Goal: Information Seeking & Learning: Learn about a topic

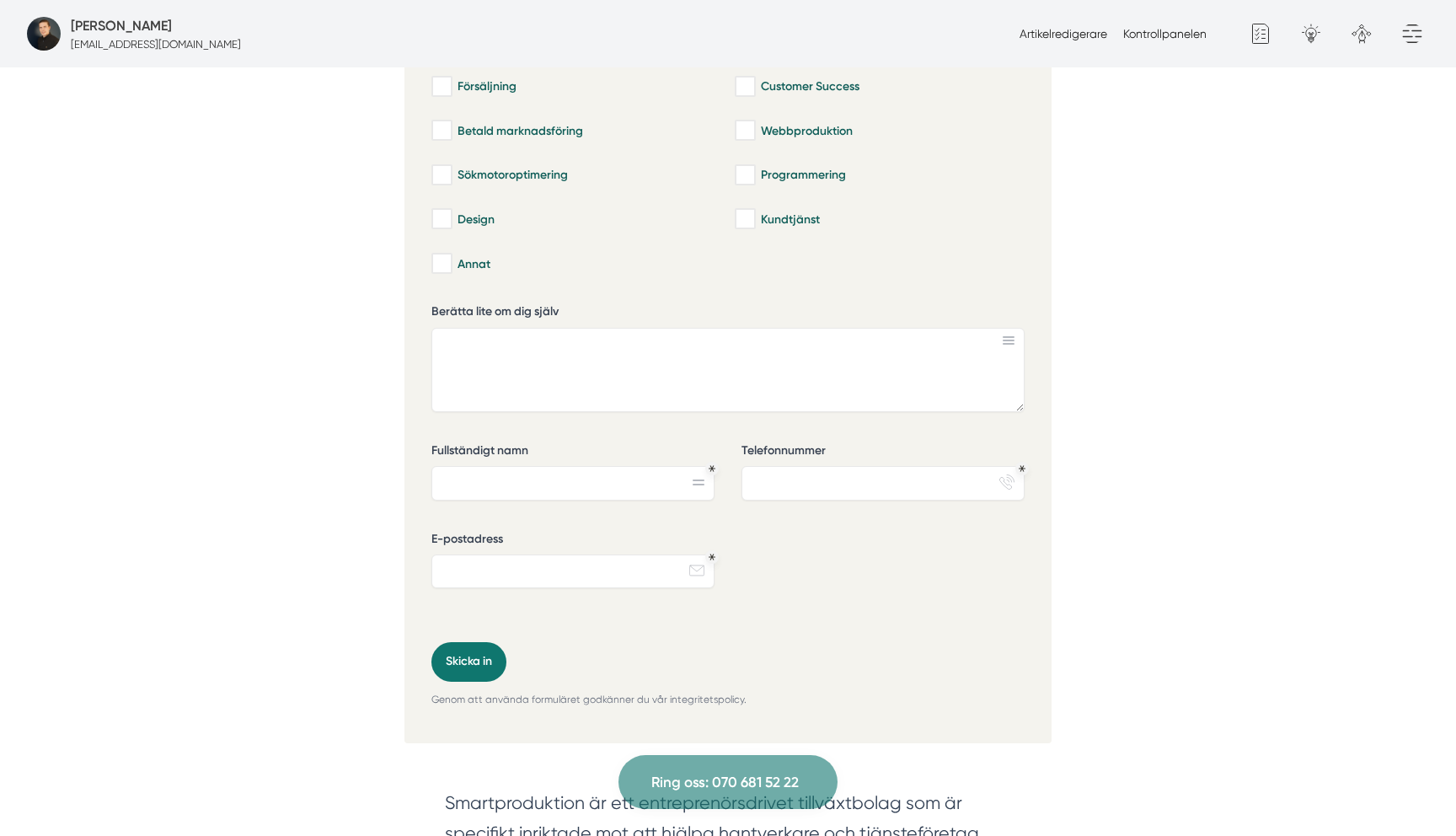
scroll to position [832, 0]
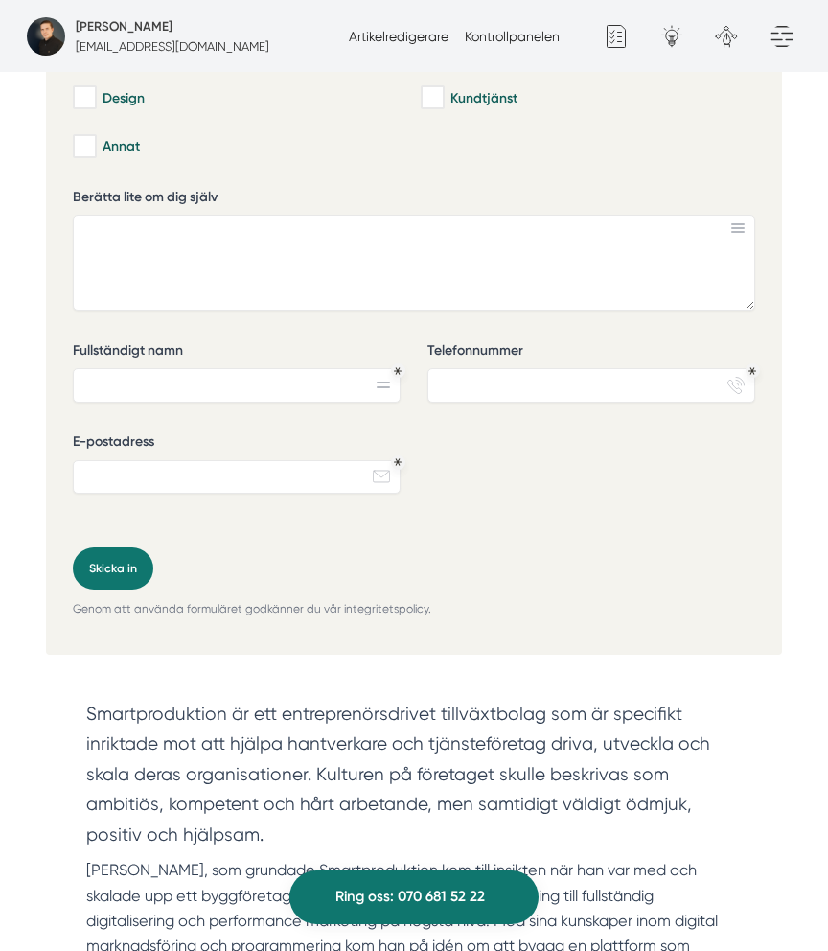
scroll to position [938, 0]
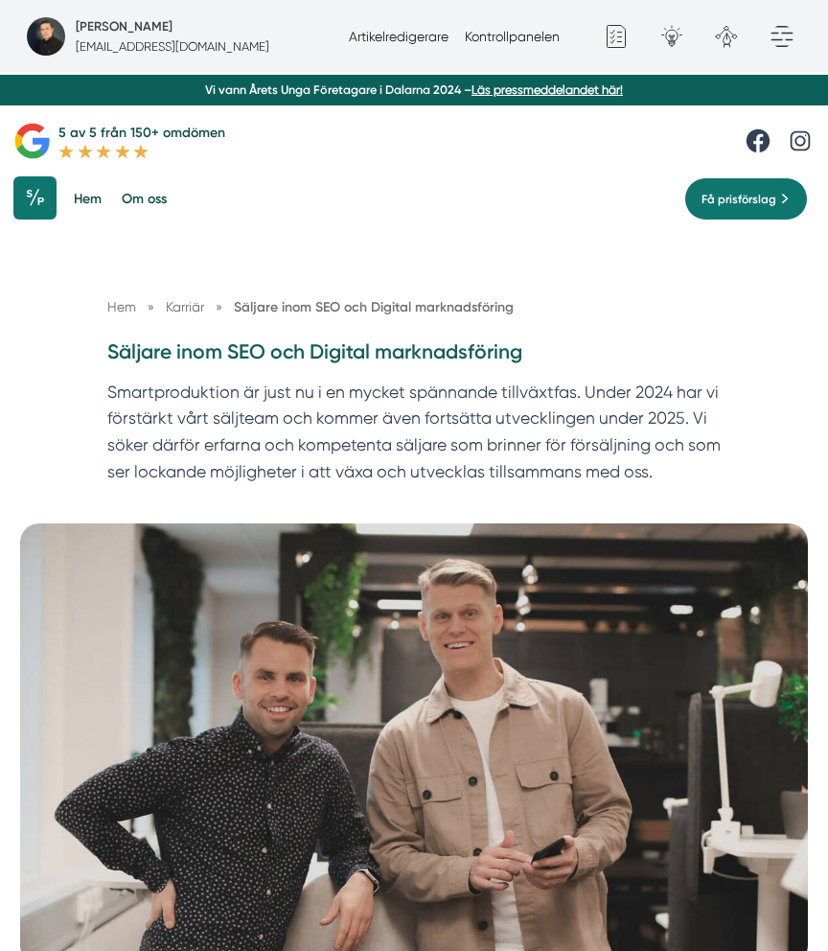
click at [243, 358] on h1 "Säljare inom SEO och Digital marknadsföring" at bounding box center [414, 358] width 615 height 41
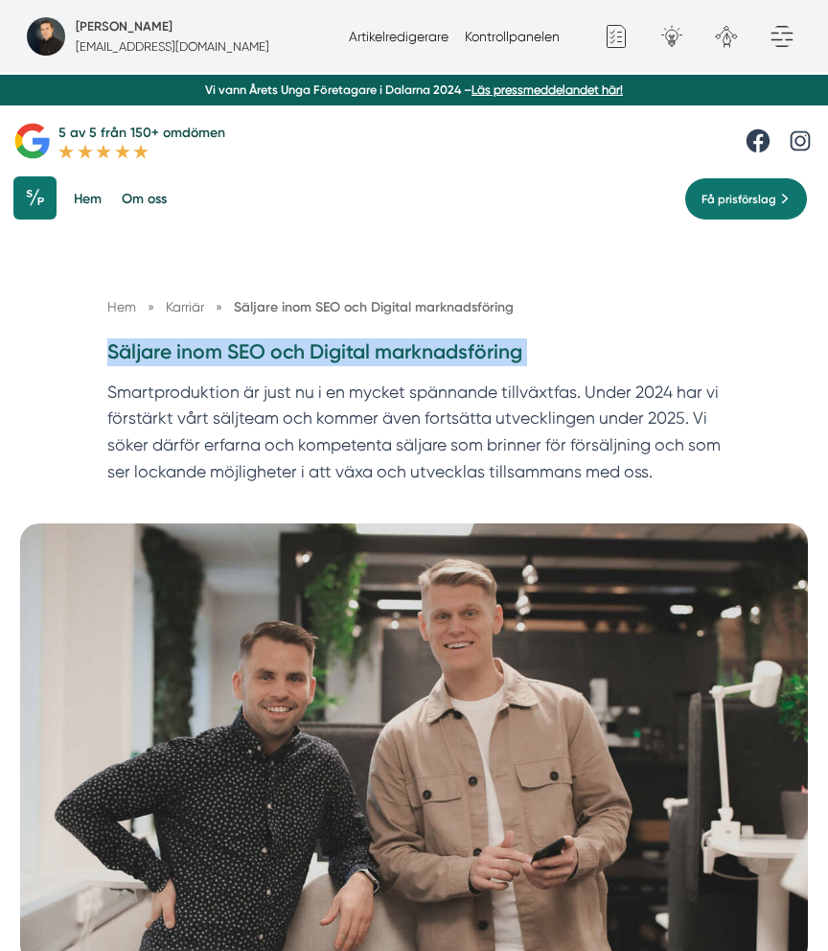
click at [243, 358] on h1 "Säljare inom SEO och Digital marknadsföring" at bounding box center [414, 358] width 615 height 41
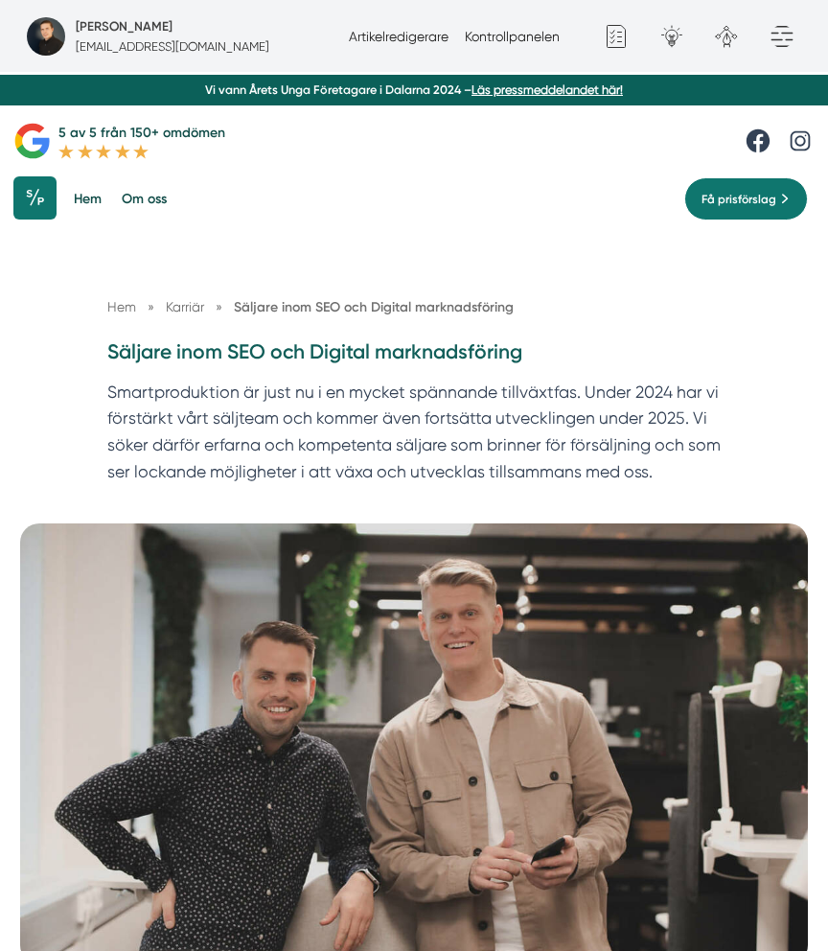
copy div "Säljare inom SEO och Digital marknadsföring"
click at [443, 440] on p "Smartproduktion är just nu i en mycket spännande tillväxtfas. Under 2024 har vi…" at bounding box center [414, 437] width 615 height 115
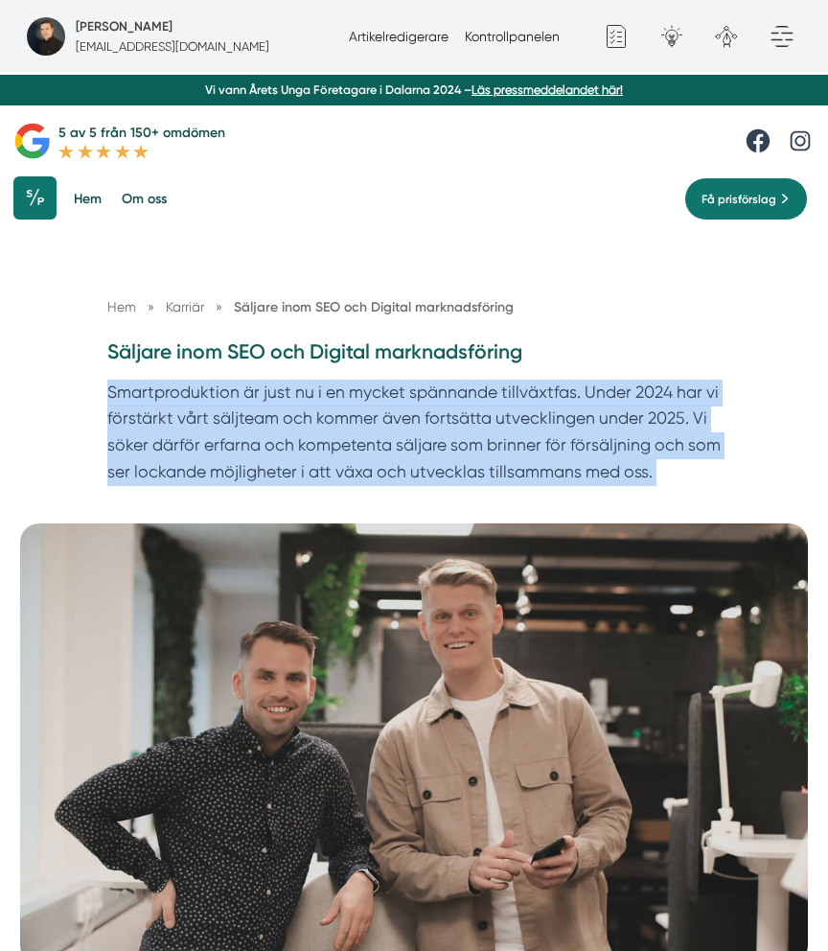
click at [443, 440] on p "Smartproduktion är just nu i en mycket spännande tillväxtfas. Under 2024 har vi…" at bounding box center [414, 437] width 615 height 115
copy div "Smartproduktion är just nu i en mycket spännande tillväxtfas. Under 2024 har vi…"
click at [385, 33] on link "Artikelredigerare" at bounding box center [399, 36] width 100 height 15
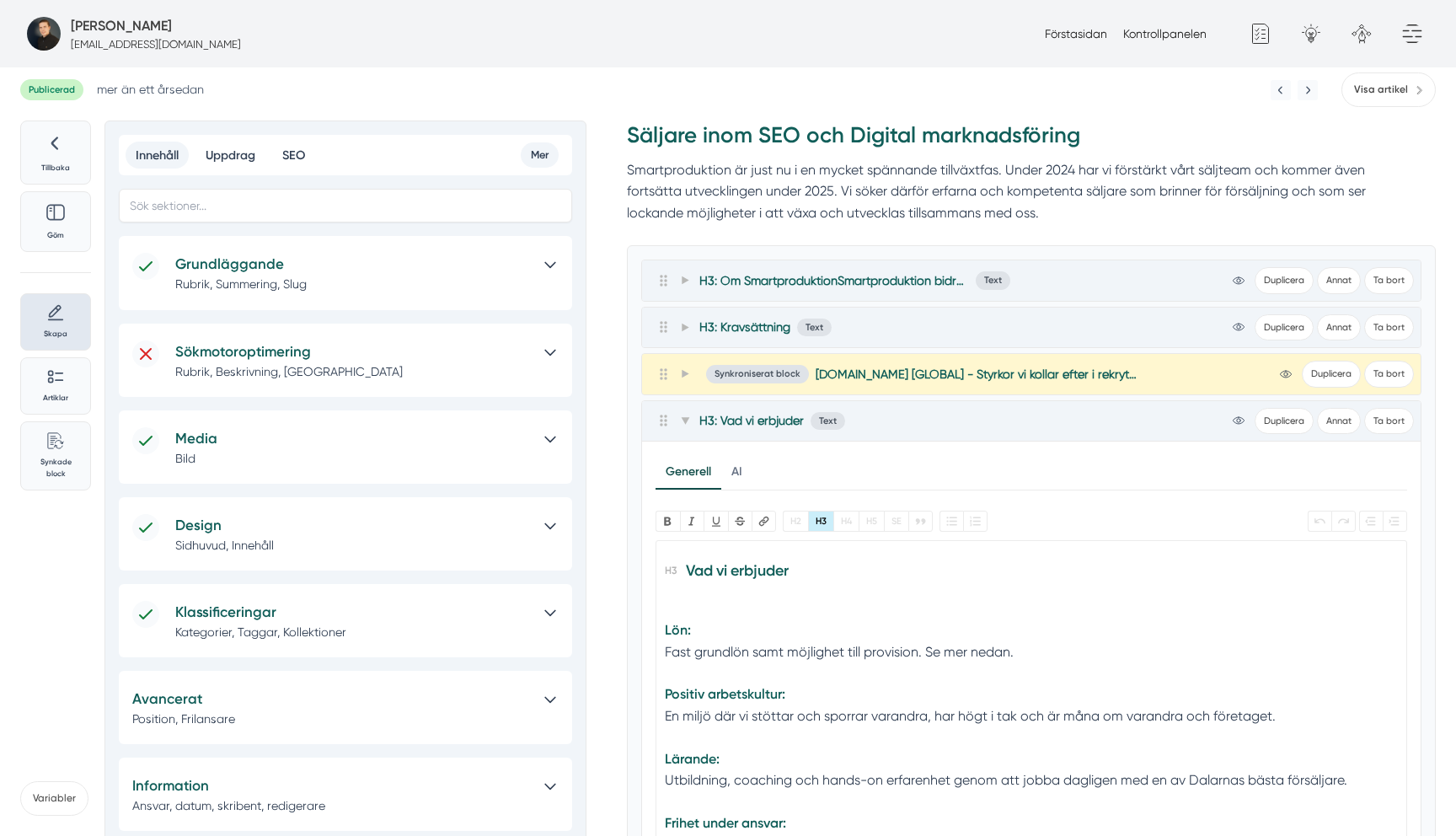
click at [245, 285] on p "Rubrik, Summering, Slug" at bounding box center [352, 283] width 355 height 17
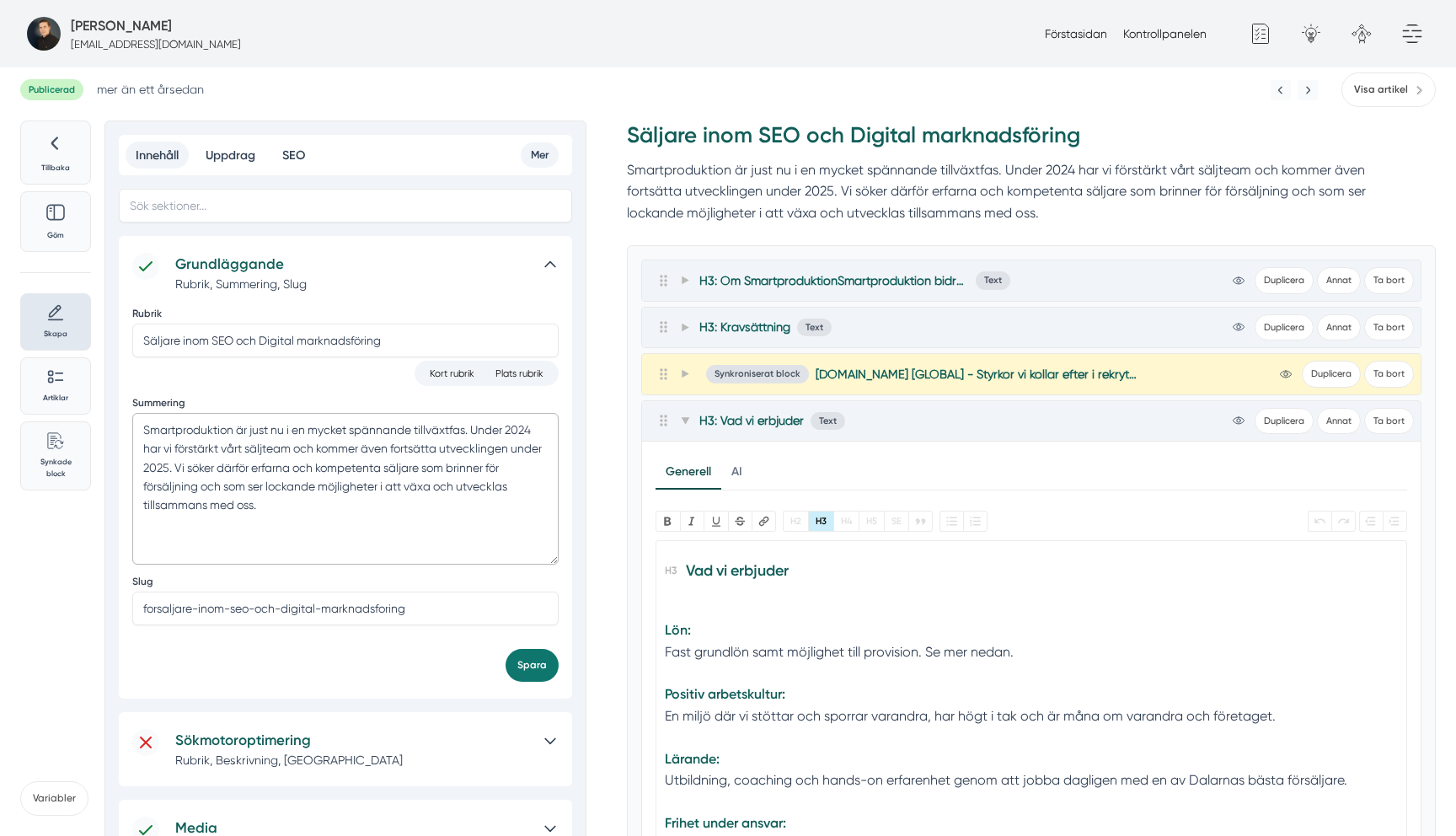
click at [443, 426] on textarea "Smartproduktion är just nu i en mycket spännande tillväxtfas. Under 2024 har vi…" at bounding box center [345, 489] width 426 height 152
drag, startPoint x: 163, startPoint y: 450, endPoint x: 172, endPoint y: 454, distance: 9.8
click at [172, 454] on textarea "Smartproduktion är just nu i en mycket spännande tillväxtfas. Under 2024 har vi…" at bounding box center [345, 489] width 426 height 152
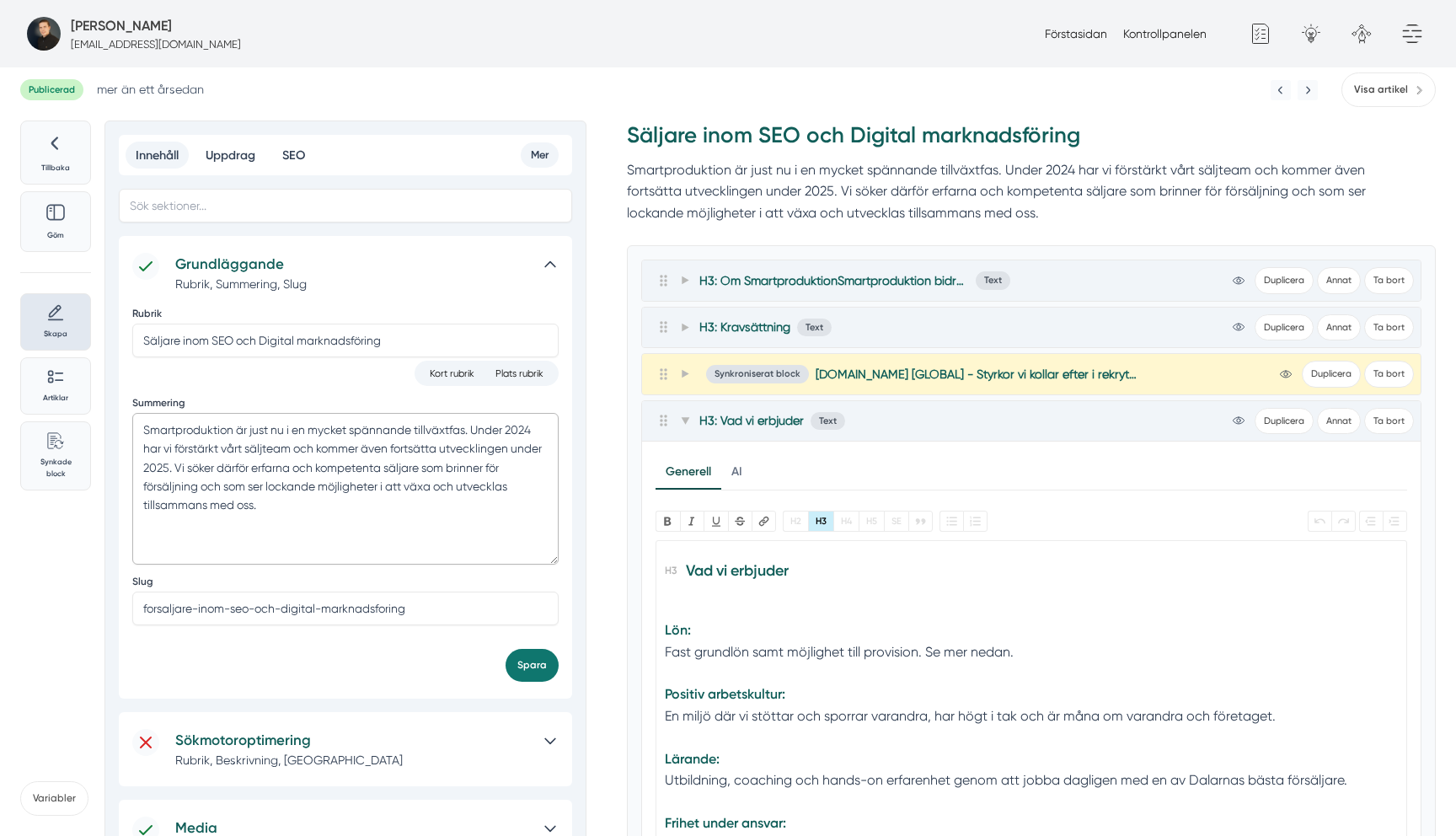
click at [172, 454] on textarea "Smartproduktion är just nu i en mycket spännande tillväxtfas. Under 2024 har vi…" at bounding box center [345, 489] width 426 height 152
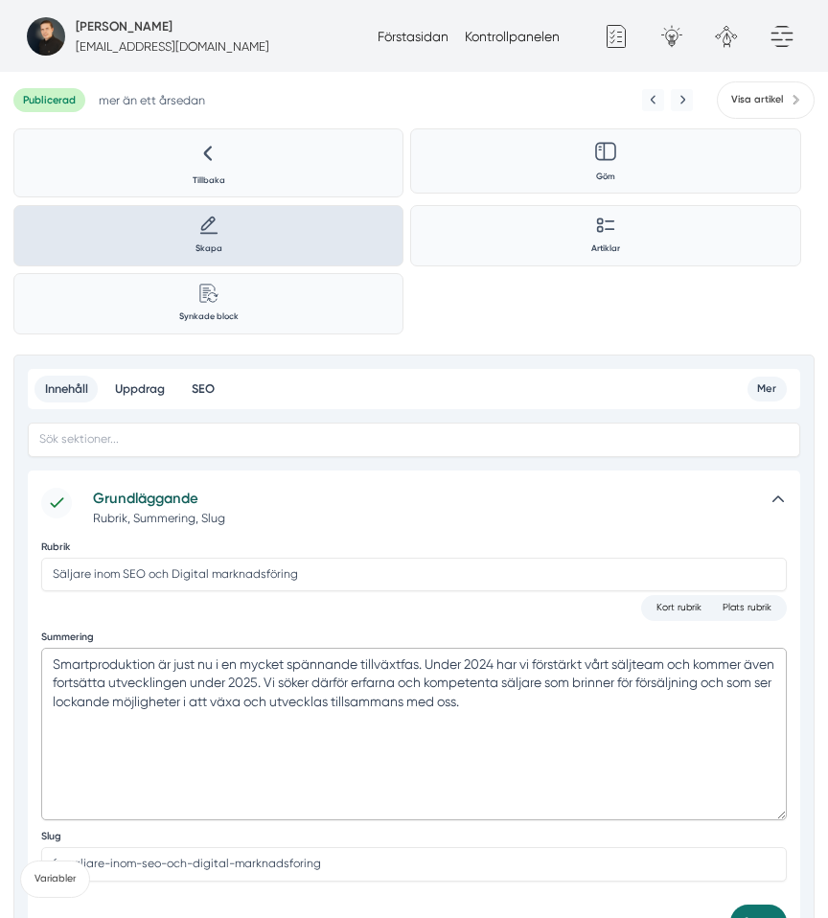
click at [511, 690] on textarea "Smartproduktion är just nu i en mycket spännande tillväxtfas. Under 2024 har vi…" at bounding box center [414, 734] width 746 height 173
click at [268, 682] on textarea "Smartproduktion är just nu i en mycket spännande tillväxtfas. Under 2024 har vi…" at bounding box center [414, 734] width 746 height 173
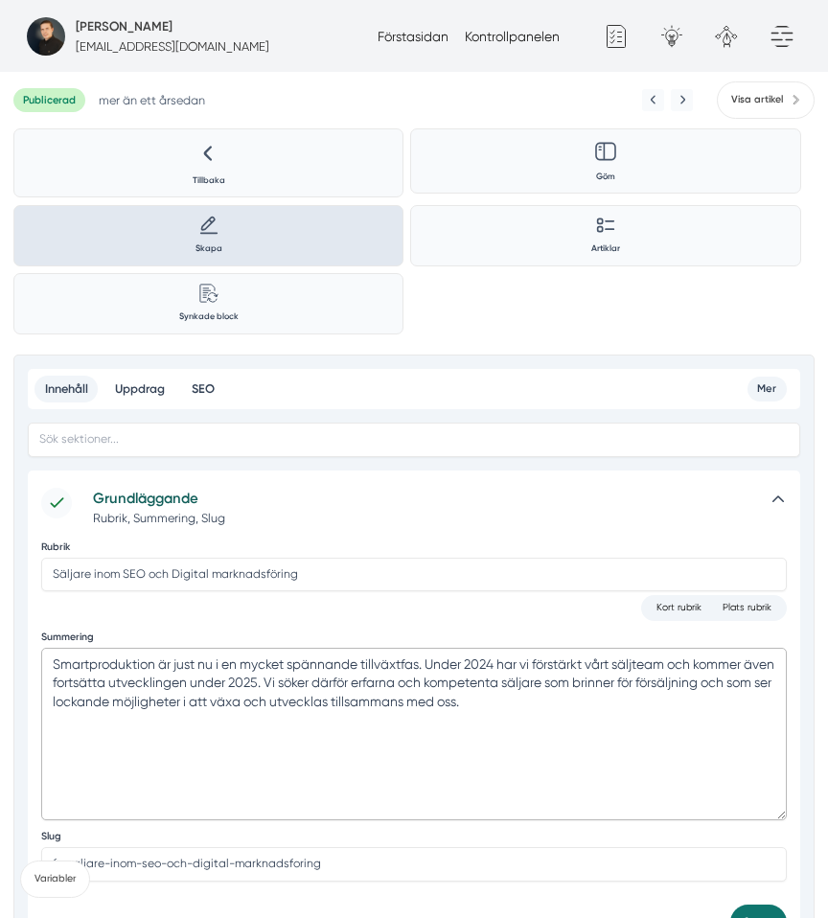
click at [268, 682] on textarea "Smartproduktion är just nu i en mycket spännande tillväxtfas. Under 2024 har vi…" at bounding box center [414, 734] width 746 height 173
click at [230, 738] on textarea "Smartproduktion är just nu i en mycket spännande tillväxtfas. Under 2024 har vi…" at bounding box center [414, 734] width 746 height 173
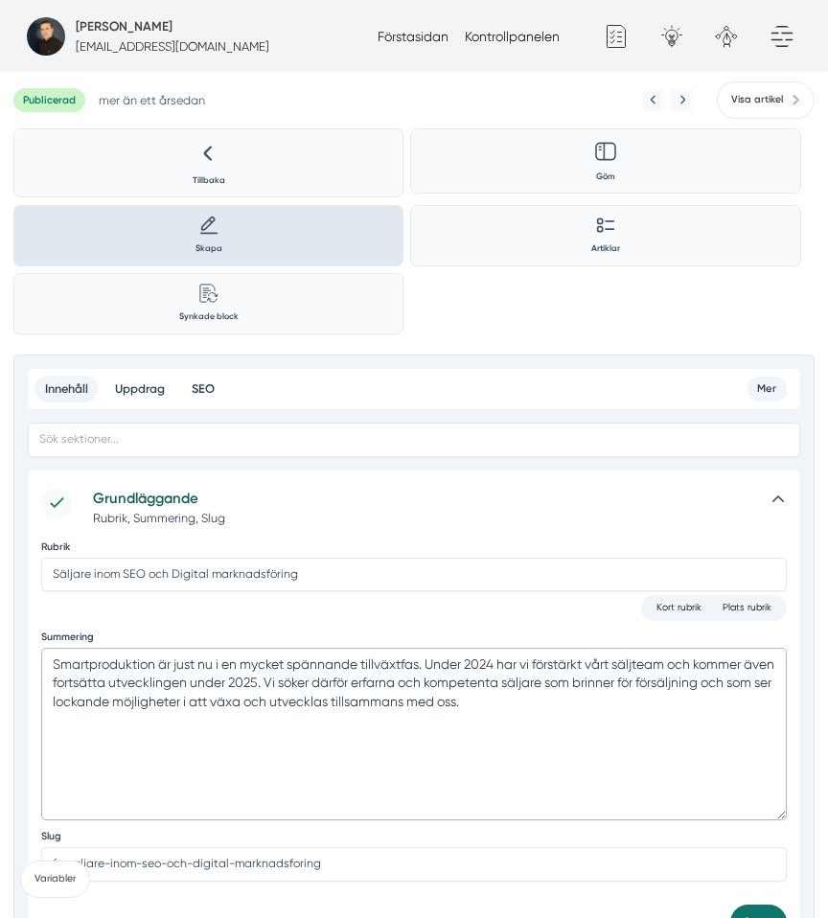
click at [230, 738] on textarea "Smartproduktion är just nu i en mycket spännande tillväxtfas. Under 2024 har vi…" at bounding box center [414, 734] width 746 height 173
paste textarea "ett snabbväxande tillväxtbolag med höga ambitioner och tydliga mål. Vårt nästa …"
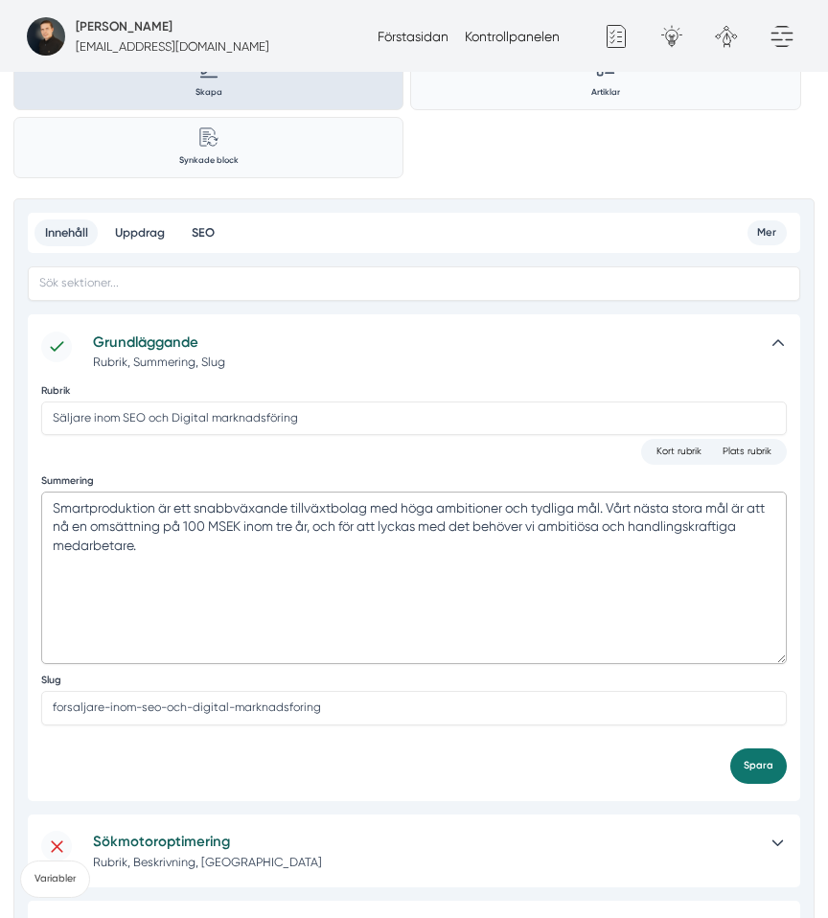
scroll to position [248, 0]
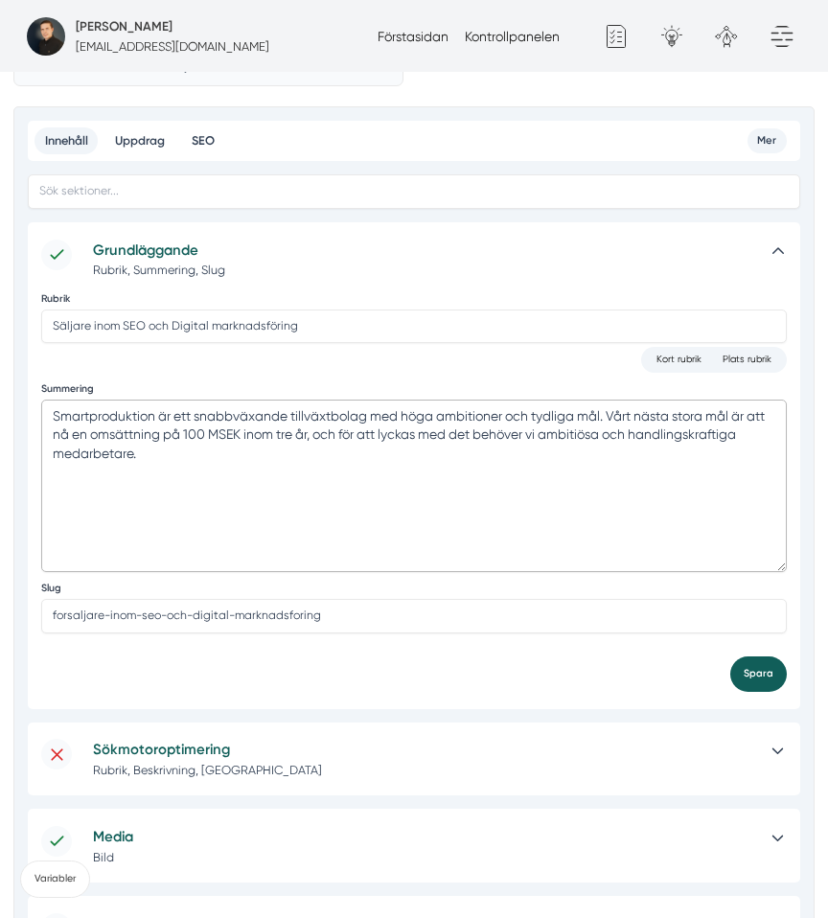
type textarea "Smartproduktion är ett snabbväxande tillväxtbolag med höga ambitioner och tydli…"
click at [765, 685] on button "Spara" at bounding box center [759, 674] width 57 height 35
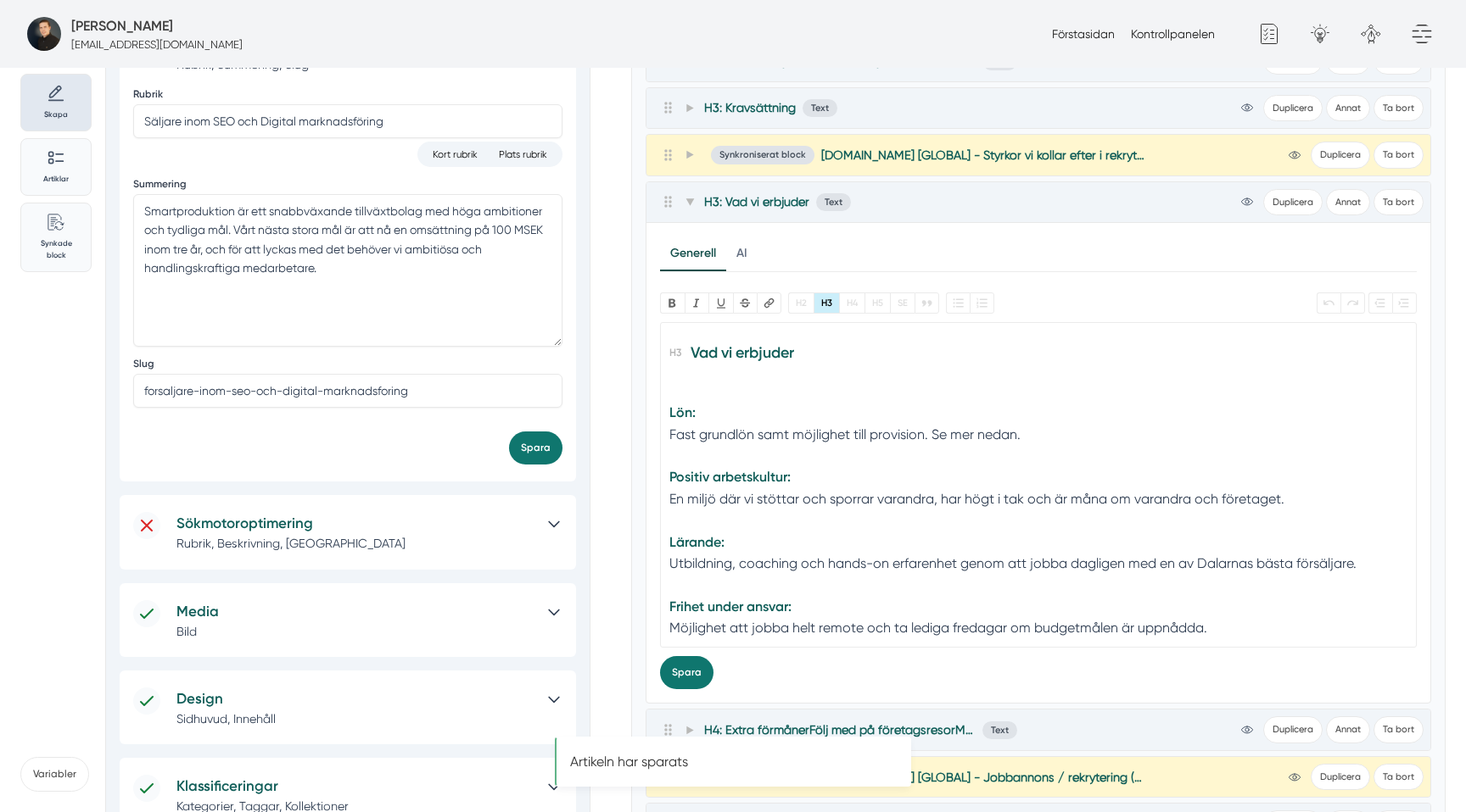
scroll to position [0, 0]
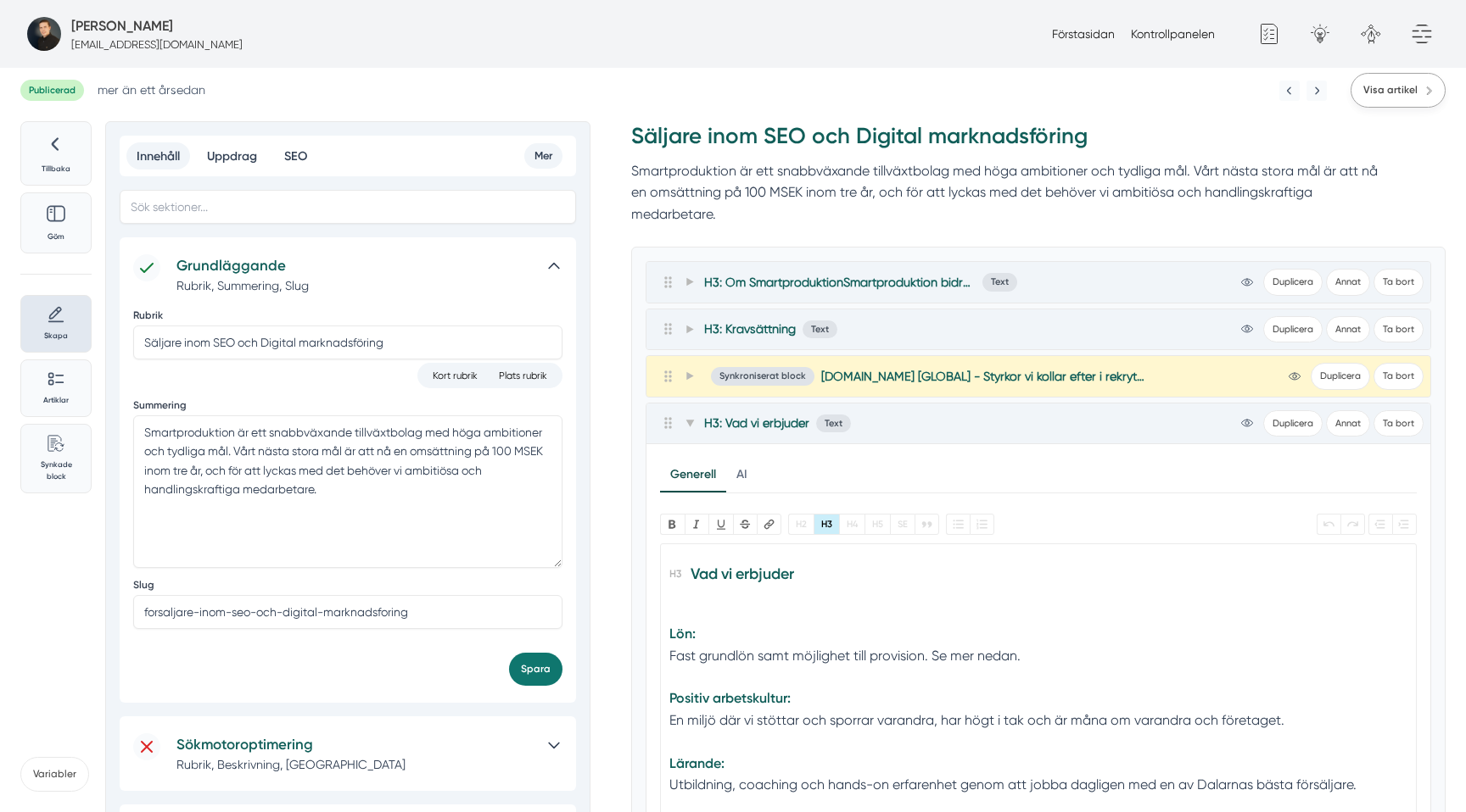
click at [1365, 99] on link "Visa artikel" at bounding box center [1397, 89] width 95 height 34
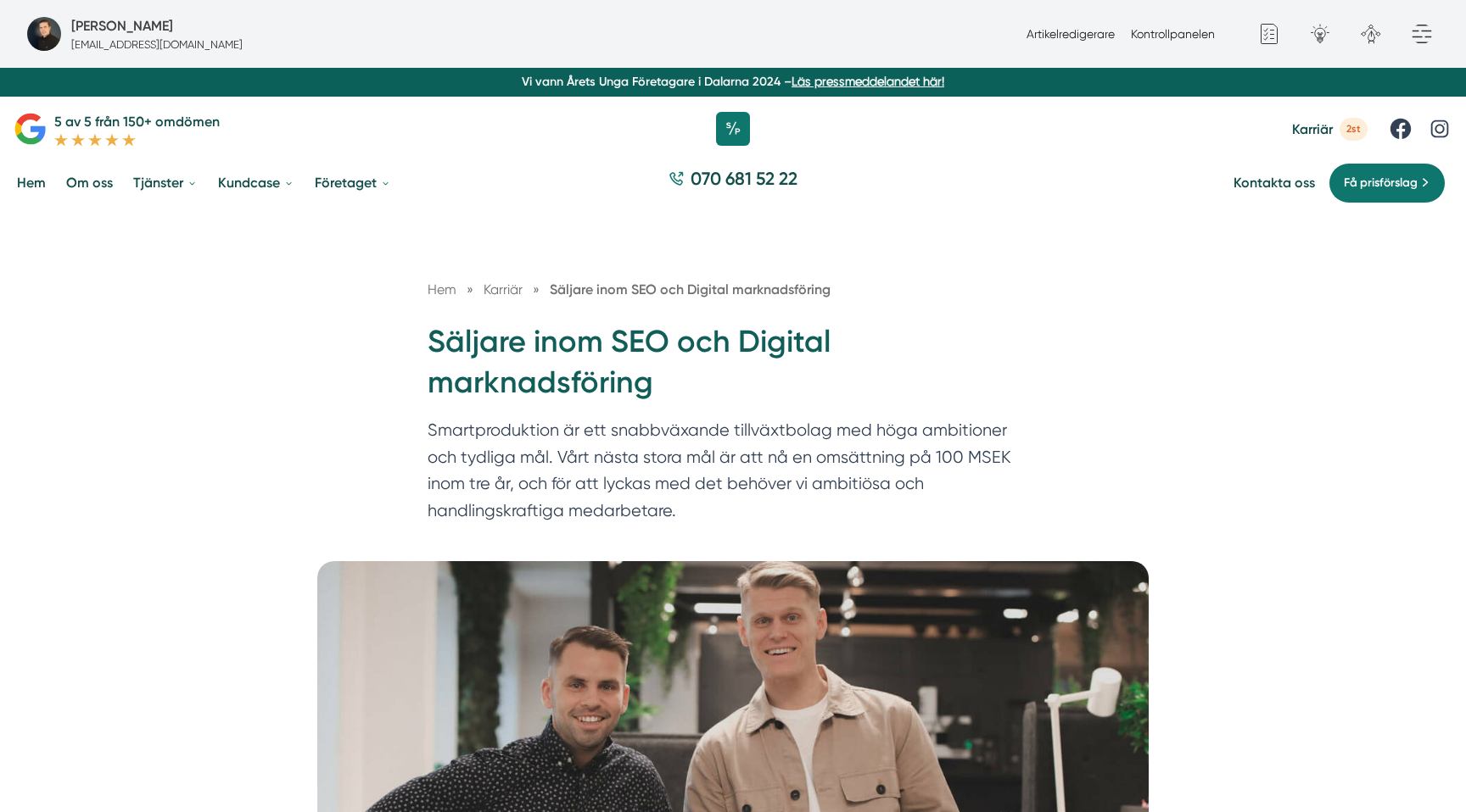
click at [982, 449] on p "Smartproduktion är ett snabbväxande tillväxtbolag med höga ambitioner och tydli…" at bounding box center [733, 475] width 610 height 115
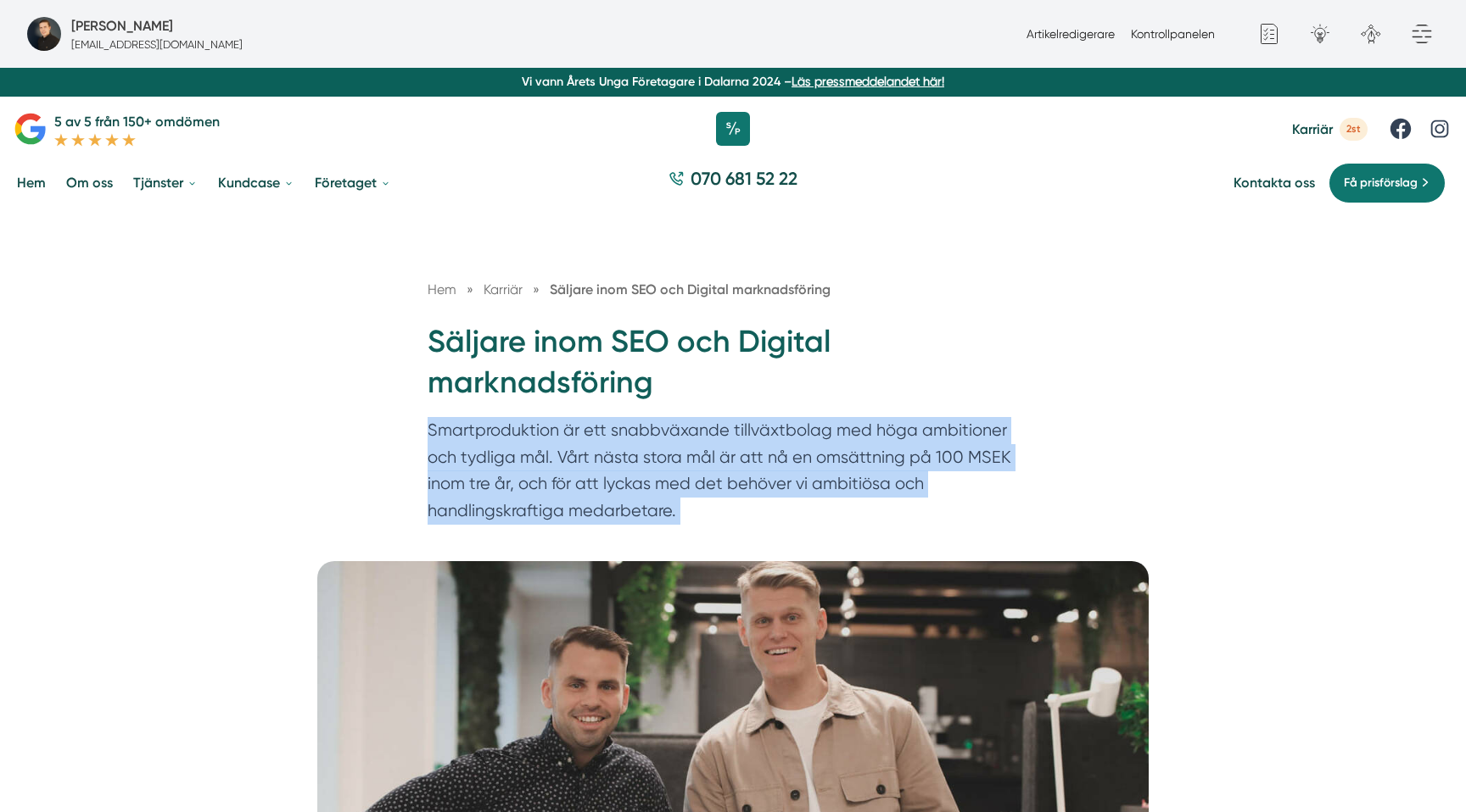
click at [982, 449] on p "Smartproduktion är ett snabbväxande tillväxtbolag med höga ambitioner och tydli…" at bounding box center [733, 475] width 610 height 115
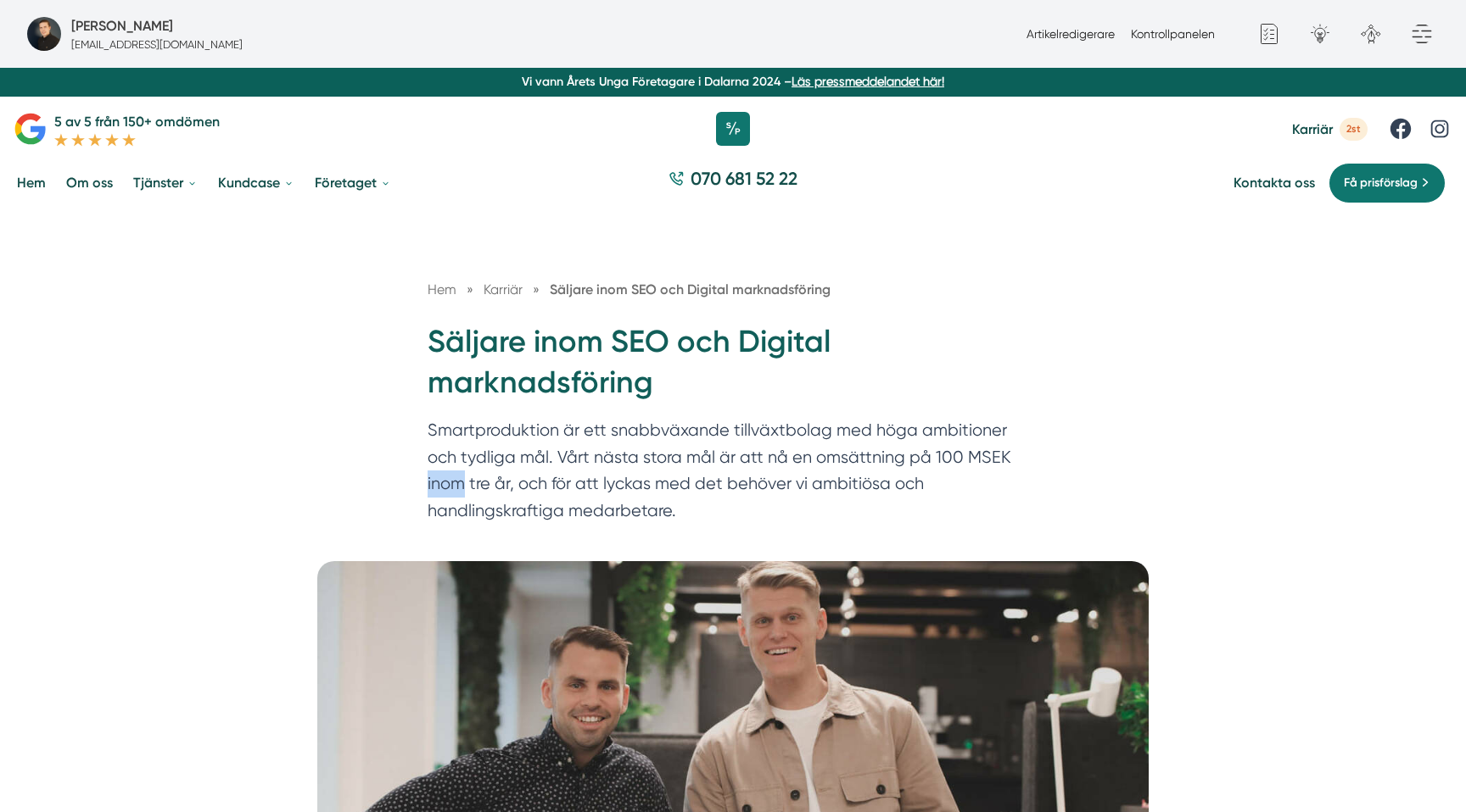
click at [982, 449] on p "Smartproduktion är ett snabbväxande tillväxtbolag med höga ambitioner och tydli…" at bounding box center [733, 475] width 610 height 115
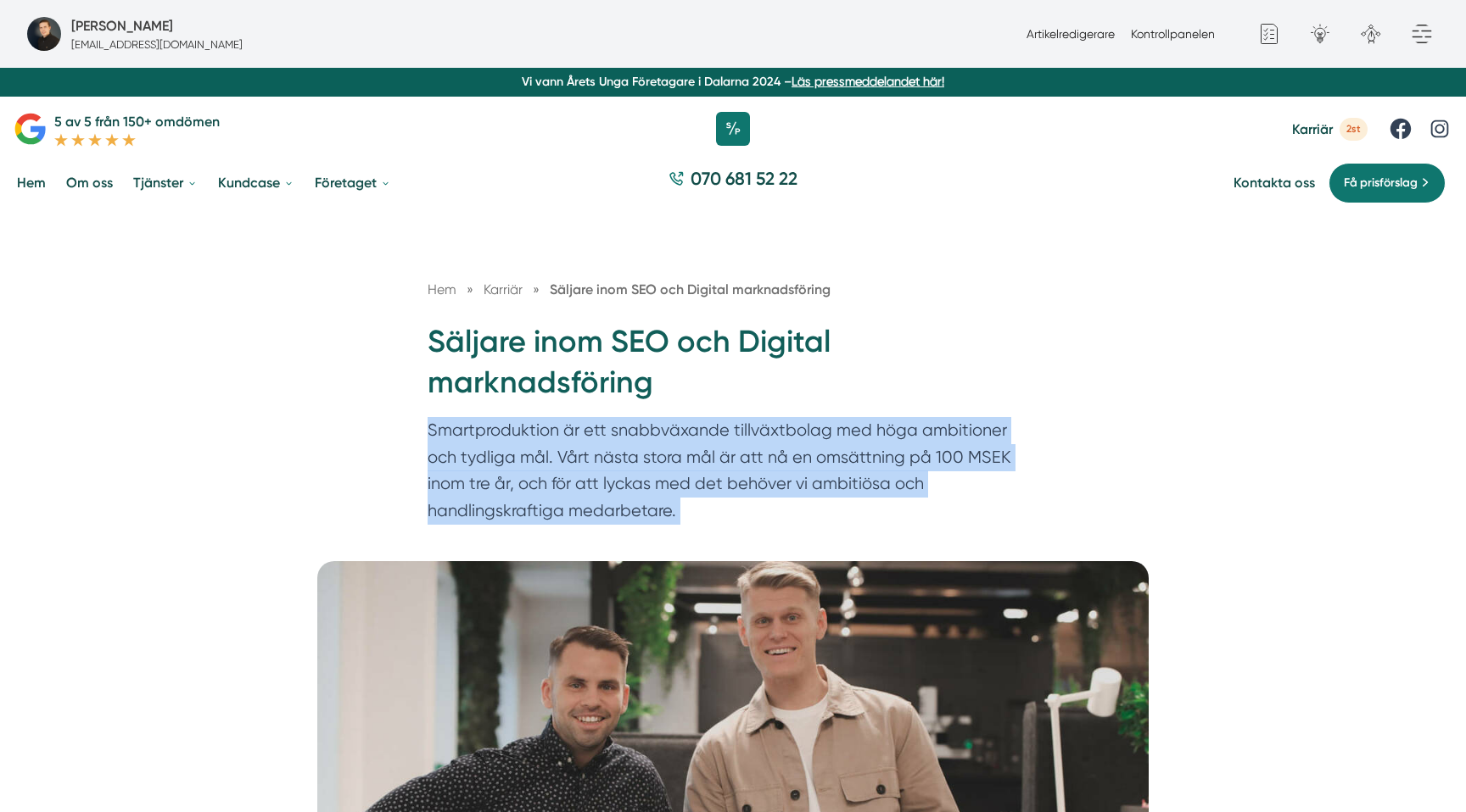
click at [982, 449] on p "Smartproduktion är ett snabbväxande tillväxtbolag med höga ambitioner och tydli…" at bounding box center [733, 475] width 610 height 115
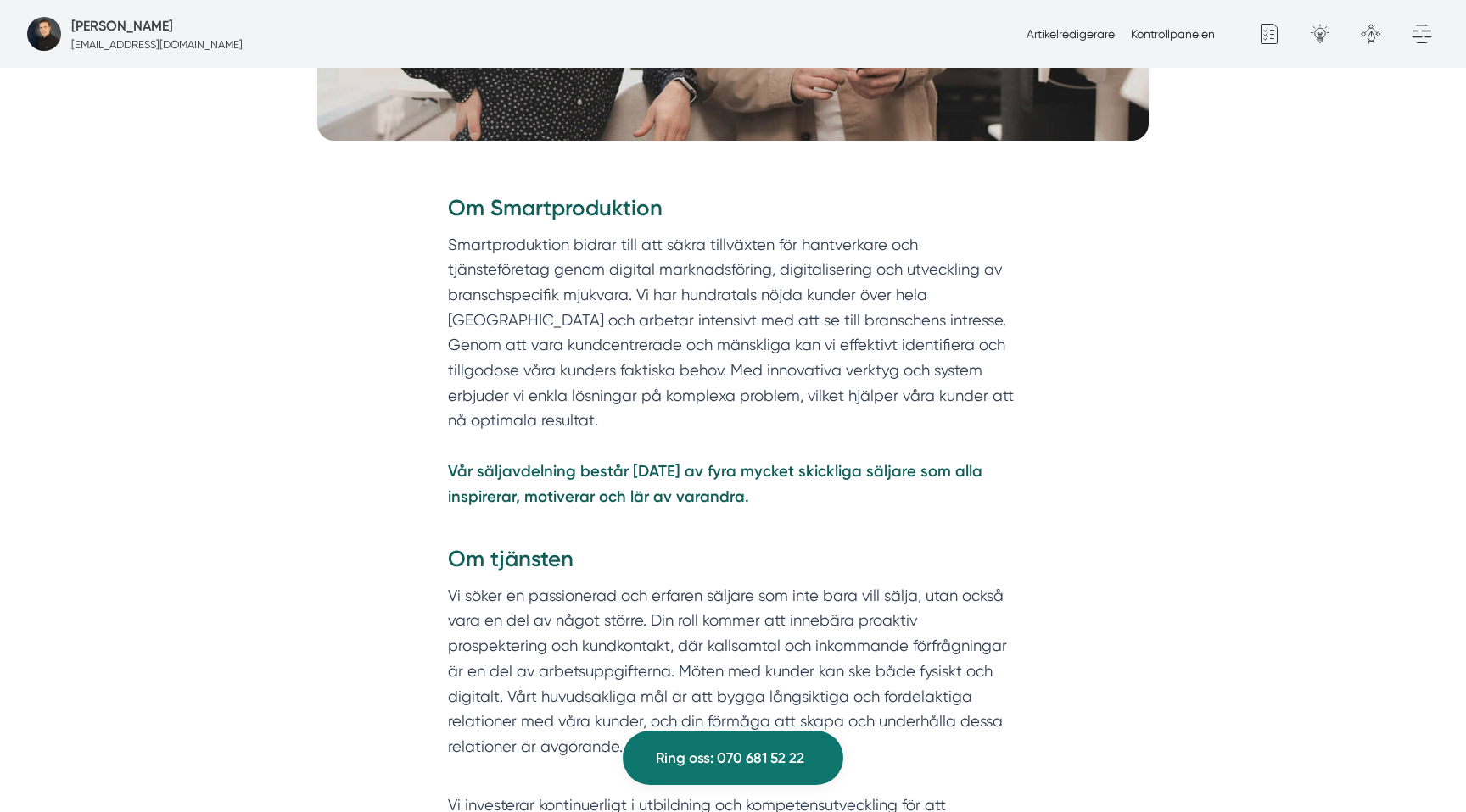
scroll to position [803, 0]
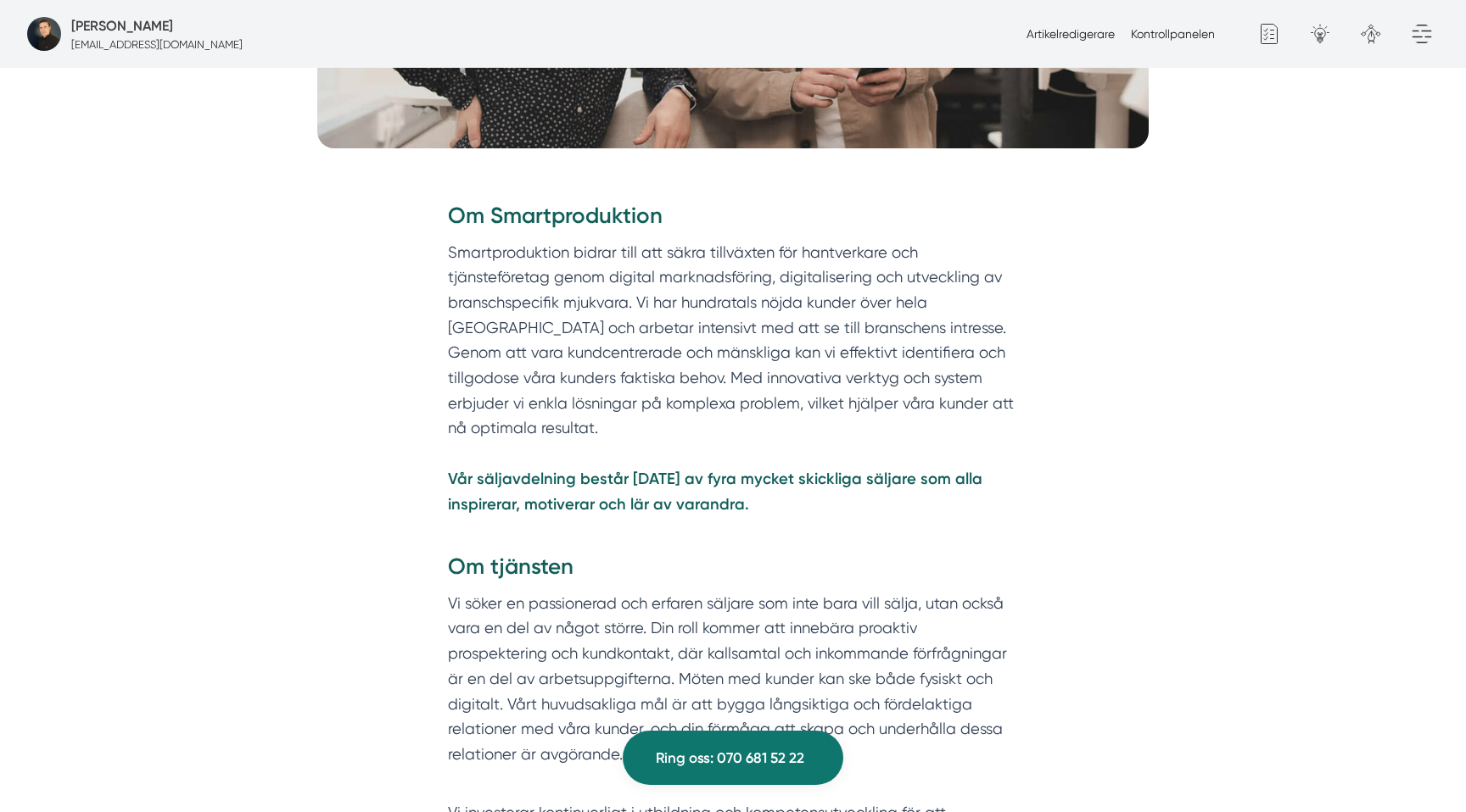
click at [749, 345] on p "Smartproduktion bidrar till att säkra tillväxten för hantverkare och tjänsteför…" at bounding box center [733, 391] width 570 height 303
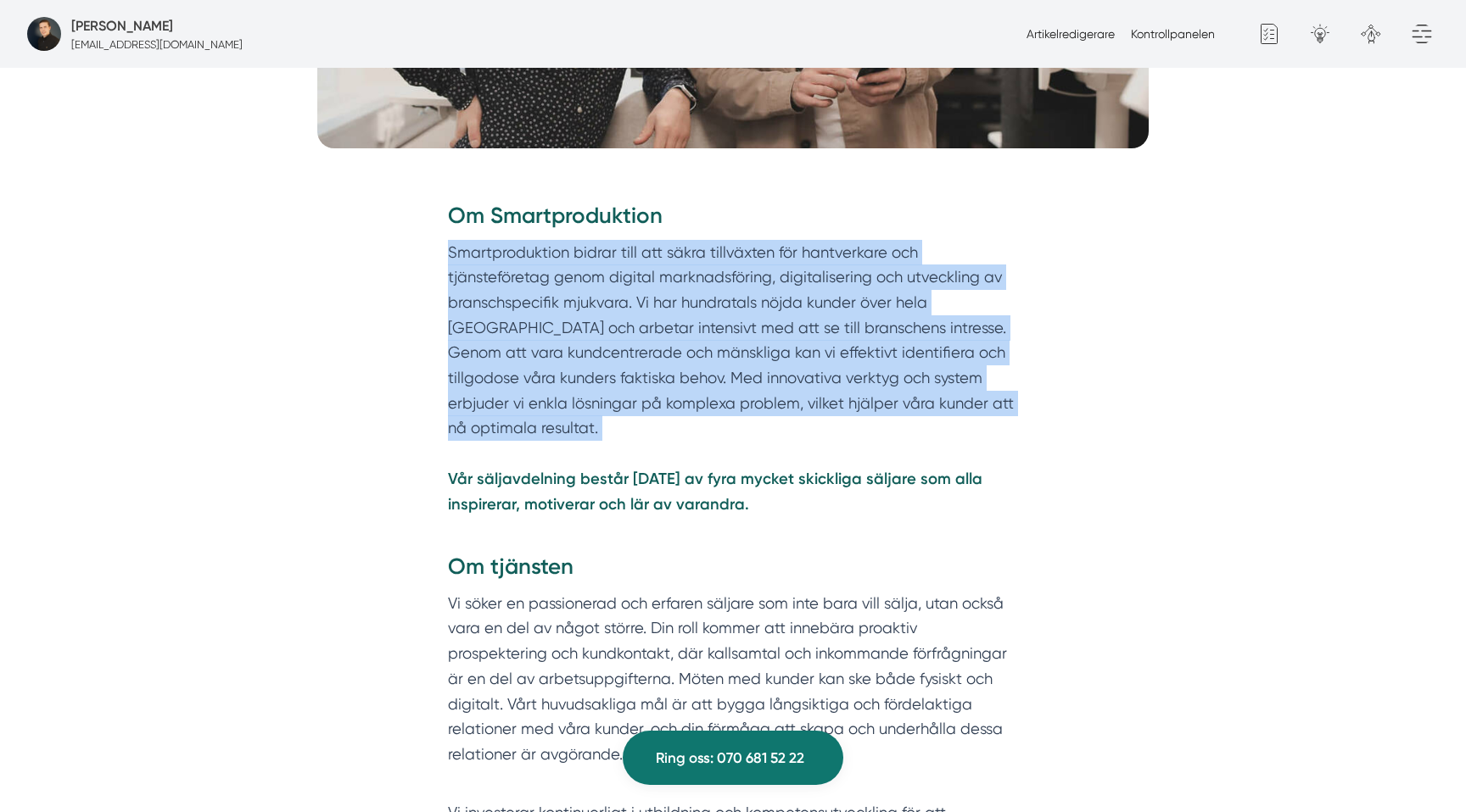
click at [749, 345] on p "Smartproduktion bidrar till att säkra tillväxten för hantverkare och tjänsteför…" at bounding box center [733, 391] width 570 height 303
click at [627, 272] on p "Smartproduktion bidrar till att säkra tillväxten för hantverkare och tjänsteför…" at bounding box center [733, 391] width 570 height 303
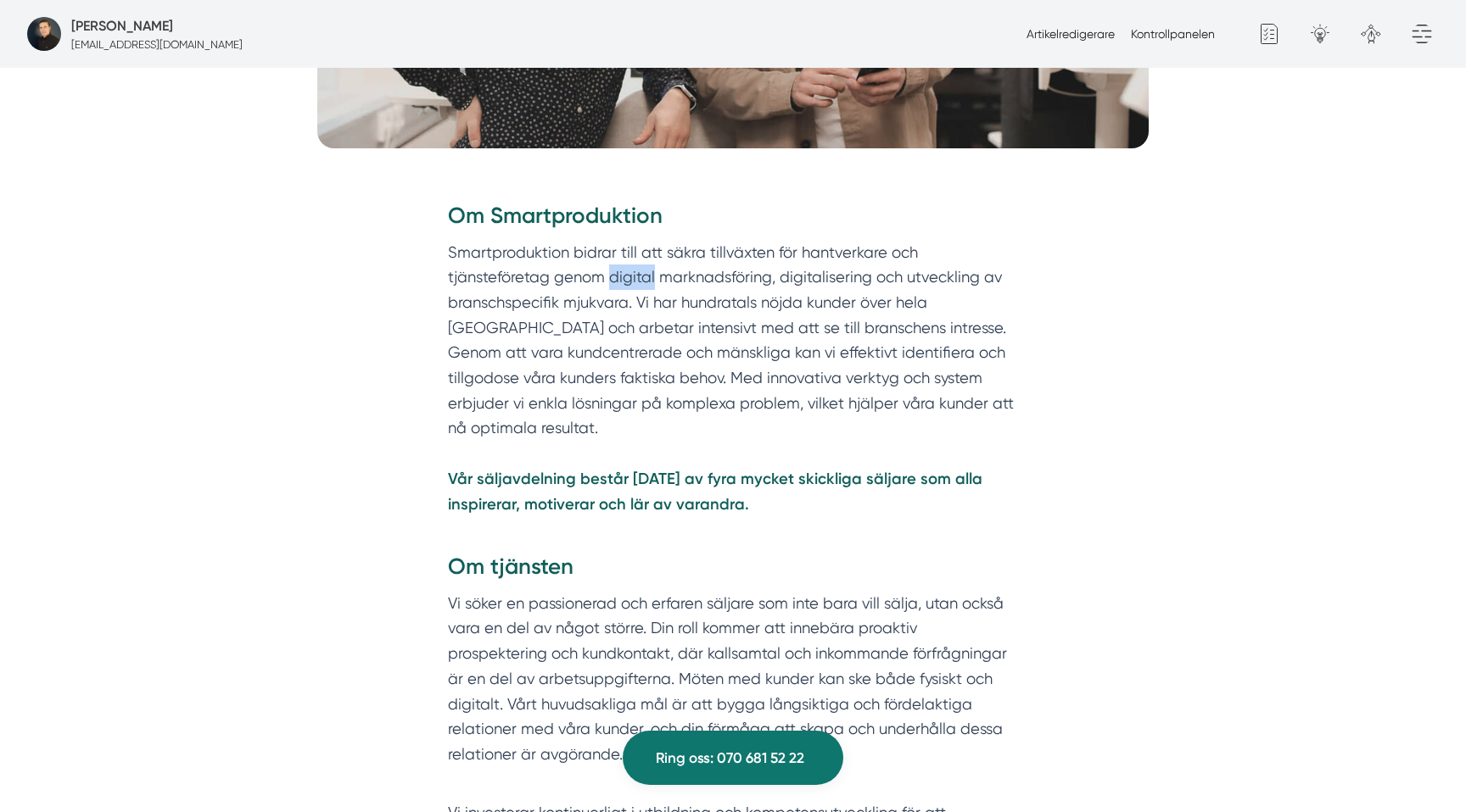
click at [627, 272] on p "Smartproduktion bidrar till att säkra tillväxten för hantverkare och tjänsteför…" at bounding box center [733, 391] width 570 height 303
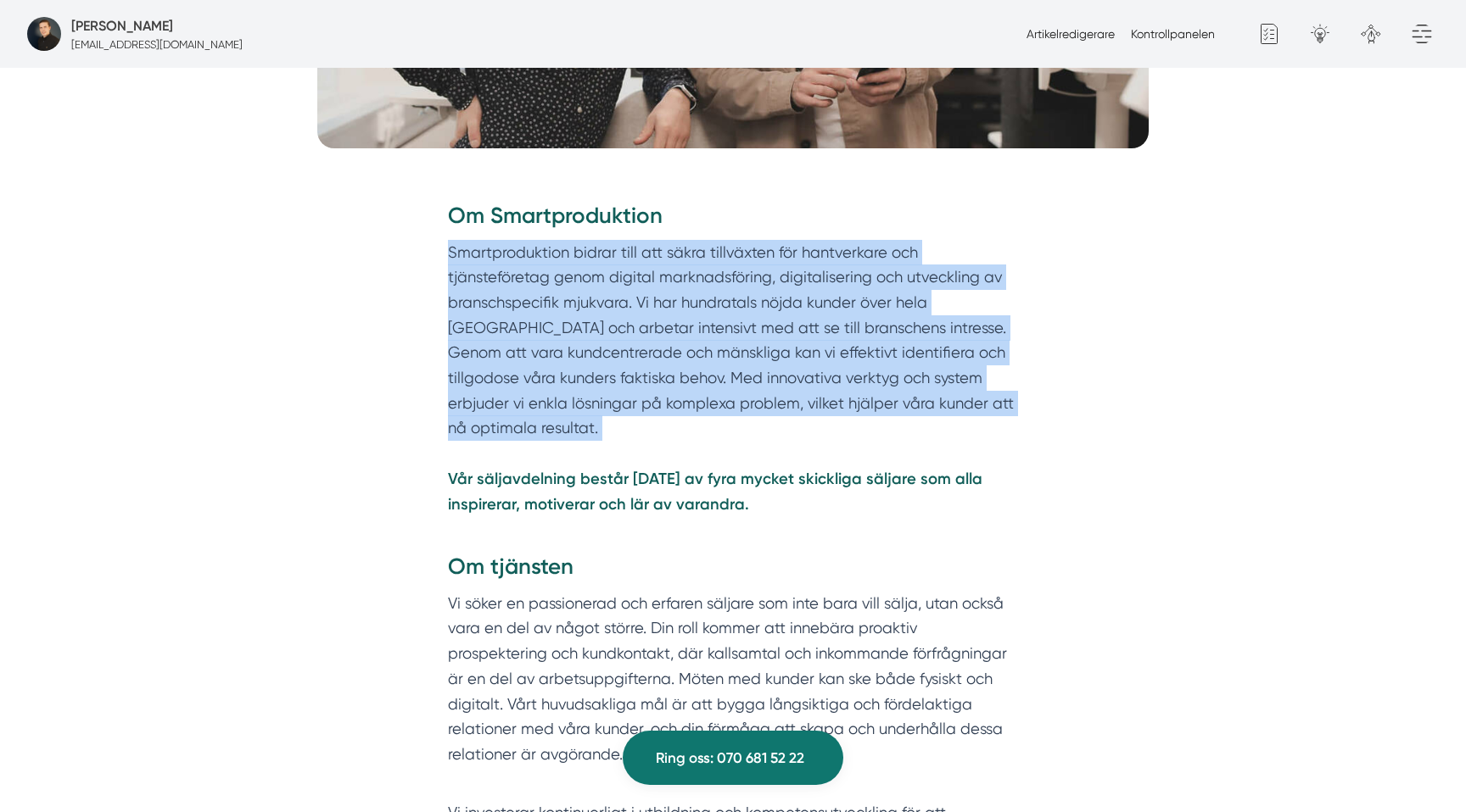
click at [627, 272] on p "Smartproduktion bidrar till att säkra tillväxten för hantverkare och tjänsteför…" at bounding box center [733, 391] width 570 height 303
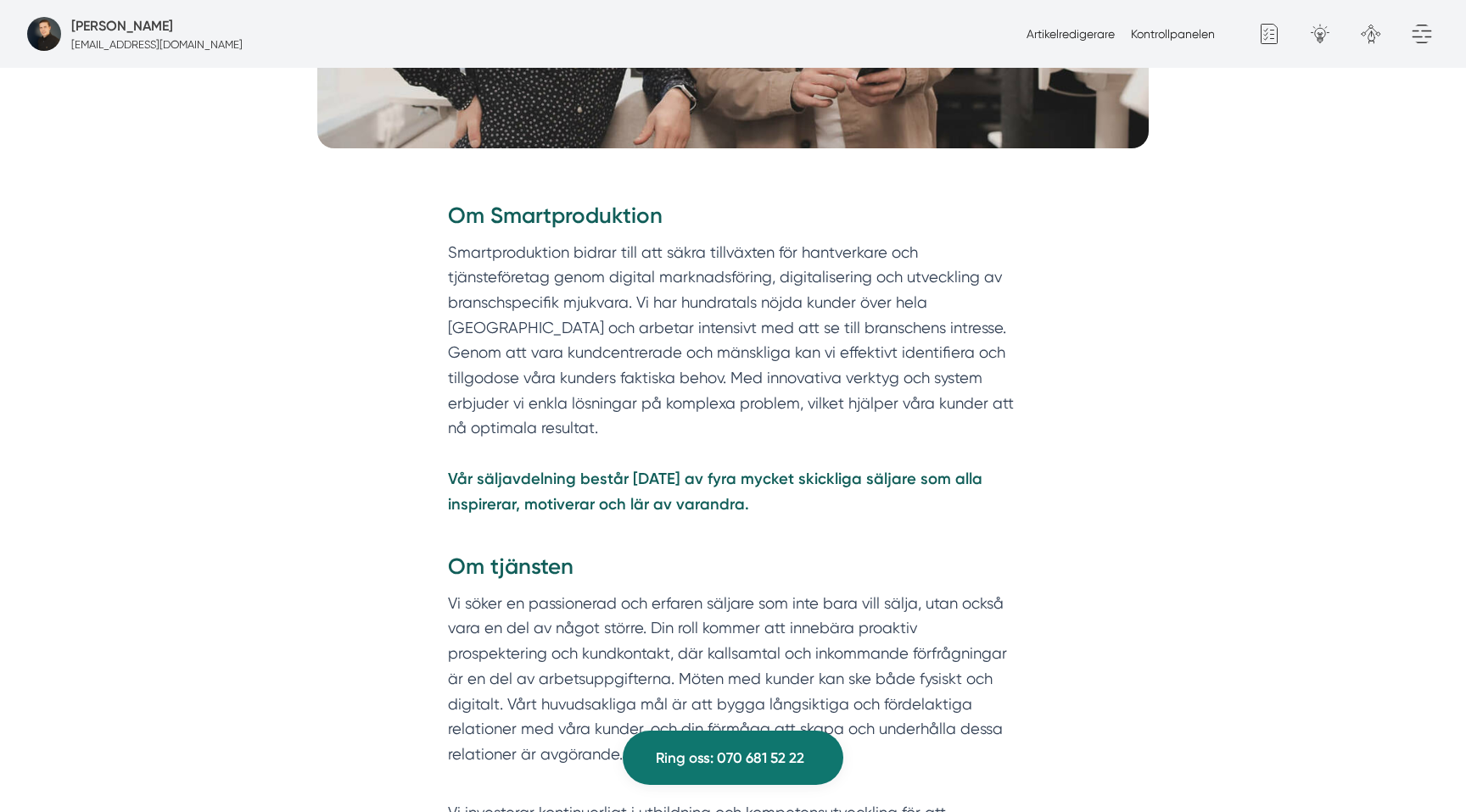
click at [526, 256] on p "Smartproduktion bidrar till att säkra tillväxten för hantverkare och tjänsteför…" at bounding box center [733, 391] width 570 height 303
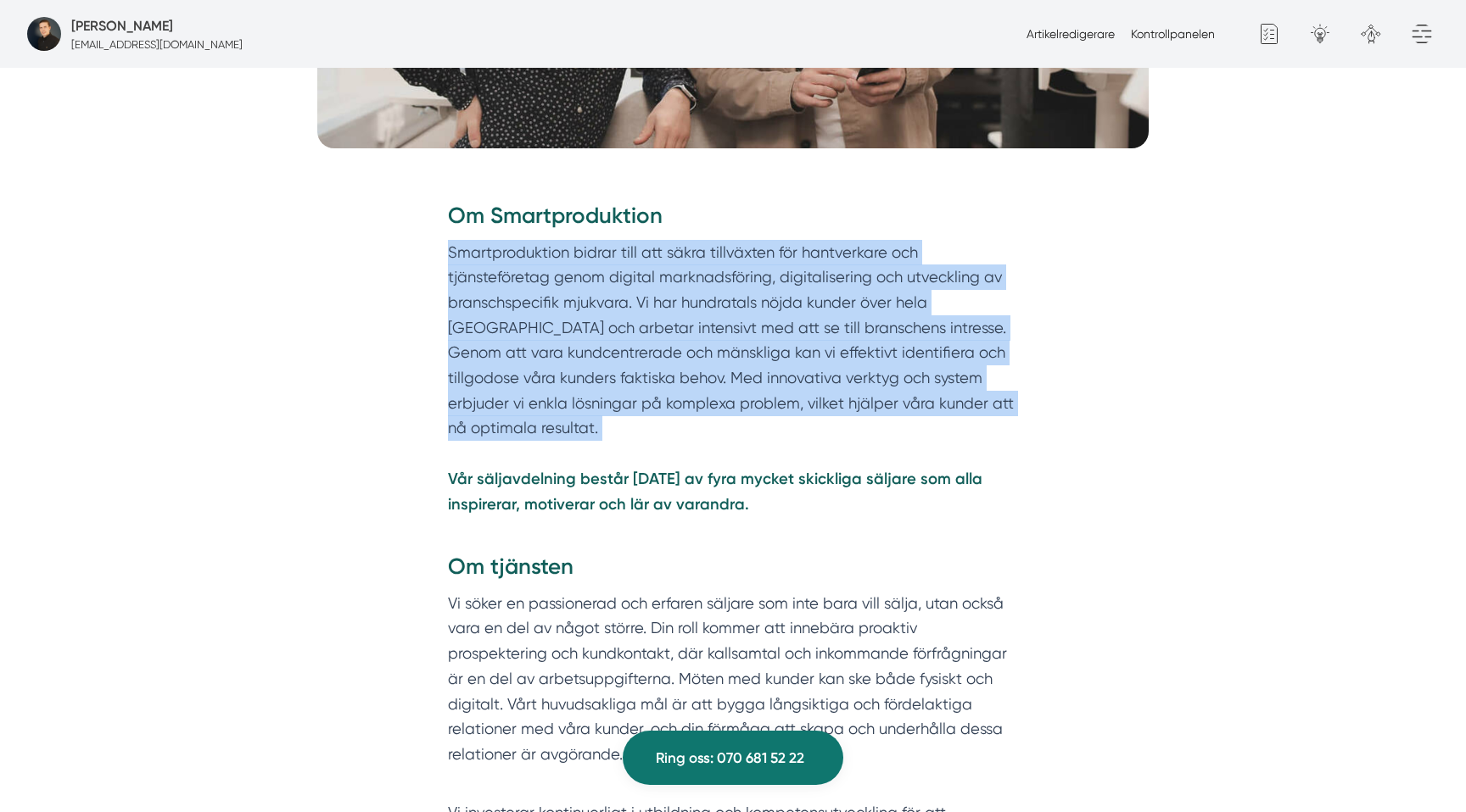
click at [526, 256] on p "Smartproduktion bidrar till att säkra tillväxten för hantverkare och tjänsteför…" at bounding box center [733, 391] width 570 height 303
click at [765, 280] on p "Smartproduktion bidrar till att säkra tillväxten för hantverkare och tjänsteför…" at bounding box center [733, 391] width 570 height 303
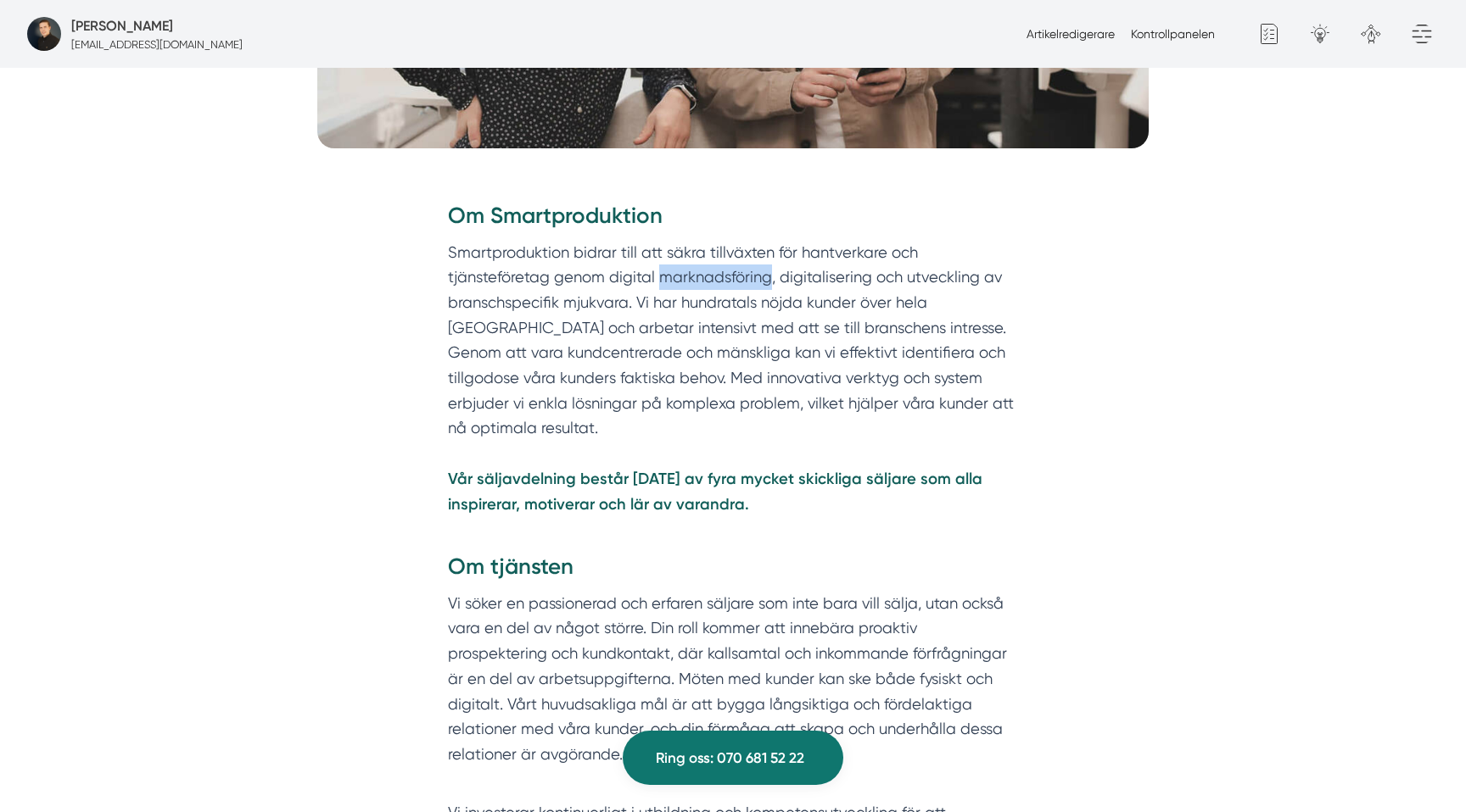
click at [765, 280] on p "Smartproduktion bidrar till att säkra tillväxten för hantverkare och tjänsteför…" at bounding box center [733, 391] width 570 height 303
click at [580, 304] on p "Smartproduktion bidrar till att säkra tillväxten för hantverkare och tjänsteför…" at bounding box center [733, 391] width 570 height 303
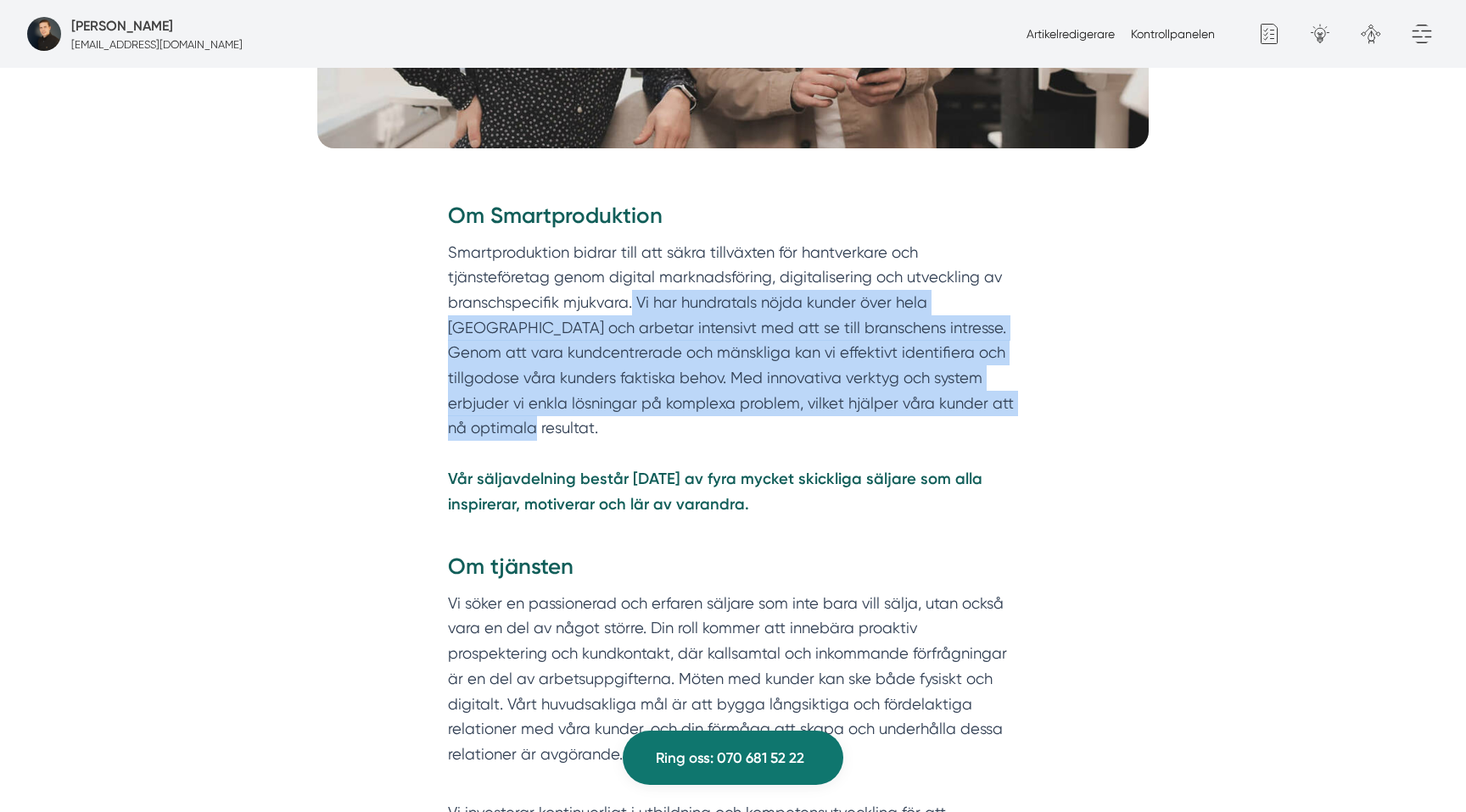
drag, startPoint x: 633, startPoint y: 307, endPoint x: 673, endPoint y: 430, distance: 129.3
click at [673, 430] on p "Smartproduktion bidrar till att säkra tillväxten för hantverkare och tjänsteför…" at bounding box center [733, 391] width 570 height 303
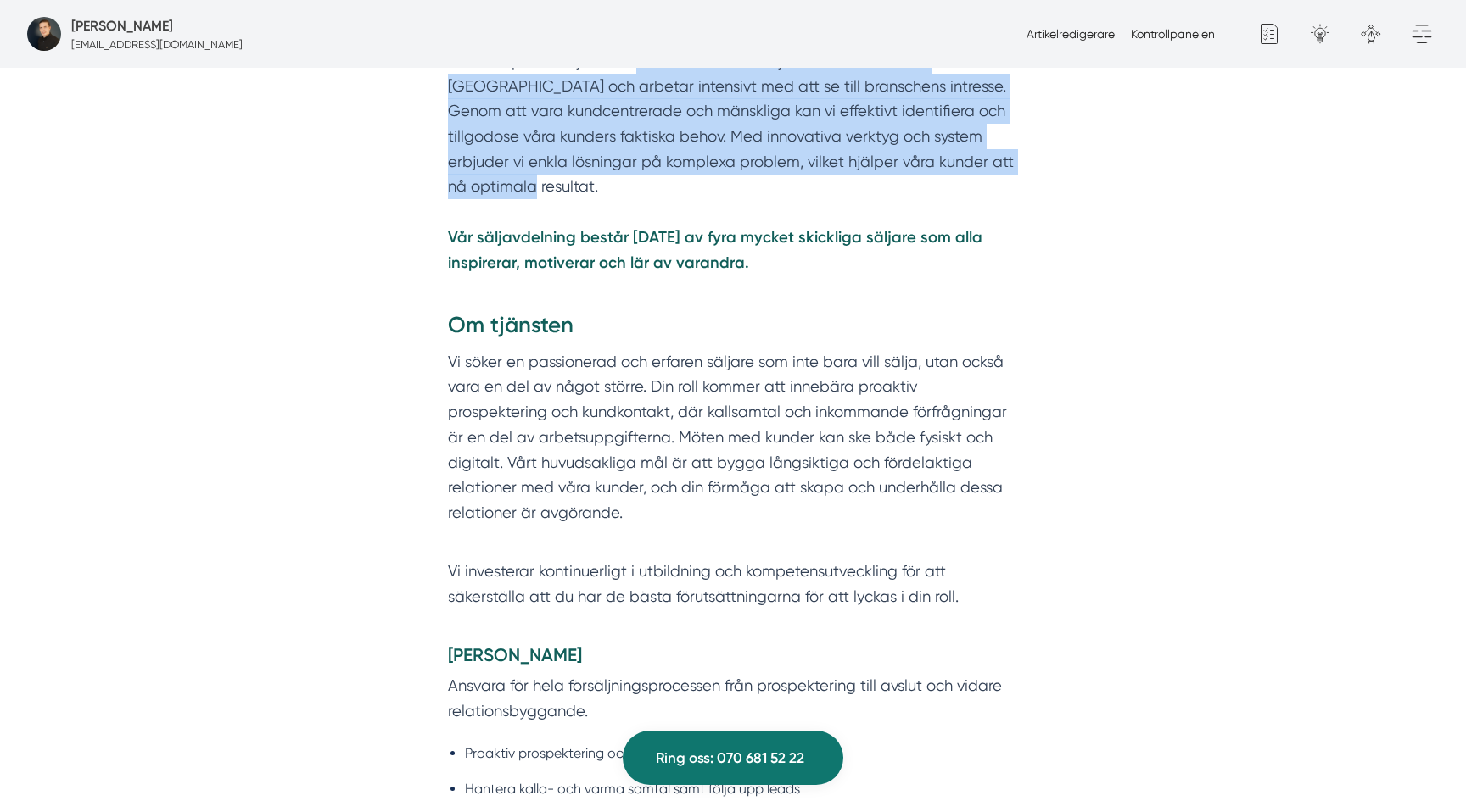
scroll to position [1053, 0]
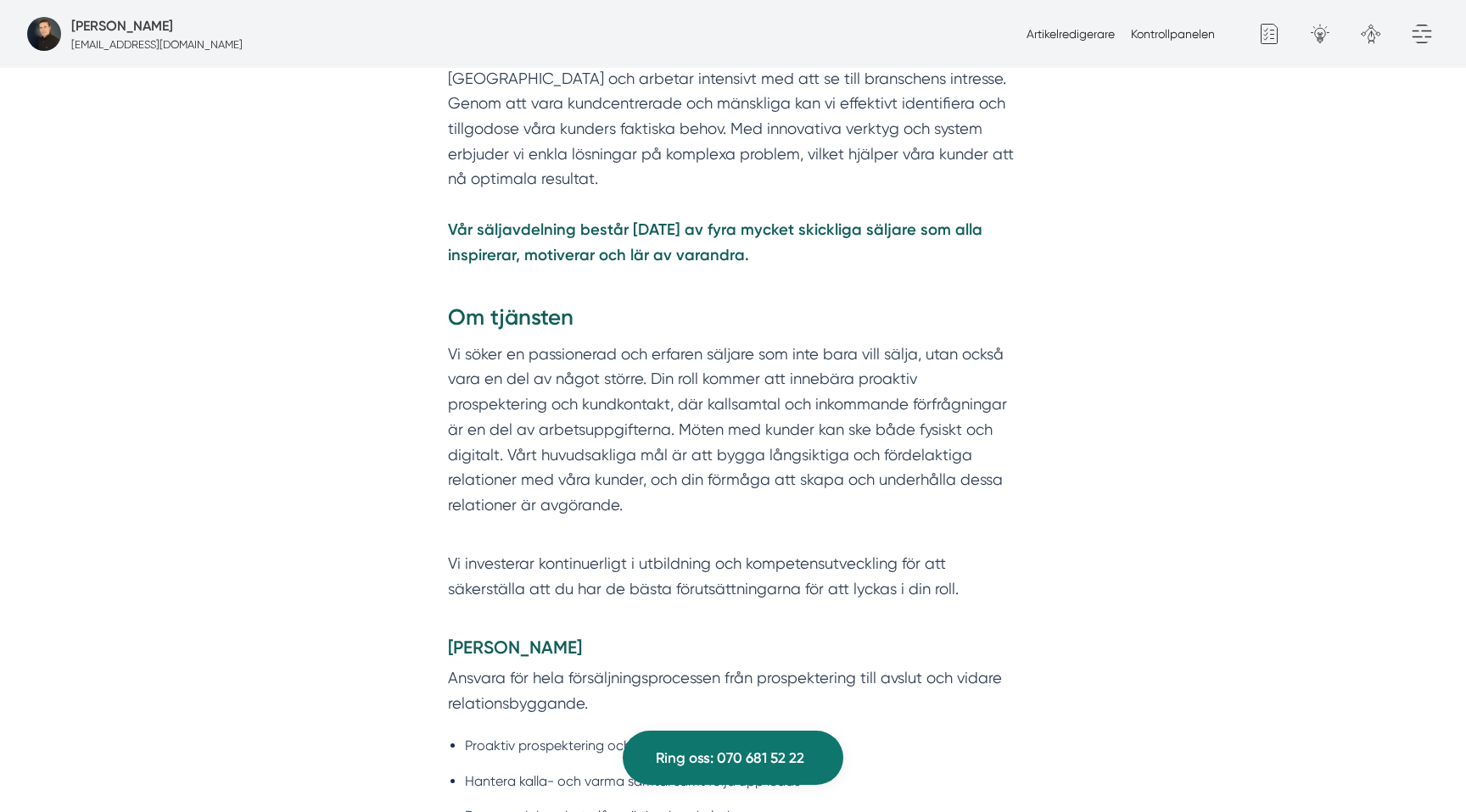
click at [770, 239] on strong "Vår säljavdelning består [DATE] av fyra mycket skickliga säljare som alla inspi…" at bounding box center [715, 242] width 534 height 45
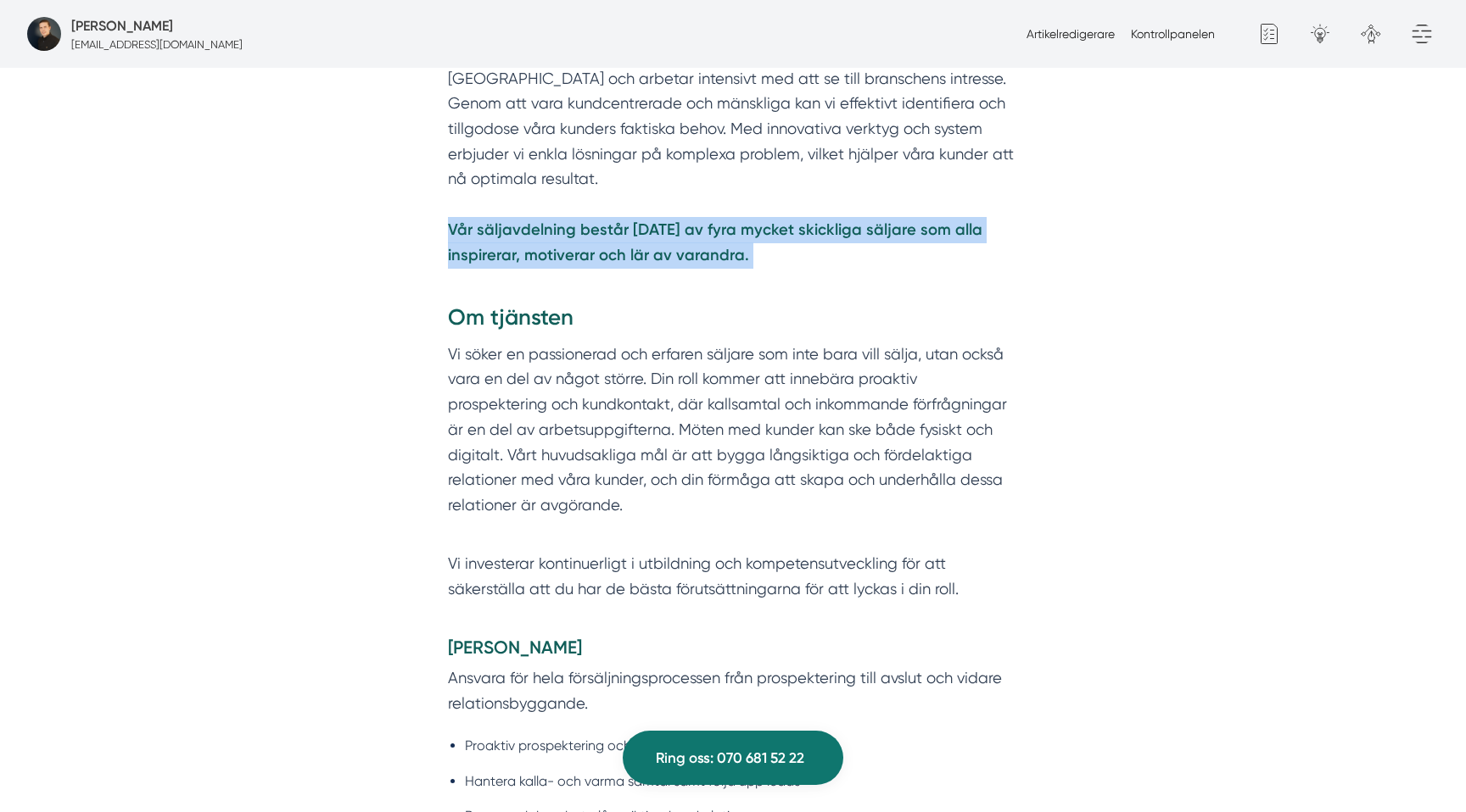
click at [770, 239] on strong "Vår säljavdelning består [DATE] av fyra mycket skickliga säljare som alla inspi…" at bounding box center [715, 242] width 534 height 45
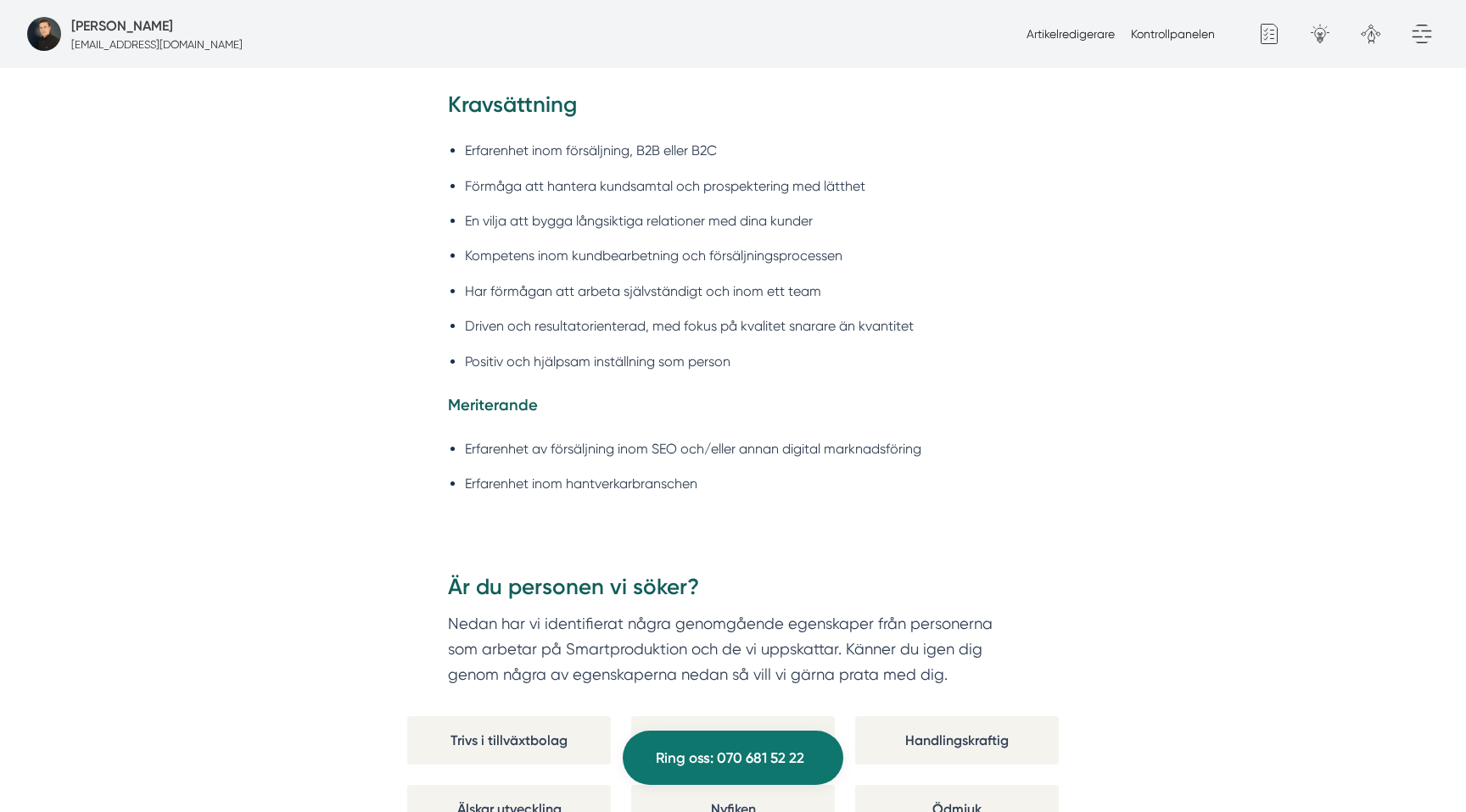
scroll to position [1867, 0]
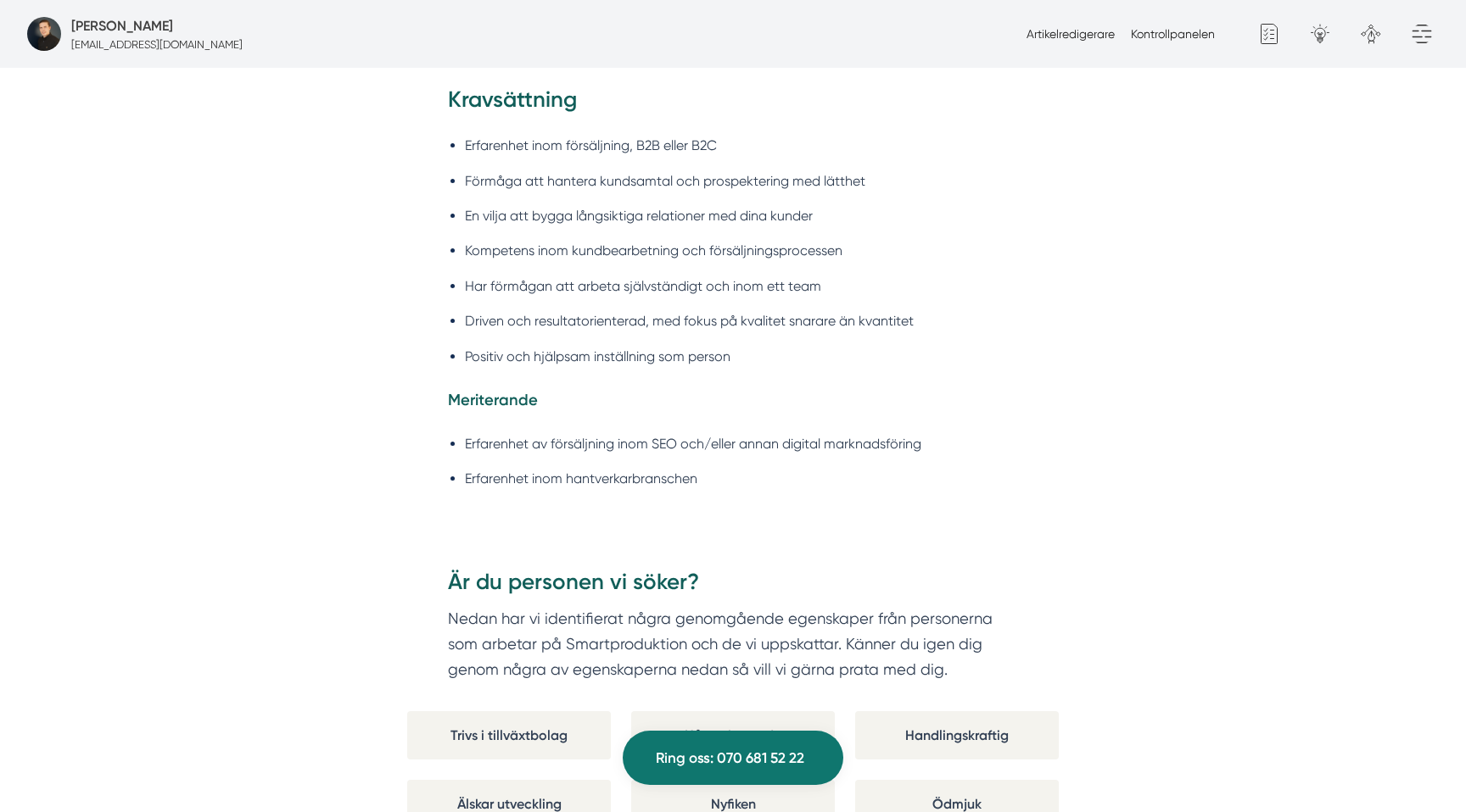
click at [667, 124] on ul "Erfarenhet inom försäljning, B2B eller B2C Förmåga att hantera kundsamtal och p…" at bounding box center [733, 256] width 570 height 264
click at [664, 133] on ul "Erfarenhet inom försäljning, B2B eller B2C Förmåga att hantera kundsamtal och p…" at bounding box center [733, 256] width 570 height 264
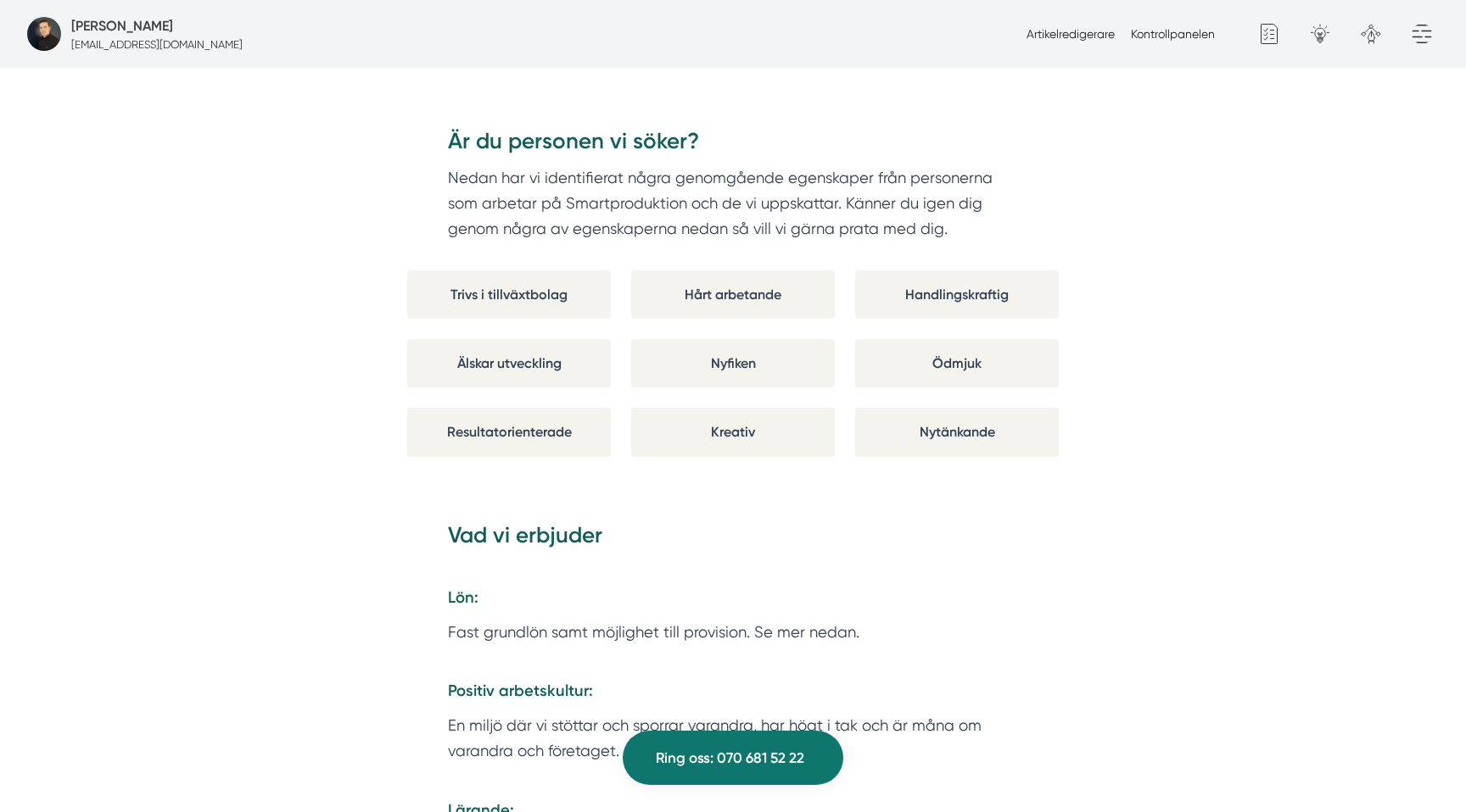
scroll to position [2455, 0]
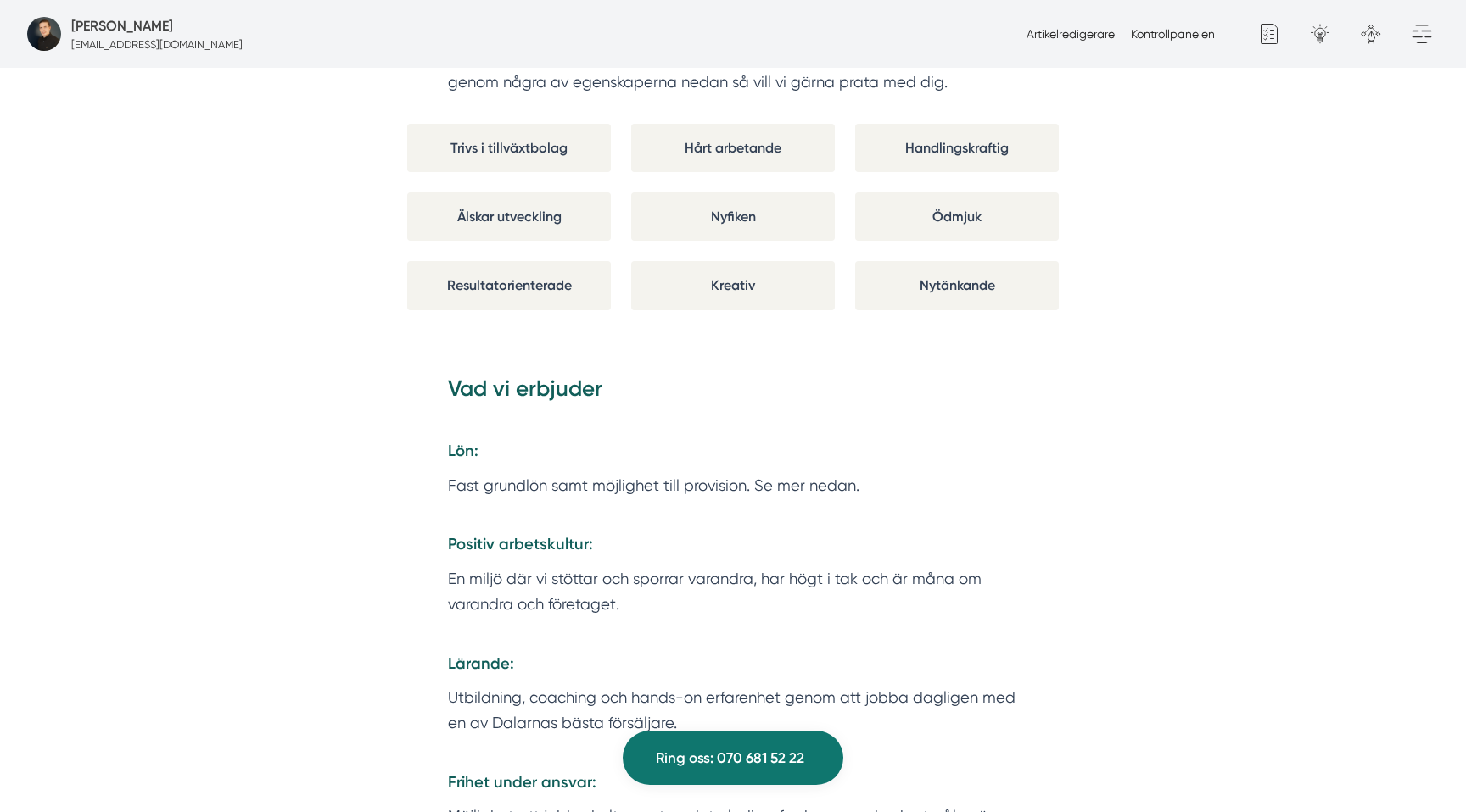
drag, startPoint x: 690, startPoint y: 193, endPoint x: 1000, endPoint y: 400, distance: 372.8
click at [998, 402] on div "Om Smartproduktion Smartproduktion bidrar till att säkra tillväxten för hantver…" at bounding box center [733, 267] width 1425 height 3488
click at [1002, 338] on div "Är du personen vi söker? Nedan har vi identifierat några genomgående egenskaper…" at bounding box center [733, 149] width 651 height 400
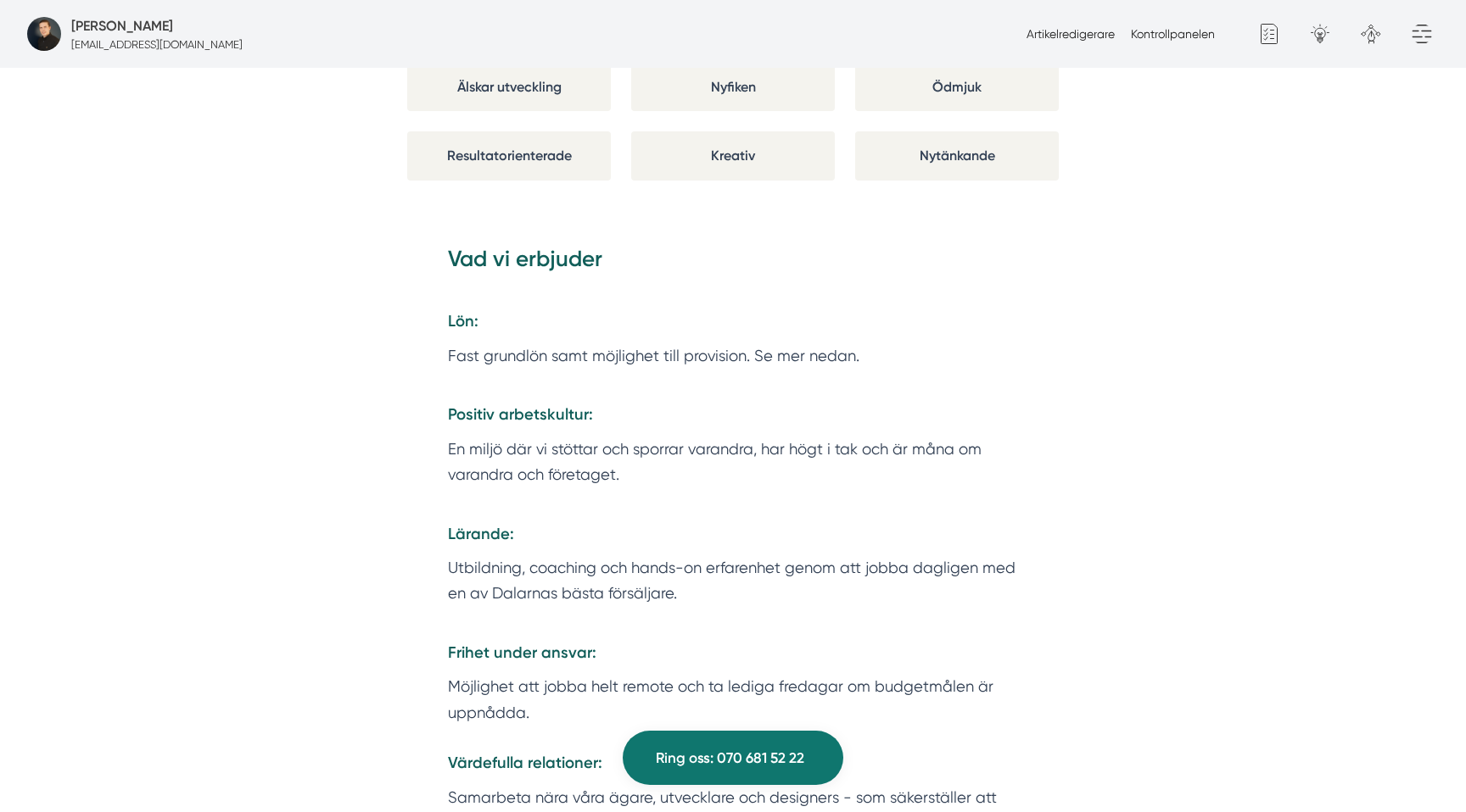
scroll to position [2586, 0]
click at [833, 354] on p "Fast grundlön samt möjlighet till provision. Se mer nedan." at bounding box center [733, 354] width 570 height 26
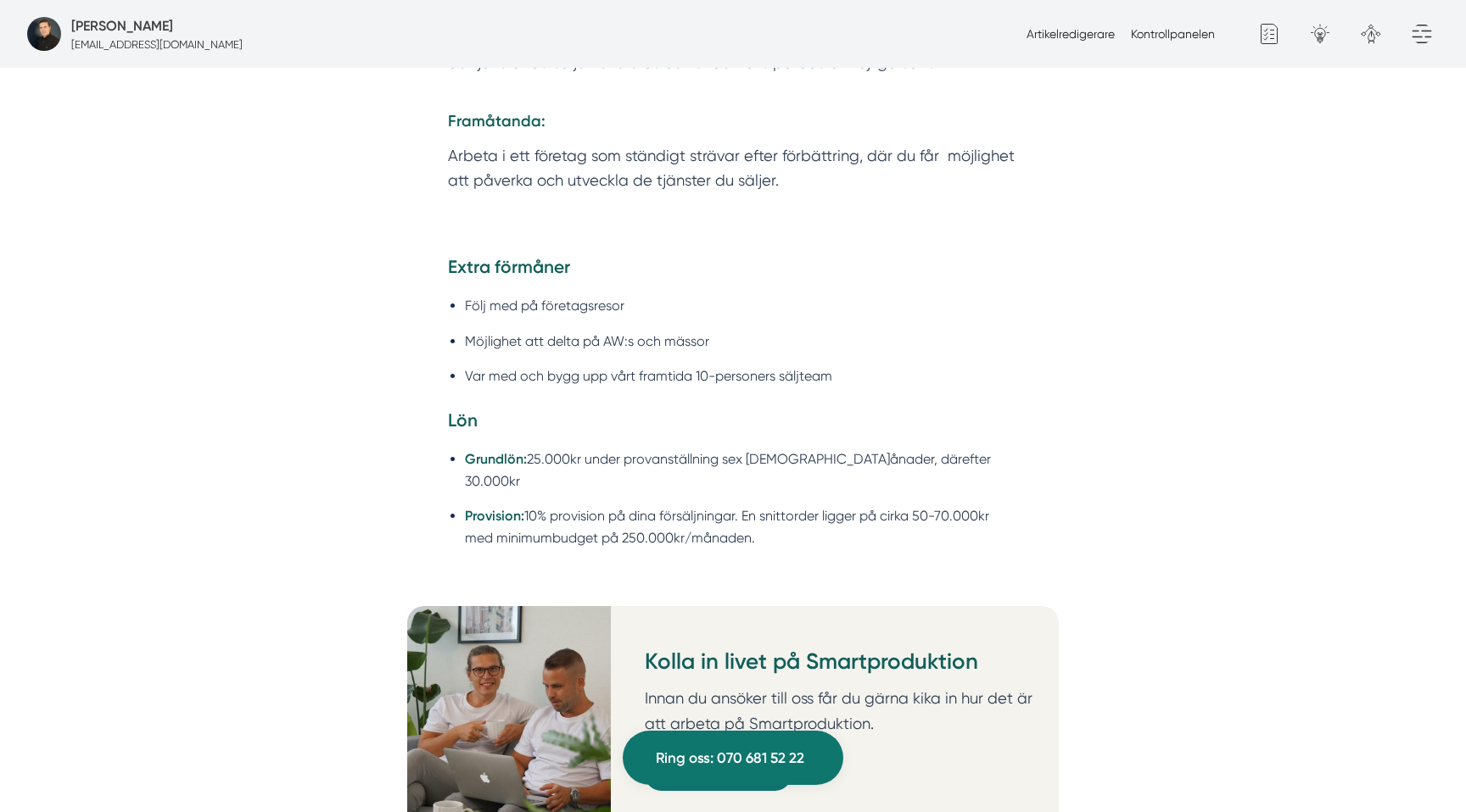
scroll to position [3351, 0]
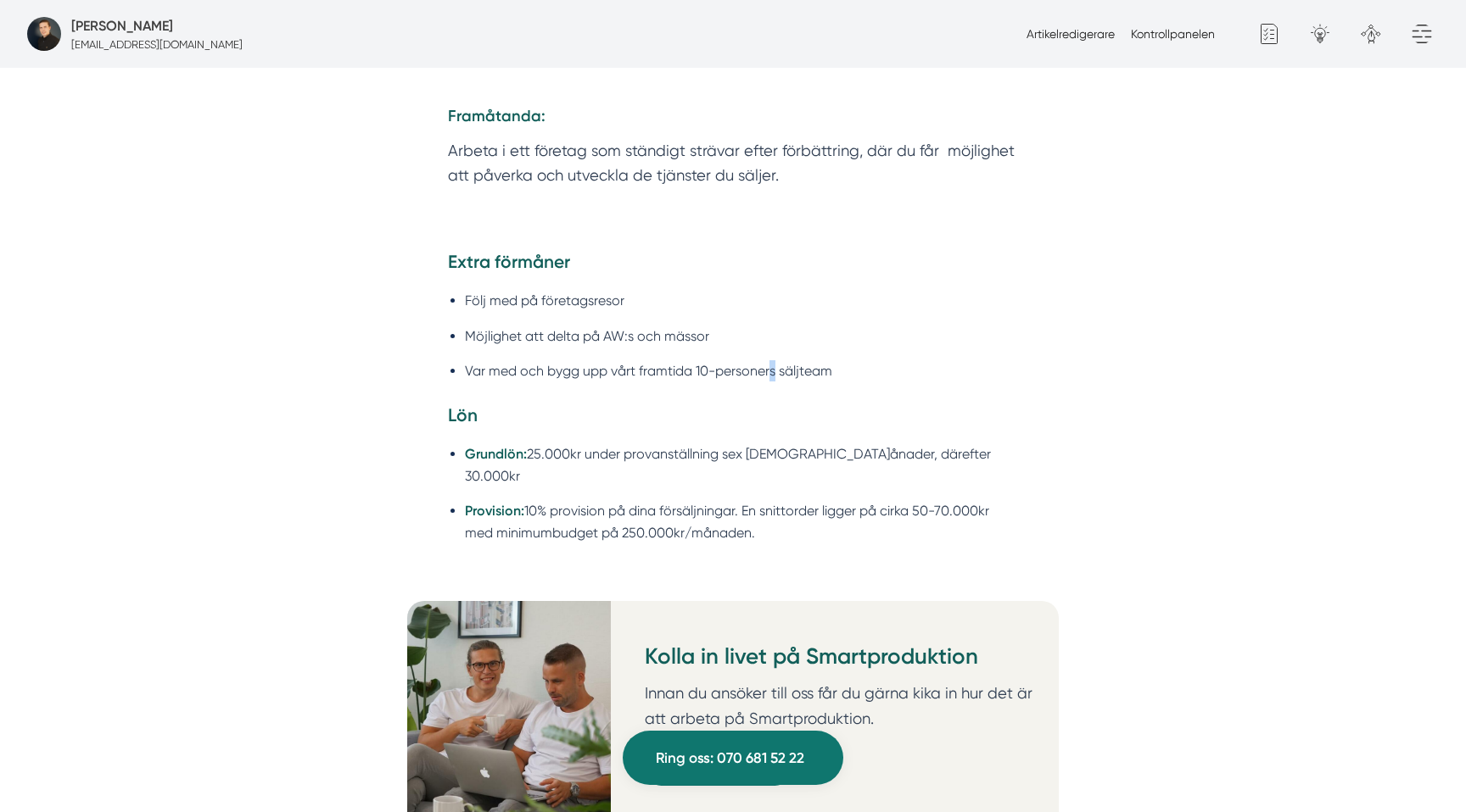
click at [772, 360] on li "Var med och bygg upp vårt framtida 10-personers säljteam" at bounding box center [741, 371] width 553 height 21
click at [908, 360] on li "Var med och bygg upp vårt framtida 10-personers säljteam" at bounding box center [741, 371] width 553 height 21
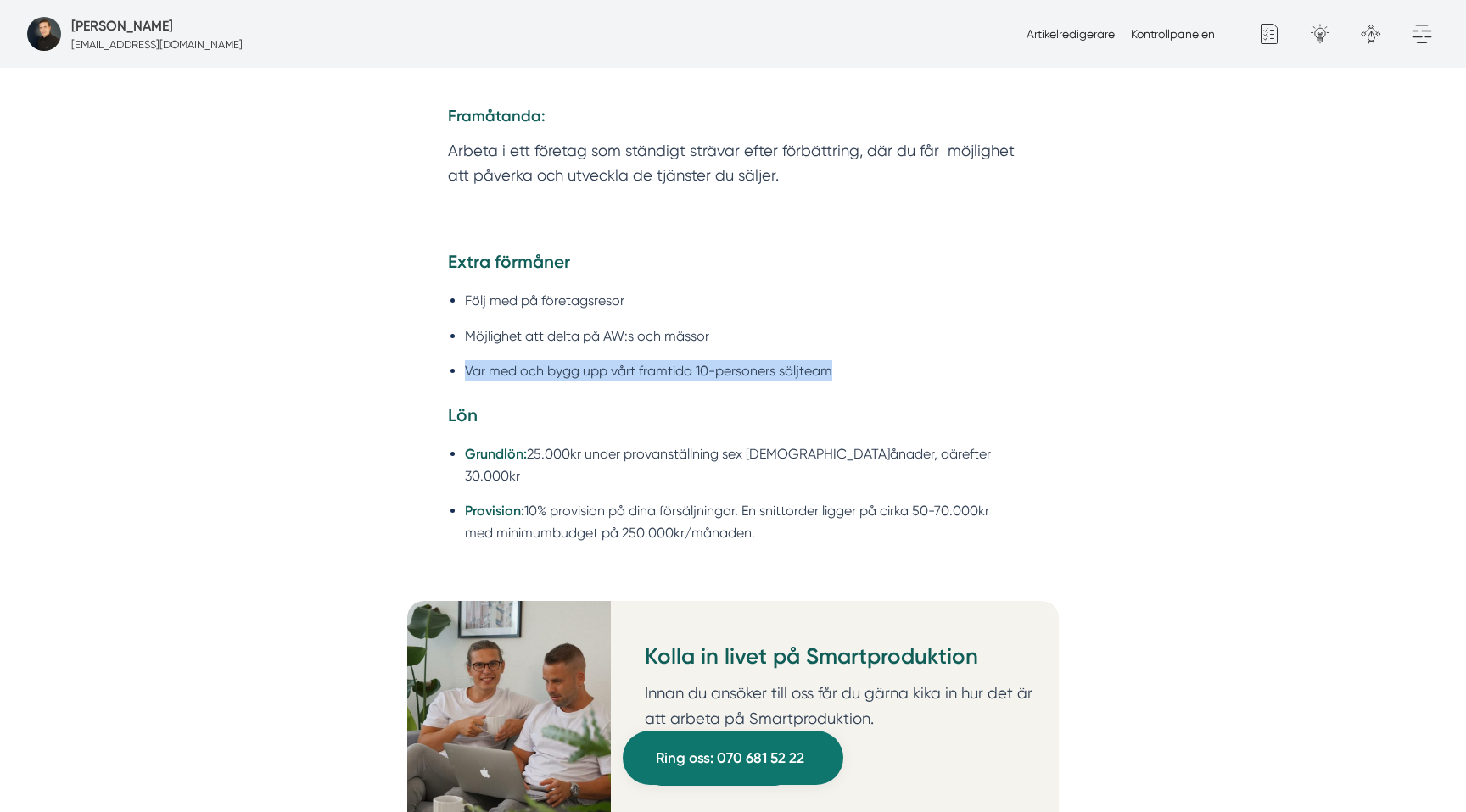
click at [908, 360] on li "Var med och bygg upp vårt framtida 10-personers säljteam" at bounding box center [741, 371] width 553 height 21
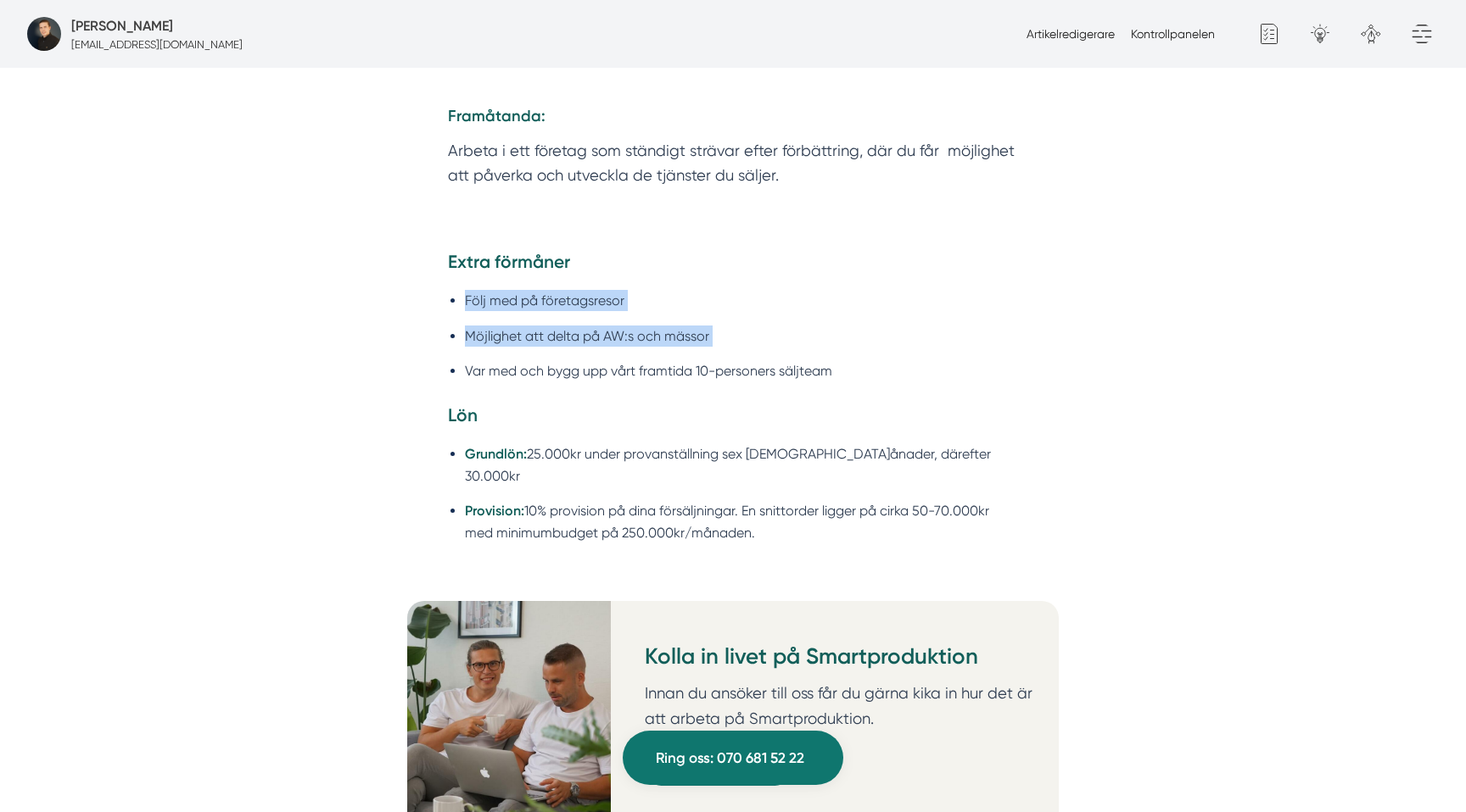
click at [908, 360] on li "Var med och bygg upp vårt framtida 10-personers säljteam" at bounding box center [741, 371] width 553 height 21
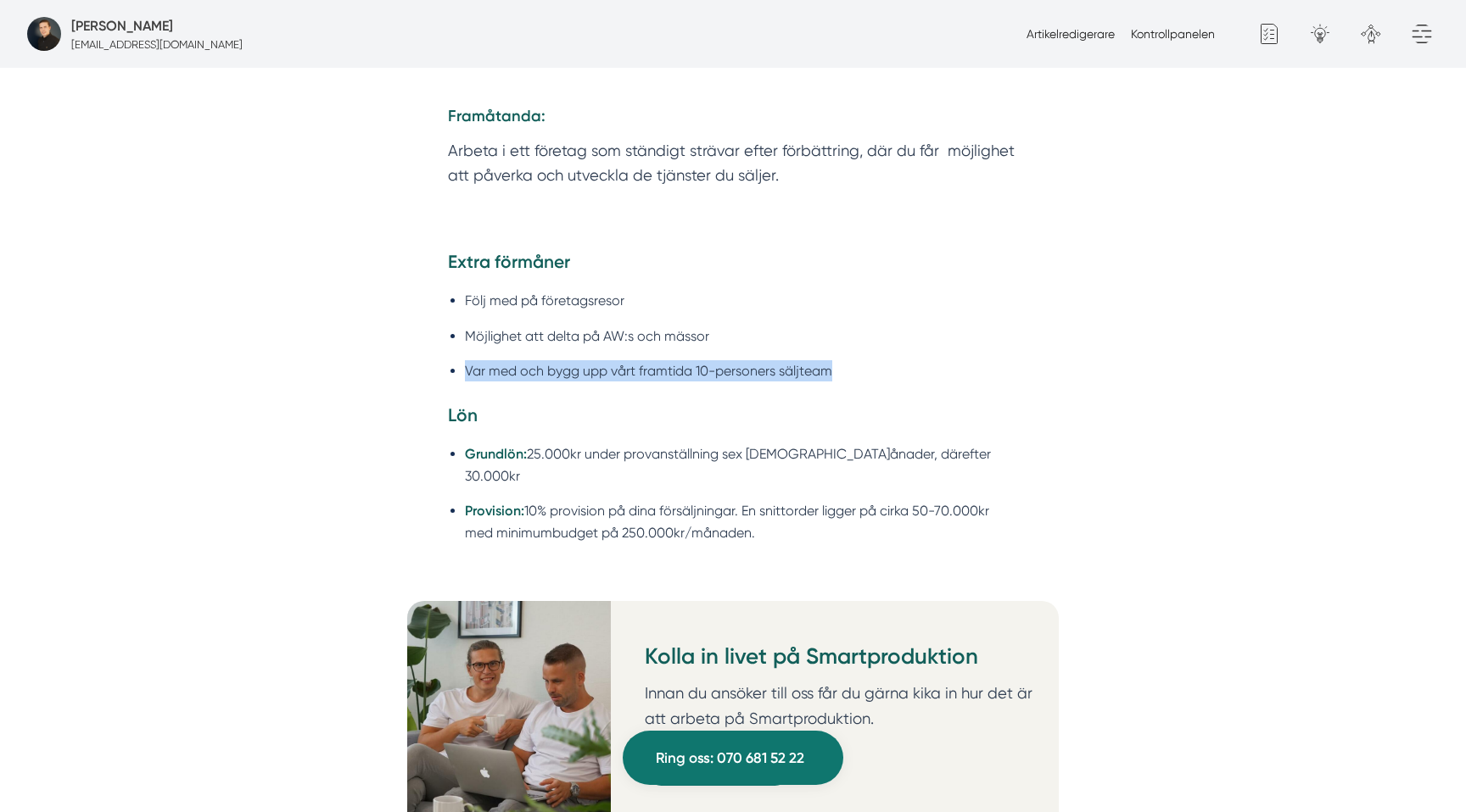
click at [908, 360] on li "Var med och bygg upp vårt framtida 10-personers säljteam" at bounding box center [741, 371] width 553 height 21
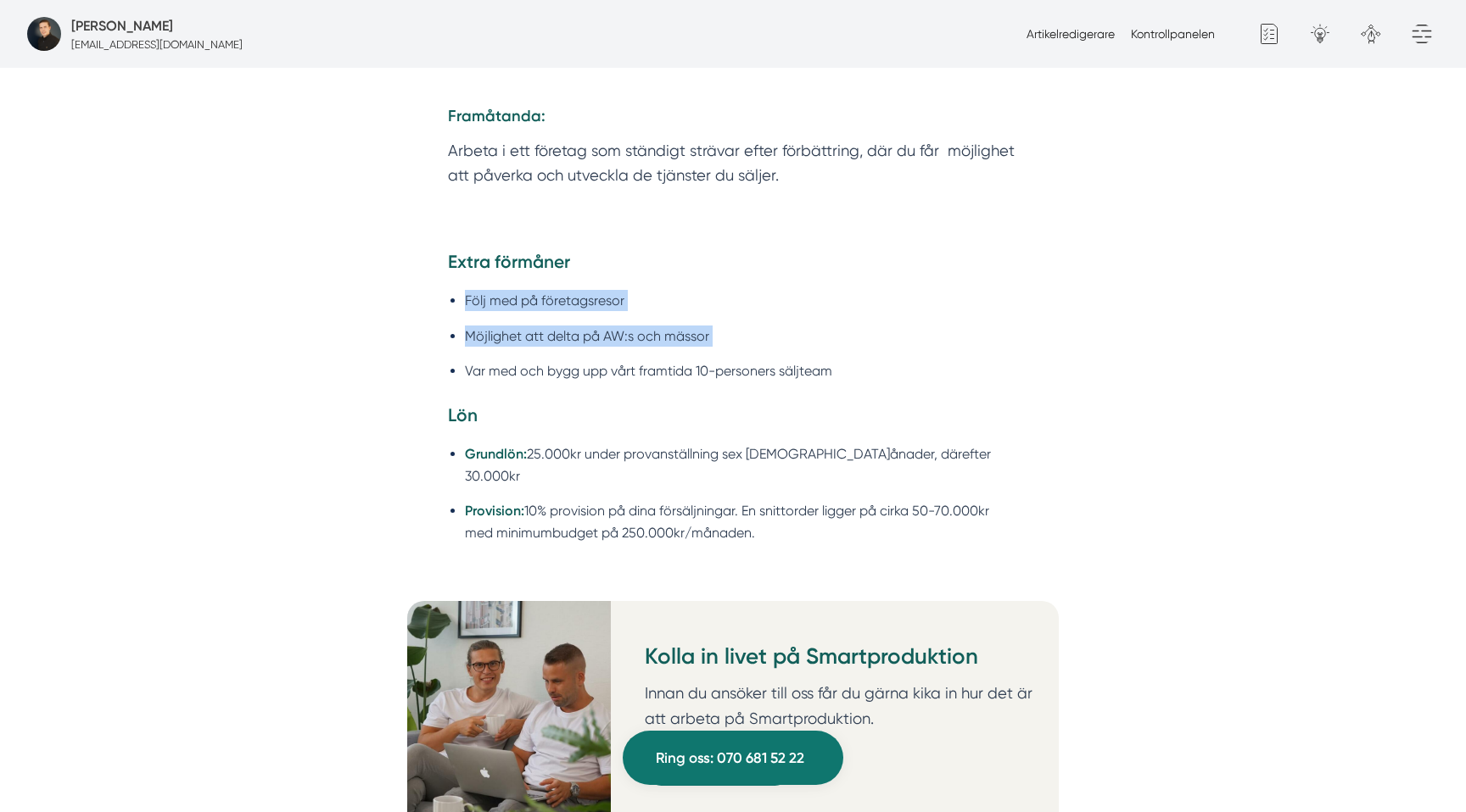
click at [908, 360] on li "Var med och bygg upp vårt framtida 10-personers säljteam" at bounding box center [741, 371] width 553 height 21
click at [644, 326] on li "Möjlighet att delta på AW:s och mässor" at bounding box center [741, 336] width 553 height 21
click at [607, 305] on ul "Följ med på företagsresor Möjlighet att delta på AW:s och mässor Var med och by…" at bounding box center [733, 340] width 570 height 123
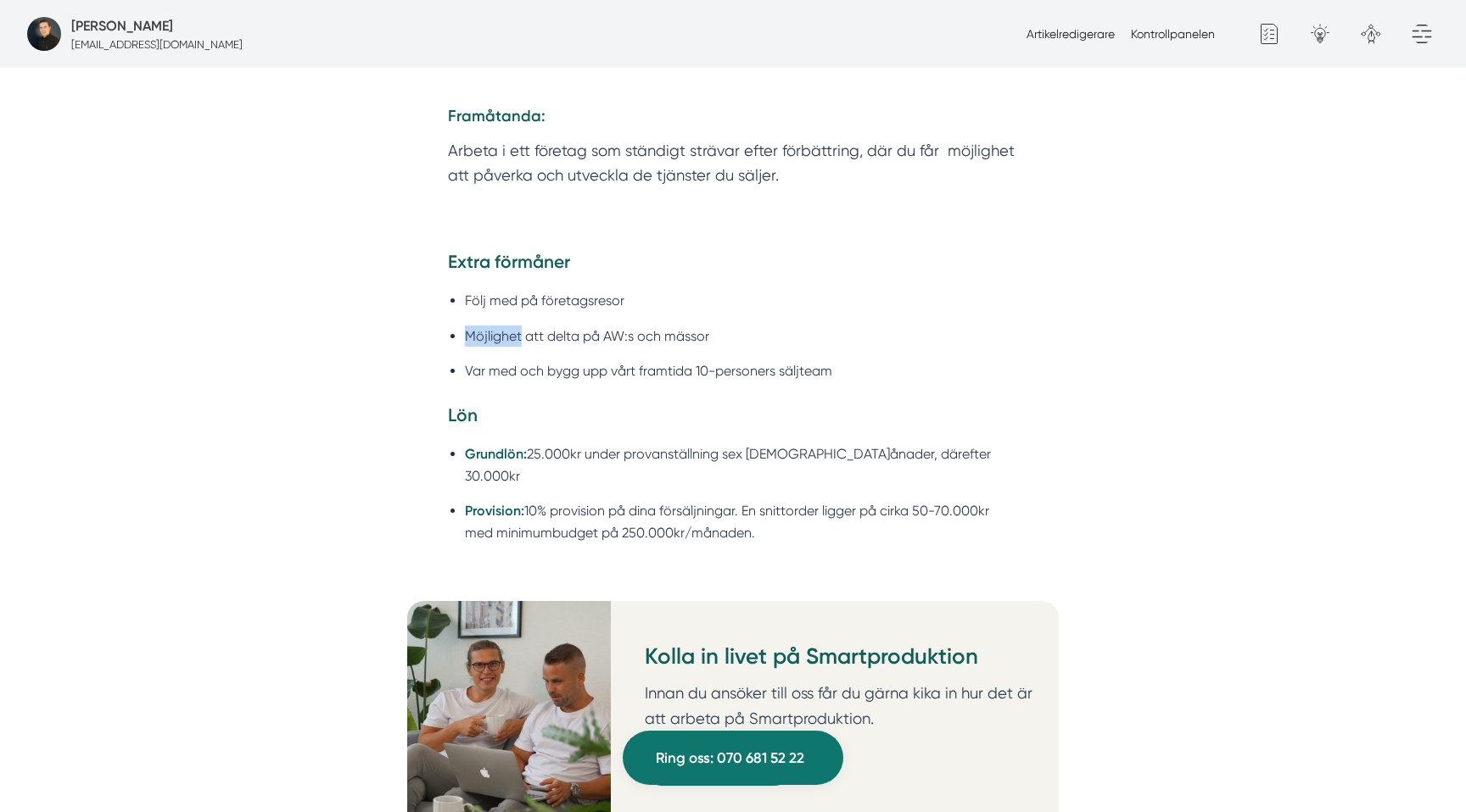
click at [607, 305] on ul "Följ med på företagsresor Möjlighet att delta på AW:s och mässor Var med och by…" at bounding box center [733, 340] width 570 height 123
click at [594, 297] on li "Följ med på företagsresor" at bounding box center [741, 301] width 553 height 21
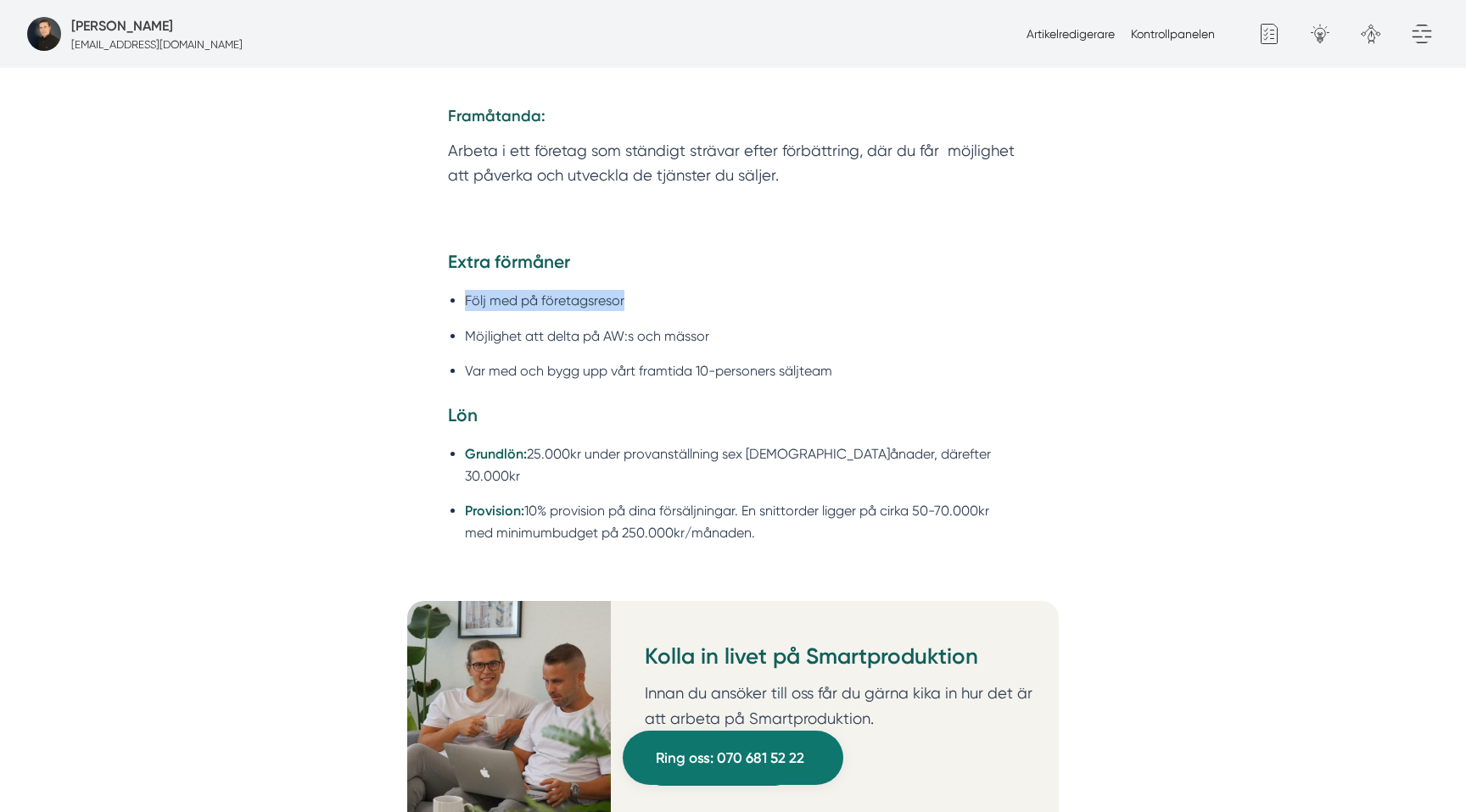
drag, startPoint x: 594, startPoint y: 297, endPoint x: 679, endPoint y: 297, distance: 85.0
click at [635, 297] on li "Följ med på företagsresor" at bounding box center [741, 301] width 553 height 21
click at [819, 300] on li "Följ med på företagsresor" at bounding box center [741, 301] width 553 height 21
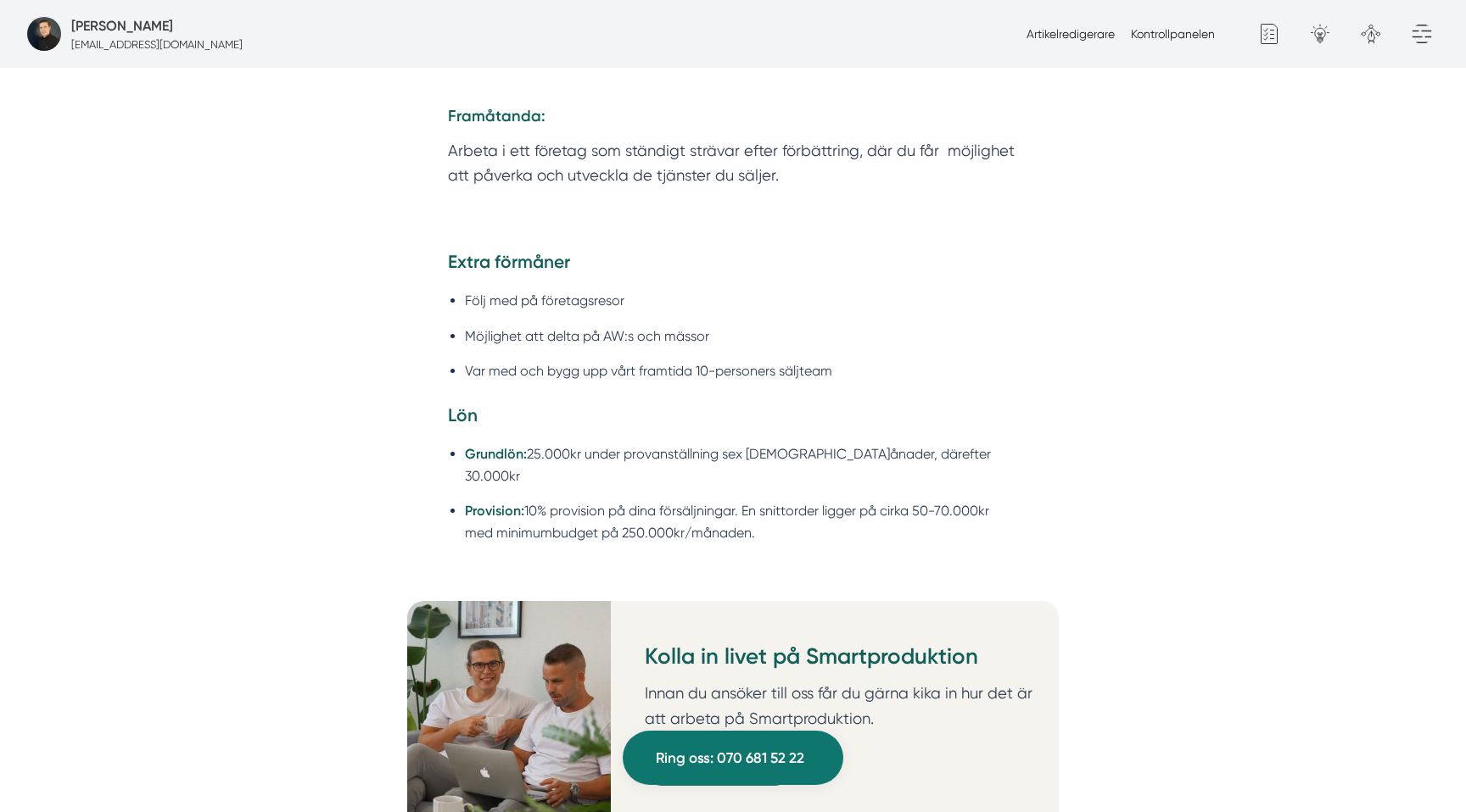
click at [819, 300] on li "Följ med på företagsresor" at bounding box center [741, 301] width 553 height 21
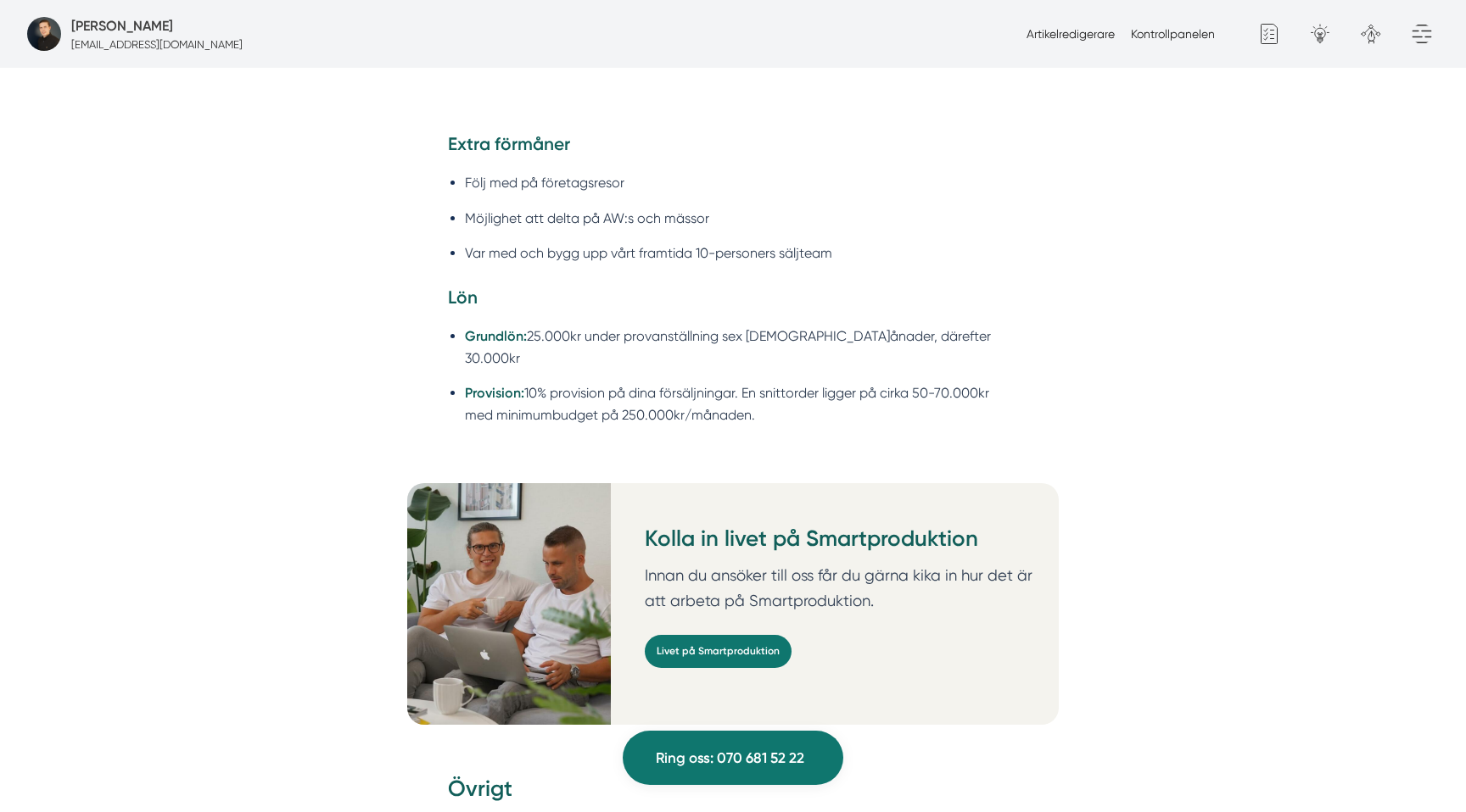
scroll to position [3477, 0]
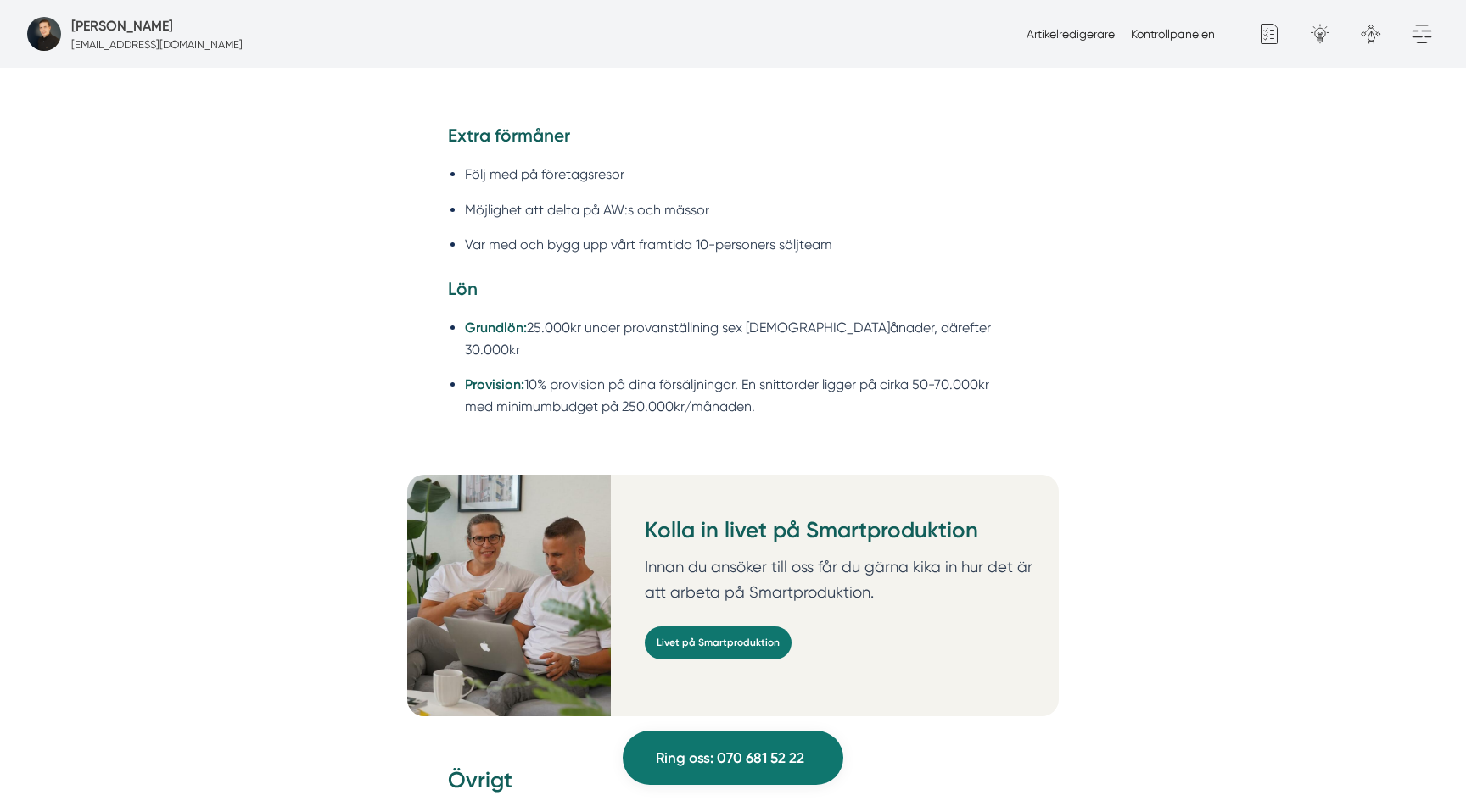
drag, startPoint x: 619, startPoint y: 373, endPoint x: 812, endPoint y: 375, distance: 193.0
click at [812, 375] on li "Provision: 10% provision på dina försäljningar. En snittorder ligger på cirka 5…" at bounding box center [741, 395] width 553 height 43
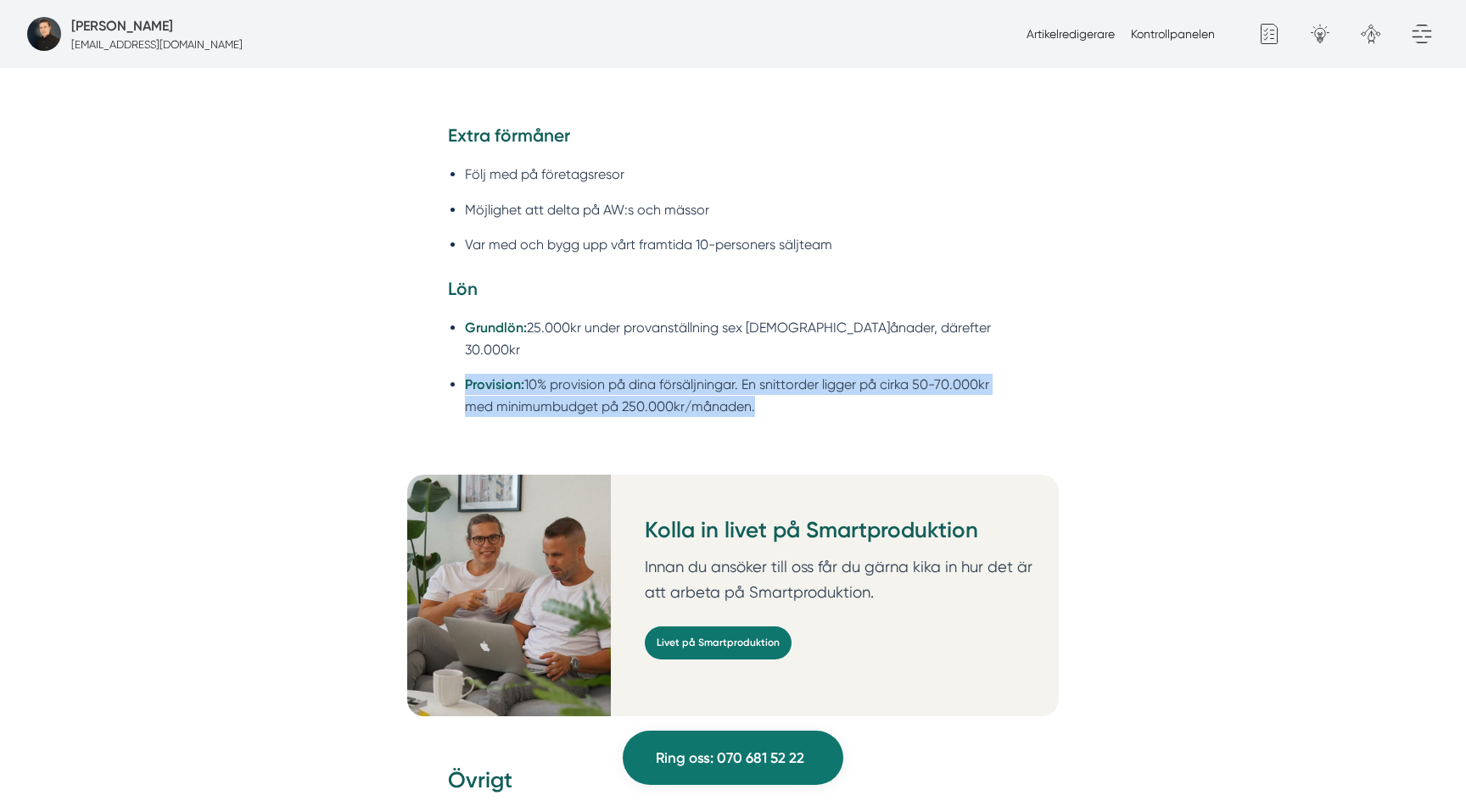
click at [812, 375] on li "Provision: 10% provision på dina försäljningar. En snittorder ligger på cirka 5…" at bounding box center [741, 395] width 553 height 43
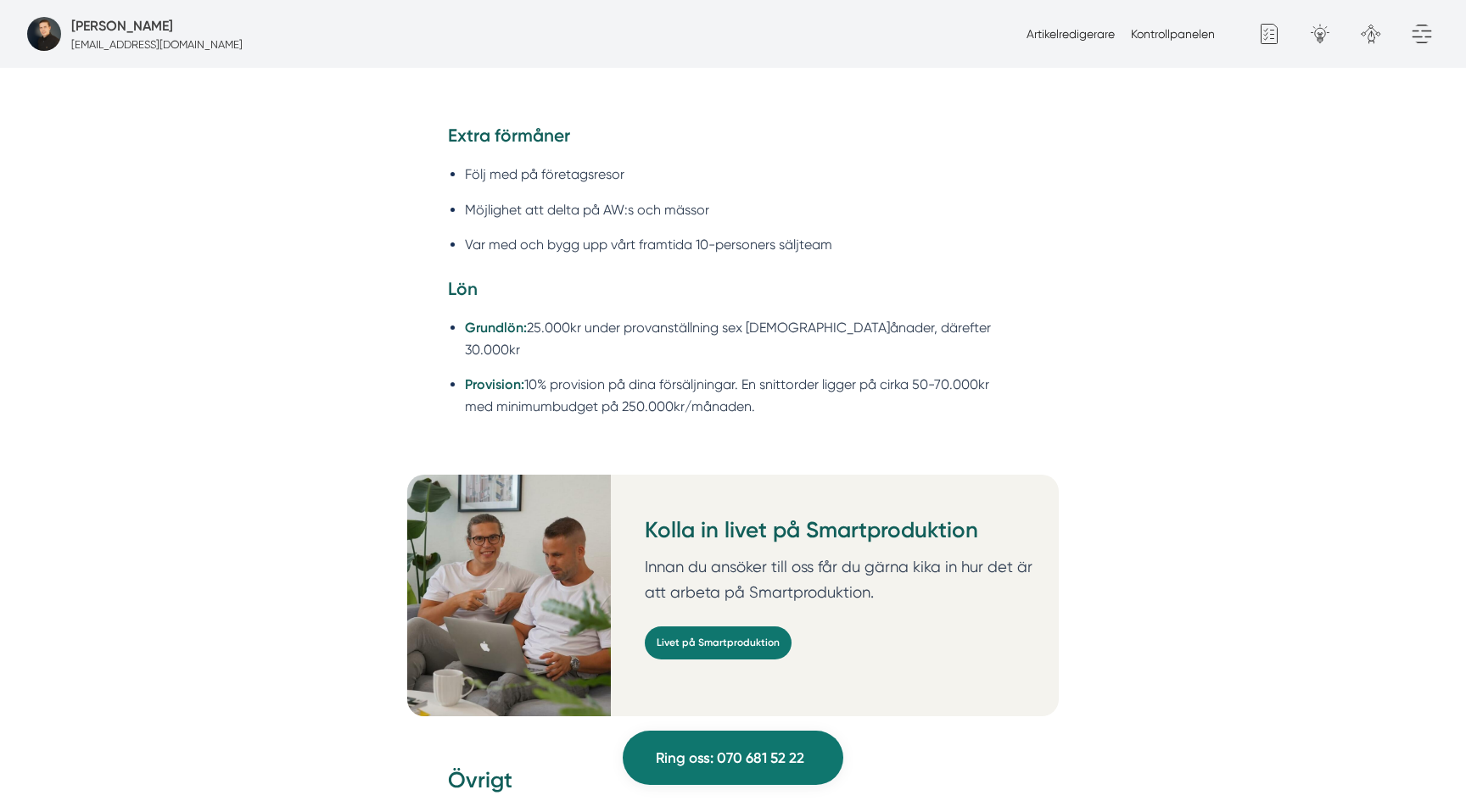
click at [495, 377] on strong "Provision:" at bounding box center [494, 385] width 59 height 16
click at [833, 555] on p "Innan du ansöker till oss får du gärna kika in hur det är att arbeta på Smartpr…" at bounding box center [845, 579] width 400 height 50
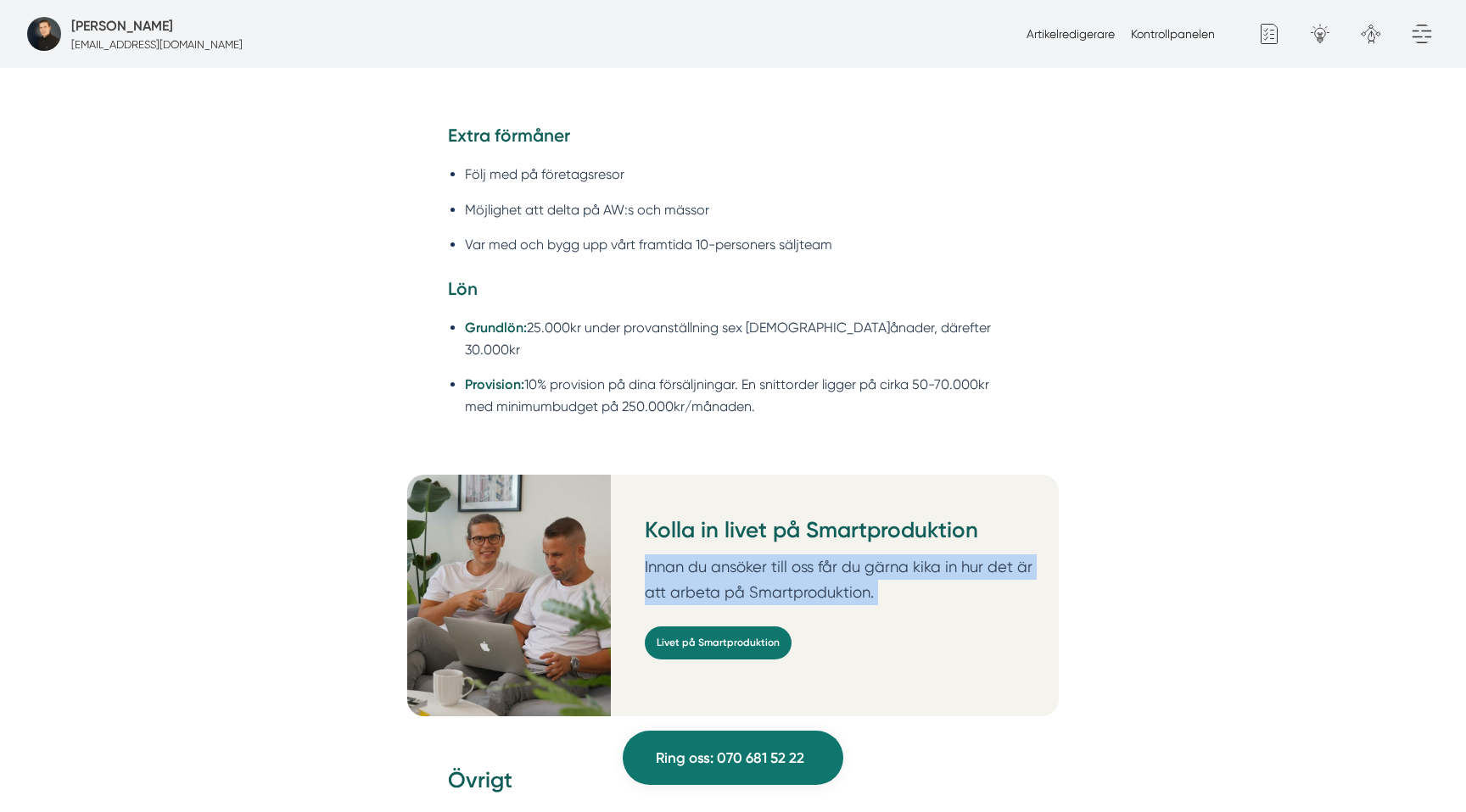
click at [833, 555] on p "Innan du ansöker till oss får du gärna kika in hur det är att arbeta på Smartpr…" at bounding box center [845, 579] width 400 height 50
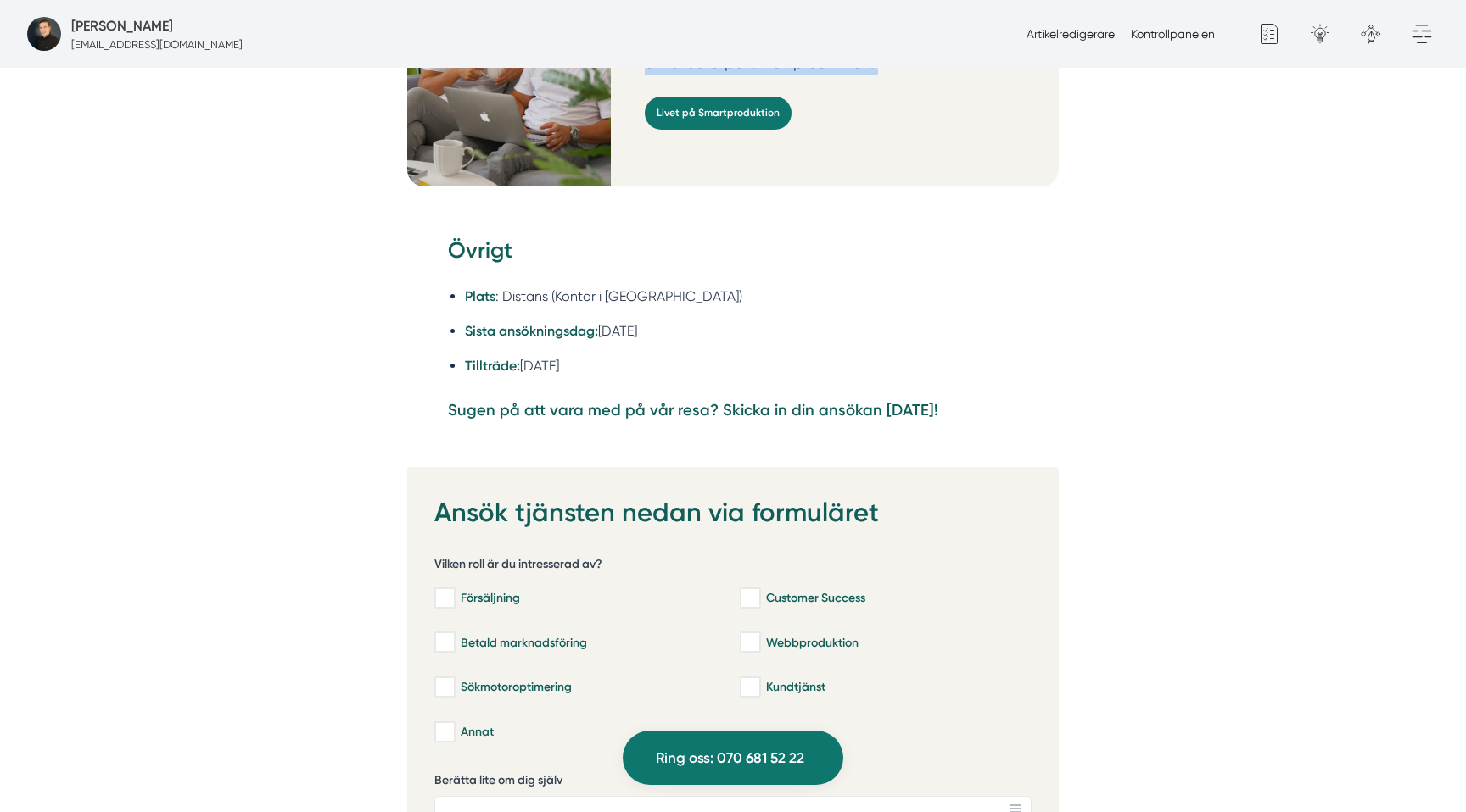
scroll to position [4010, 0]
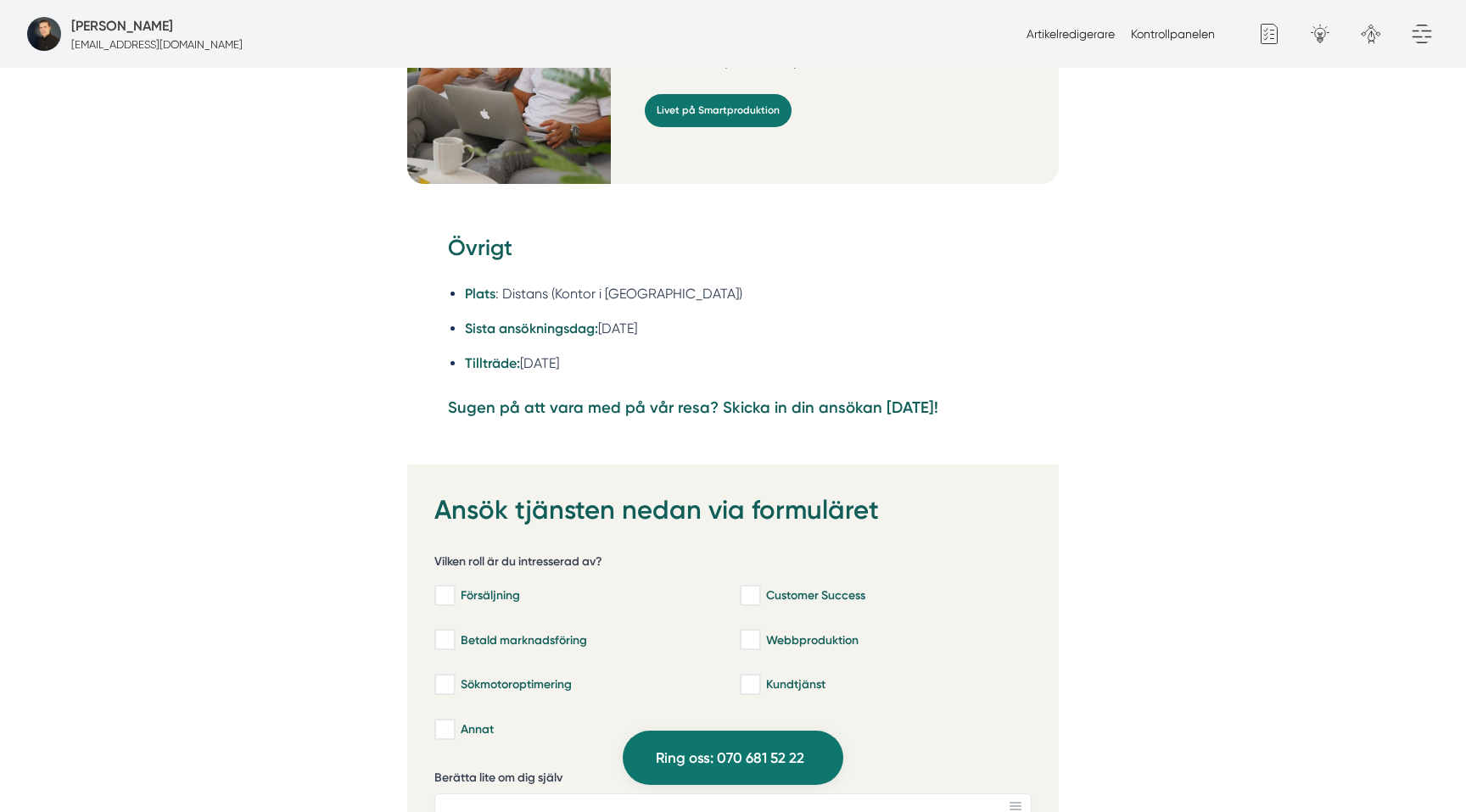
click at [677, 399] on strong "Sugen på att vara med på vår resa? Skicka in din ansökan [DATE]!" at bounding box center [693, 408] width 490 height 19
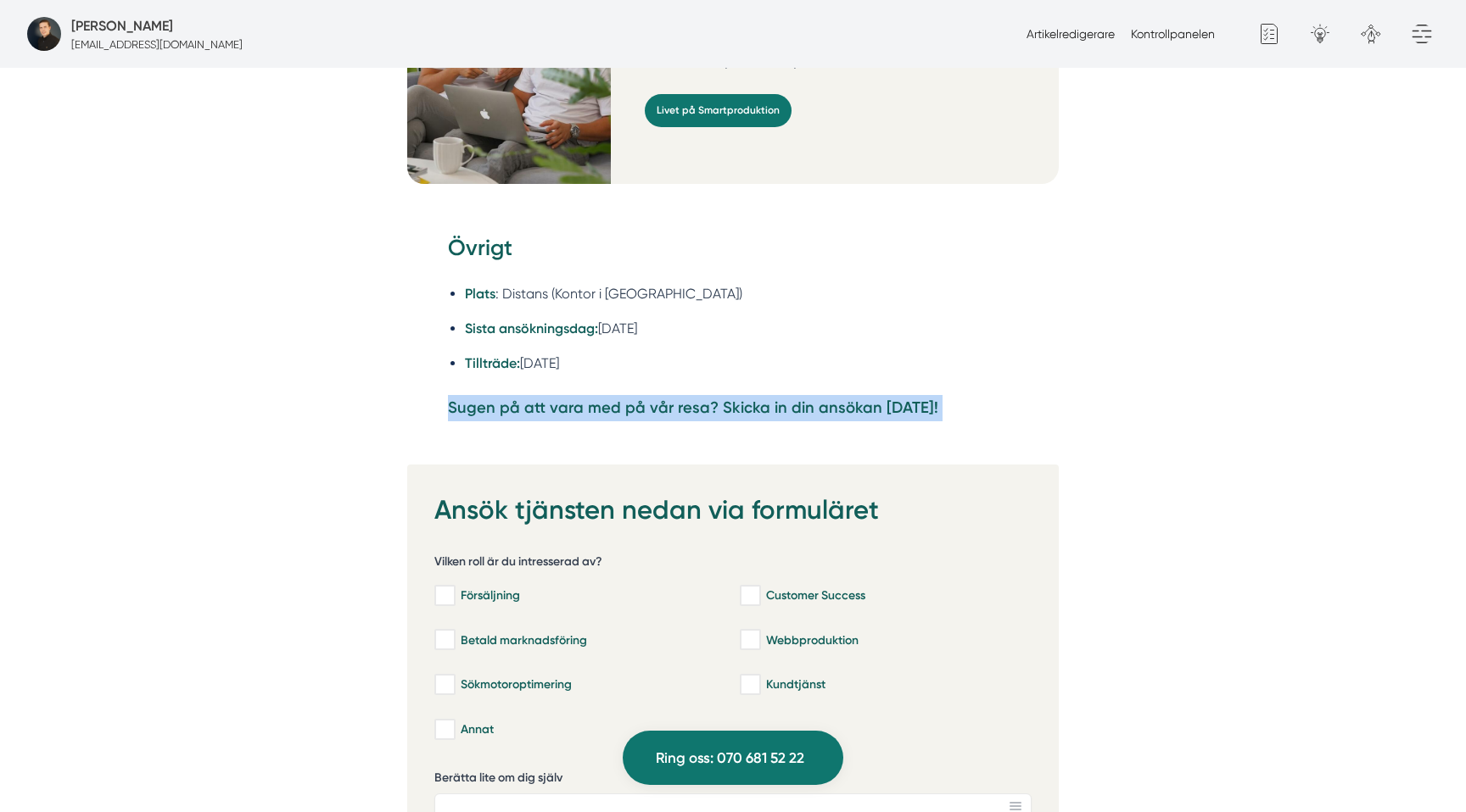
click at [677, 399] on strong "Sugen på att vara med på vår resa? Skicka in din ansökan [DATE]!" at bounding box center [693, 408] width 490 height 19
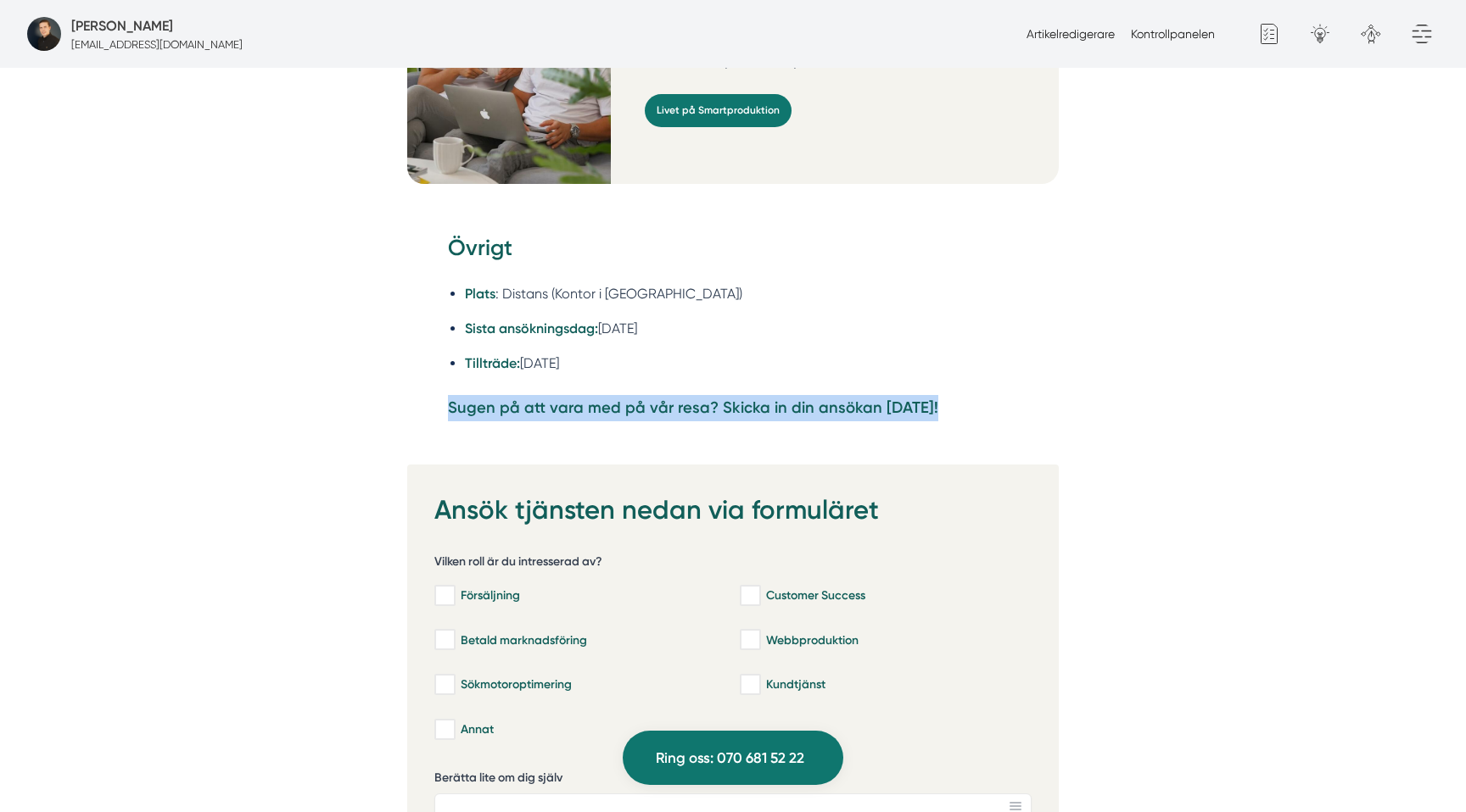
click at [677, 399] on strong "Sugen på att vara med på vår resa? Skicka in din ansökan [DATE]!" at bounding box center [693, 408] width 490 height 19
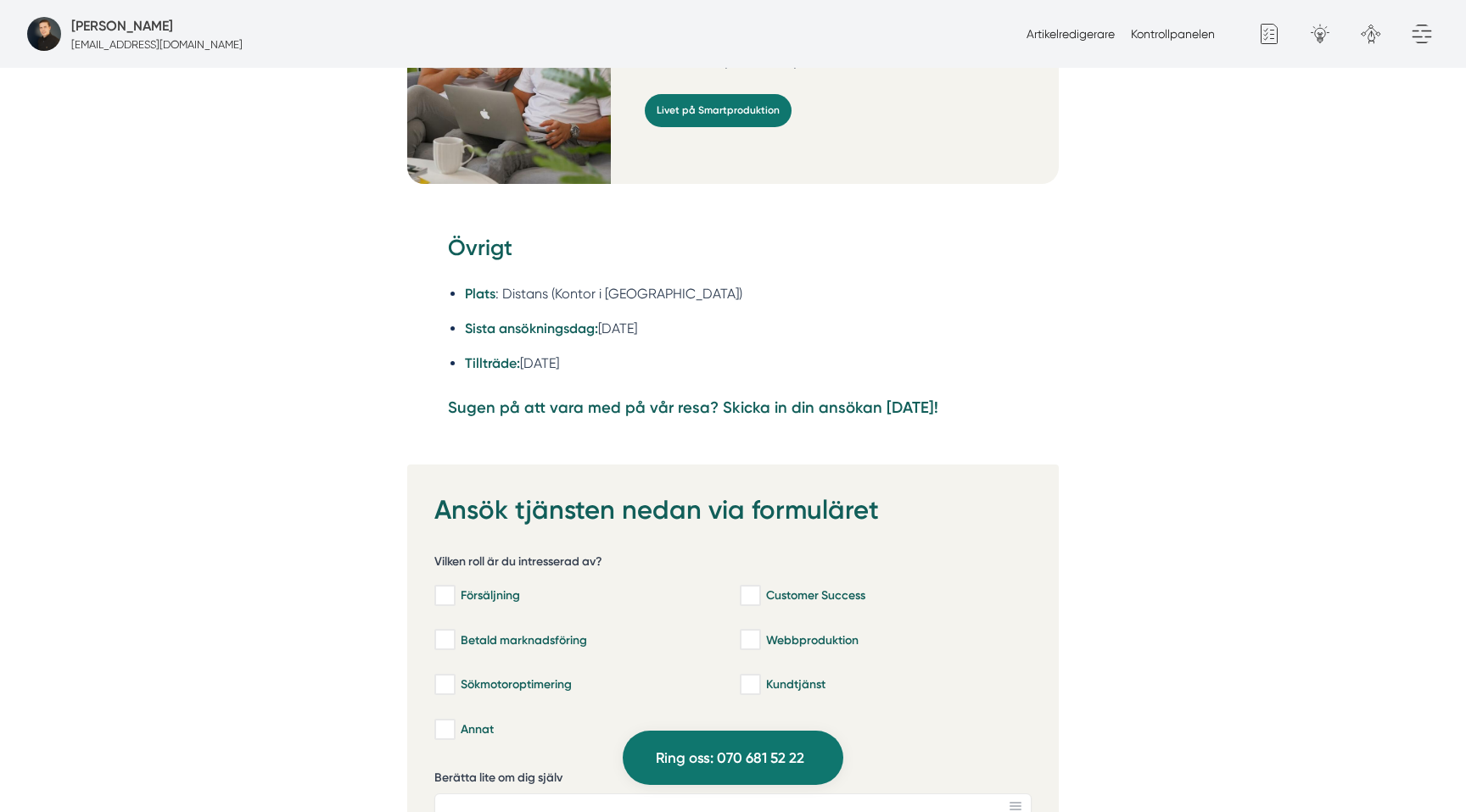
click at [677, 399] on strong "Sugen på att vara med på vår resa? Skicka in din ansökan [DATE]!" at bounding box center [693, 408] width 490 height 19
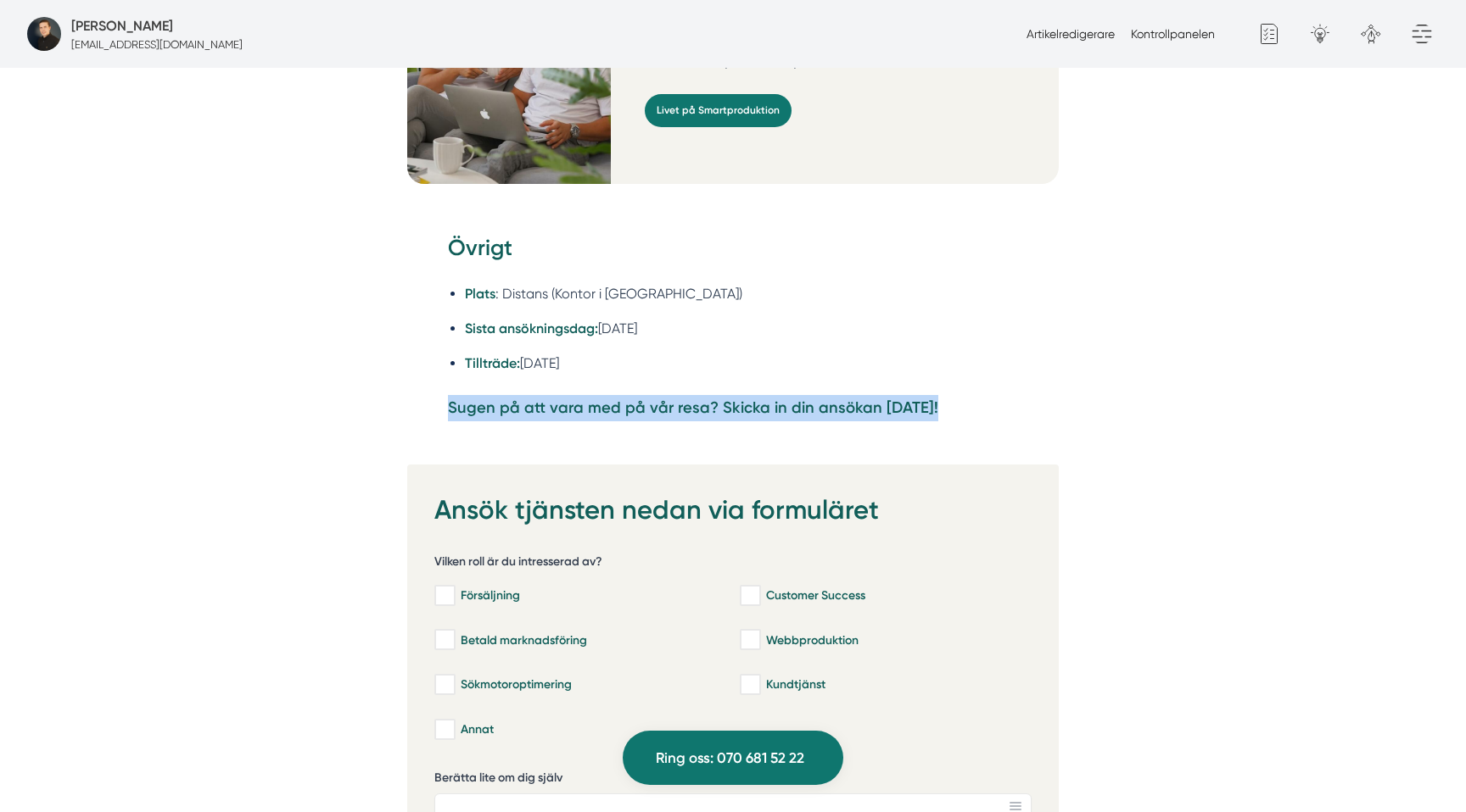
click at [677, 399] on strong "Sugen på att vara med på vår resa? Skicka in din ansökan [DATE]!" at bounding box center [693, 408] width 490 height 19
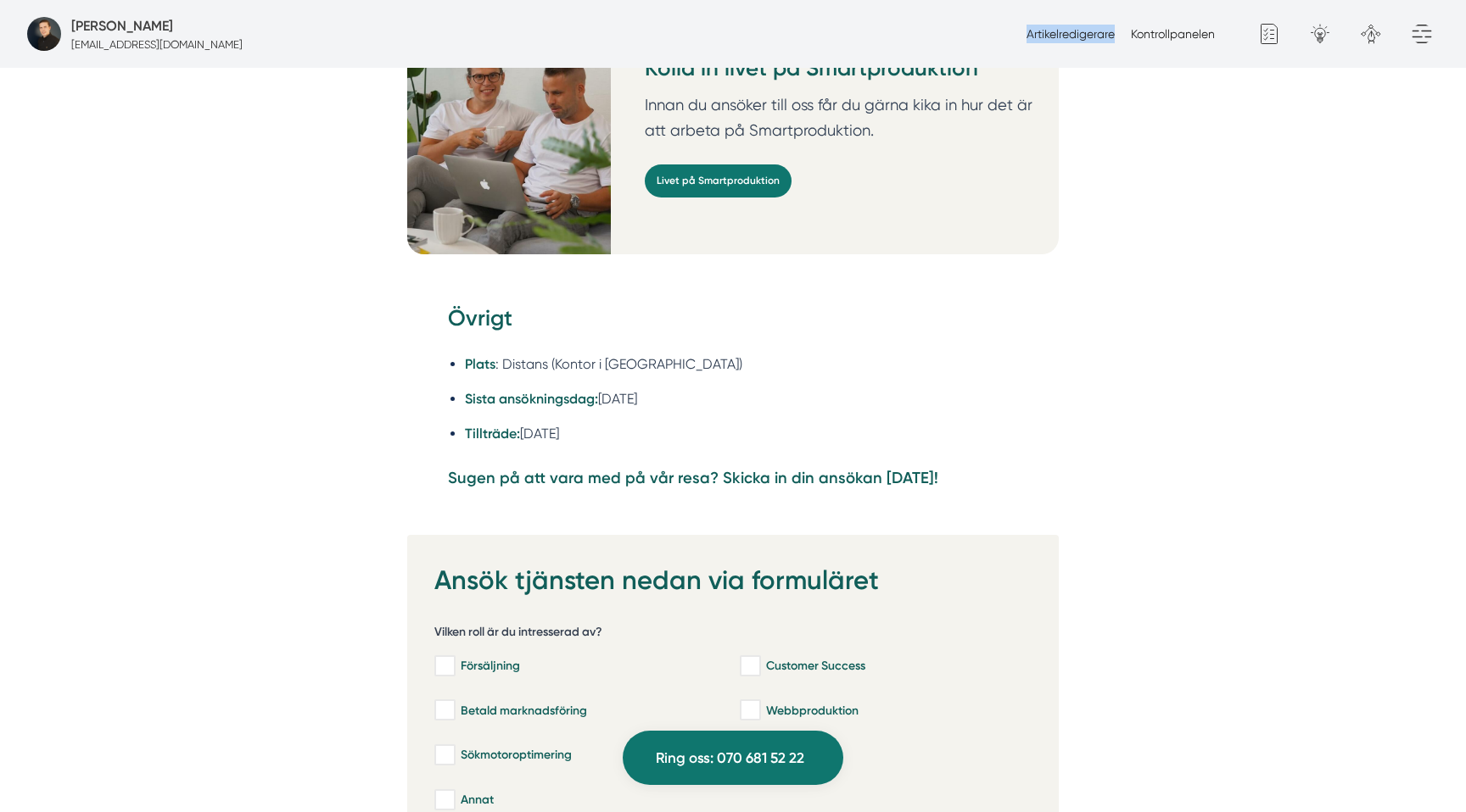
scroll to position [3941, 0]
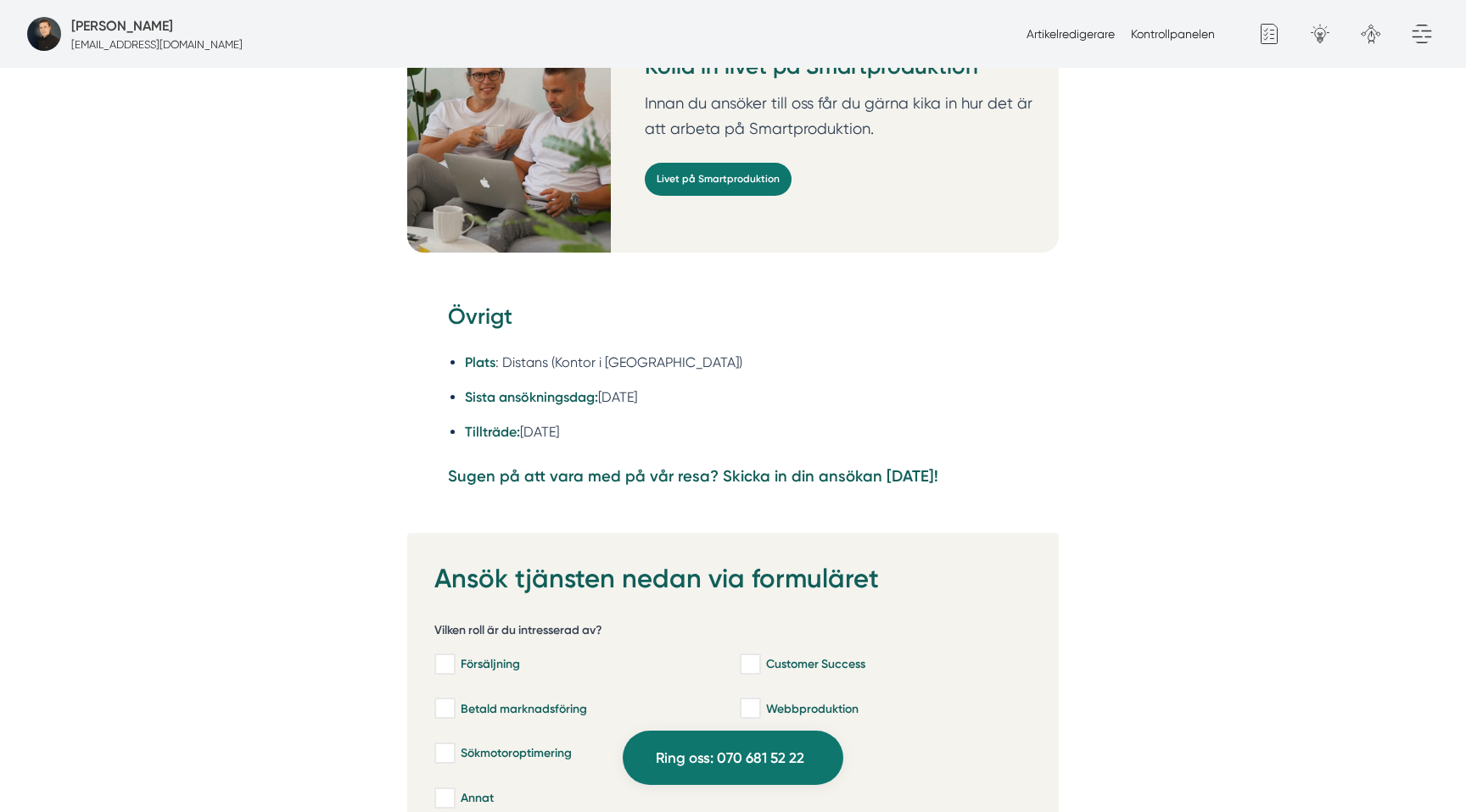
click at [563, 352] on li "Plats : Distans (Kontor i [GEOGRAPHIC_DATA])" at bounding box center [741, 363] width 553 height 21
click at [650, 352] on li "Plats : Distans (Kontor i [GEOGRAPHIC_DATA])" at bounding box center [741, 363] width 553 height 21
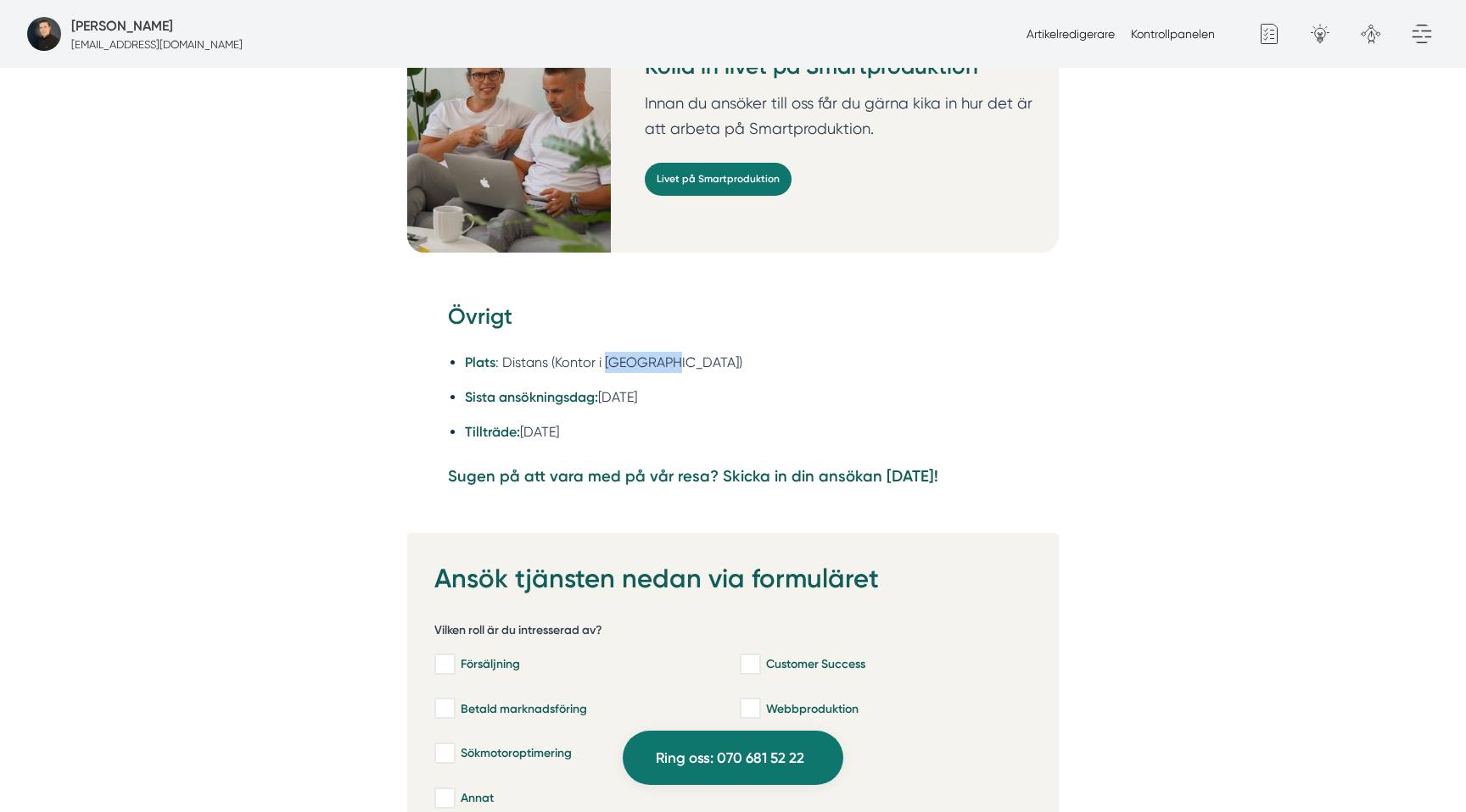
click at [650, 352] on li "Plats : Distans (Kontor i [GEOGRAPHIC_DATA])" at bounding box center [741, 363] width 553 height 21
click at [555, 352] on li "Plats : Distans (Kontor i [GEOGRAPHIC_DATA])" at bounding box center [741, 363] width 553 height 21
click at [532, 352] on li "Plats : Distans (Kontor i [GEOGRAPHIC_DATA])" at bounding box center [741, 363] width 553 height 21
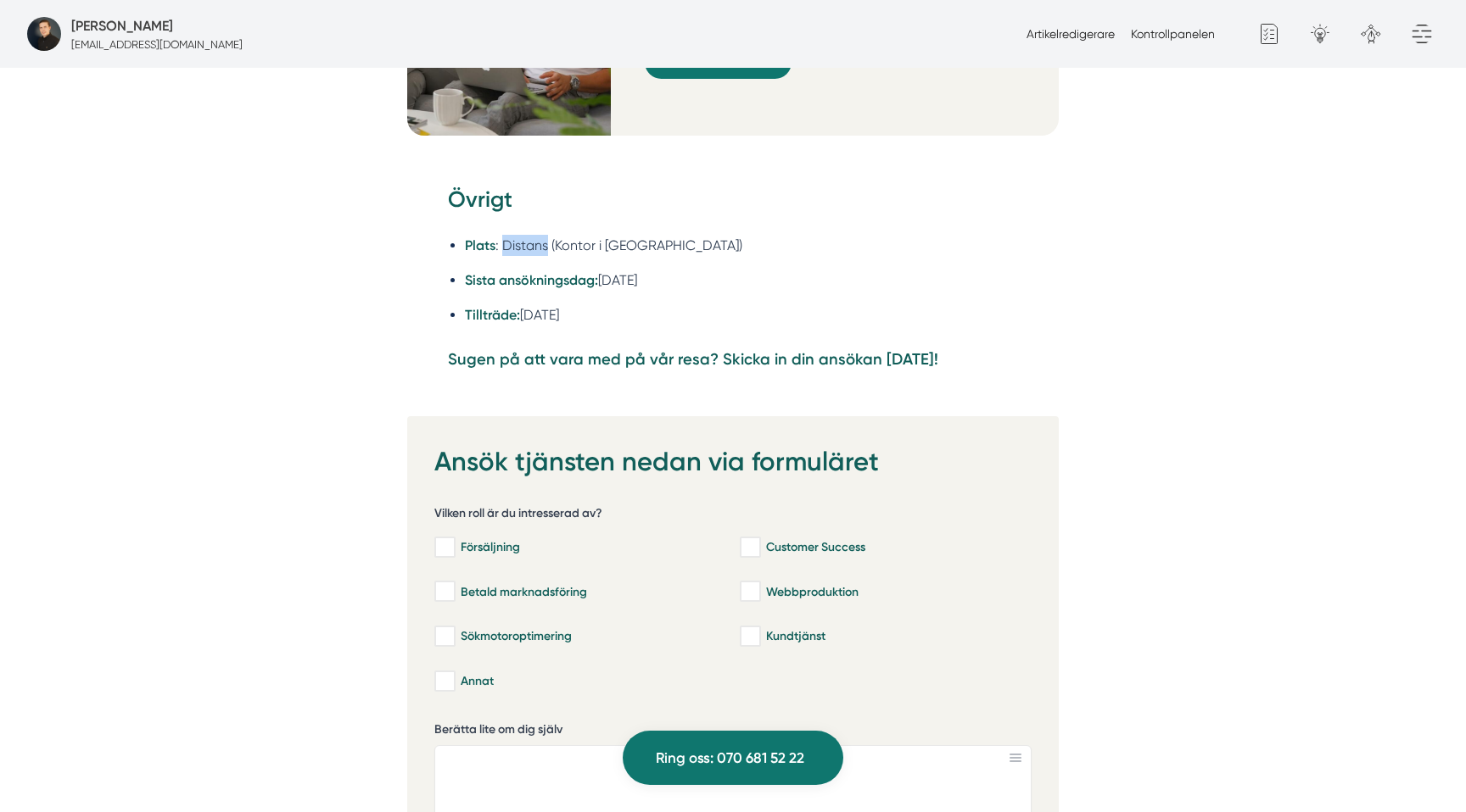
scroll to position [4054, 0]
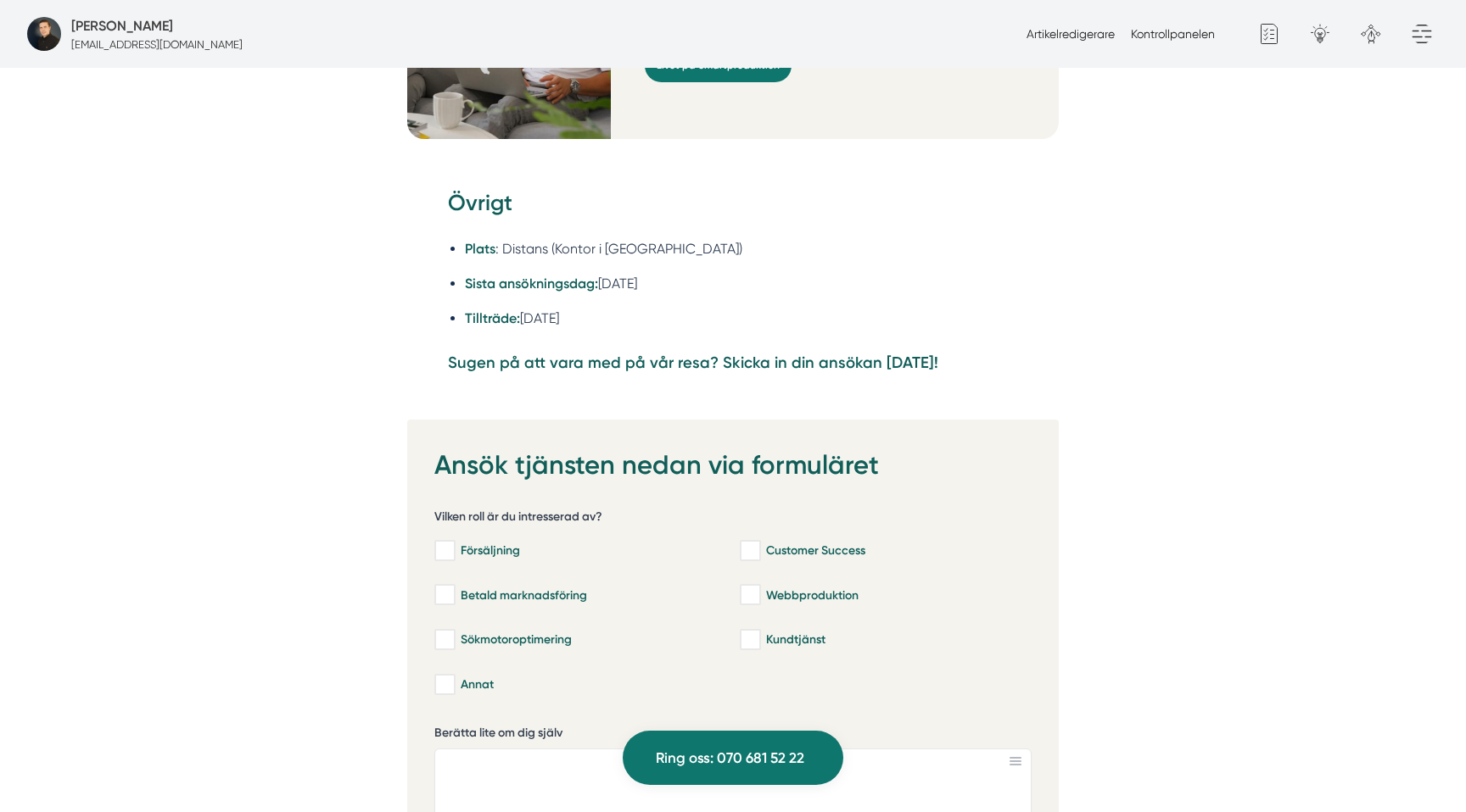
click at [532, 354] on strong "Sugen på att vara med på vår resa? Skicka in din ansökan [DATE]!" at bounding box center [693, 363] width 490 height 19
click at [530, 354] on strong "Sugen på att vara med på vår resa? Skicka in din ansökan [DATE]!" at bounding box center [693, 363] width 490 height 19
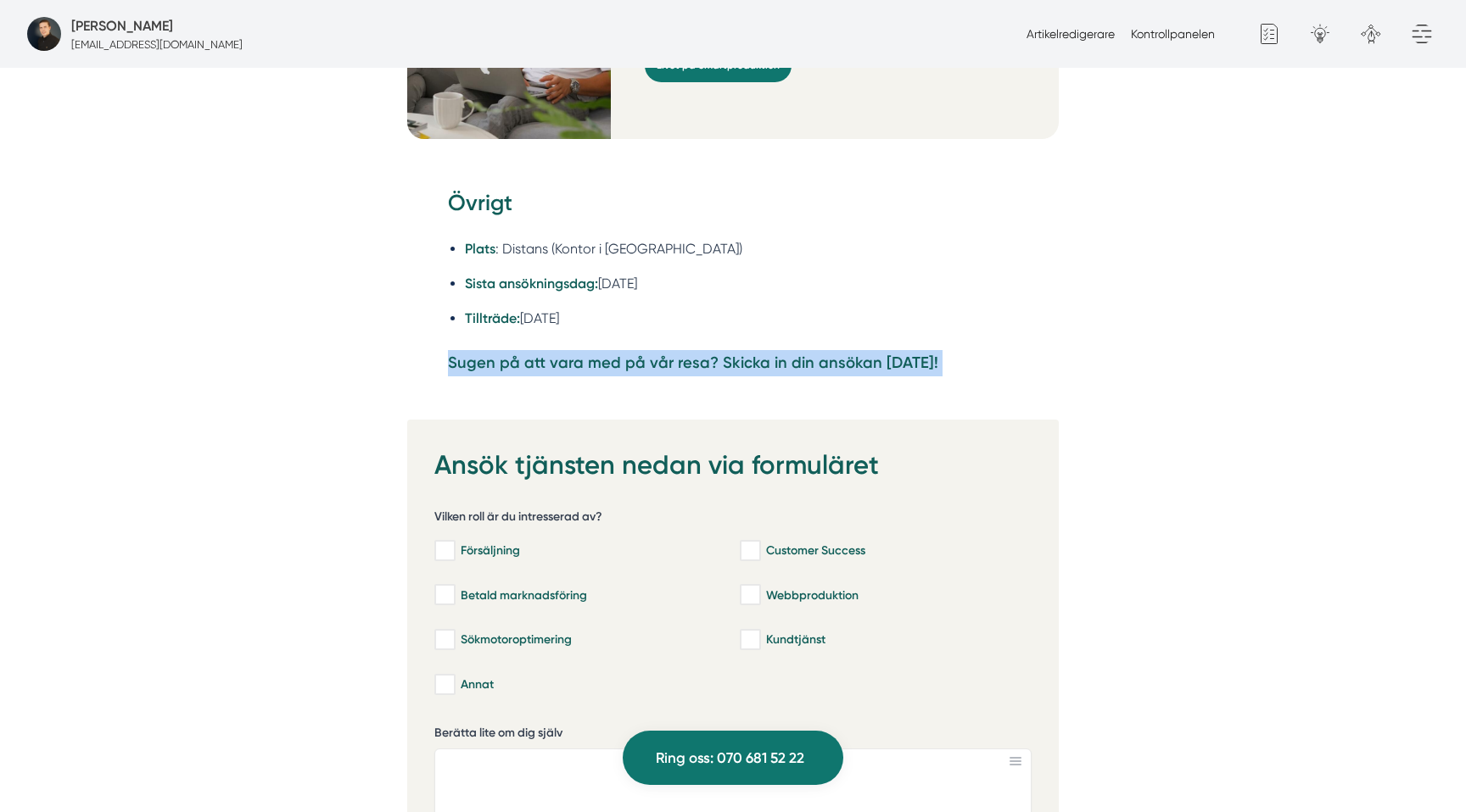
click at [530, 354] on strong "Sugen på att vara med på vår resa? Skicka in din ansökan [DATE]!" at bounding box center [693, 363] width 490 height 19
